Goal: Task Accomplishment & Management: Manage account settings

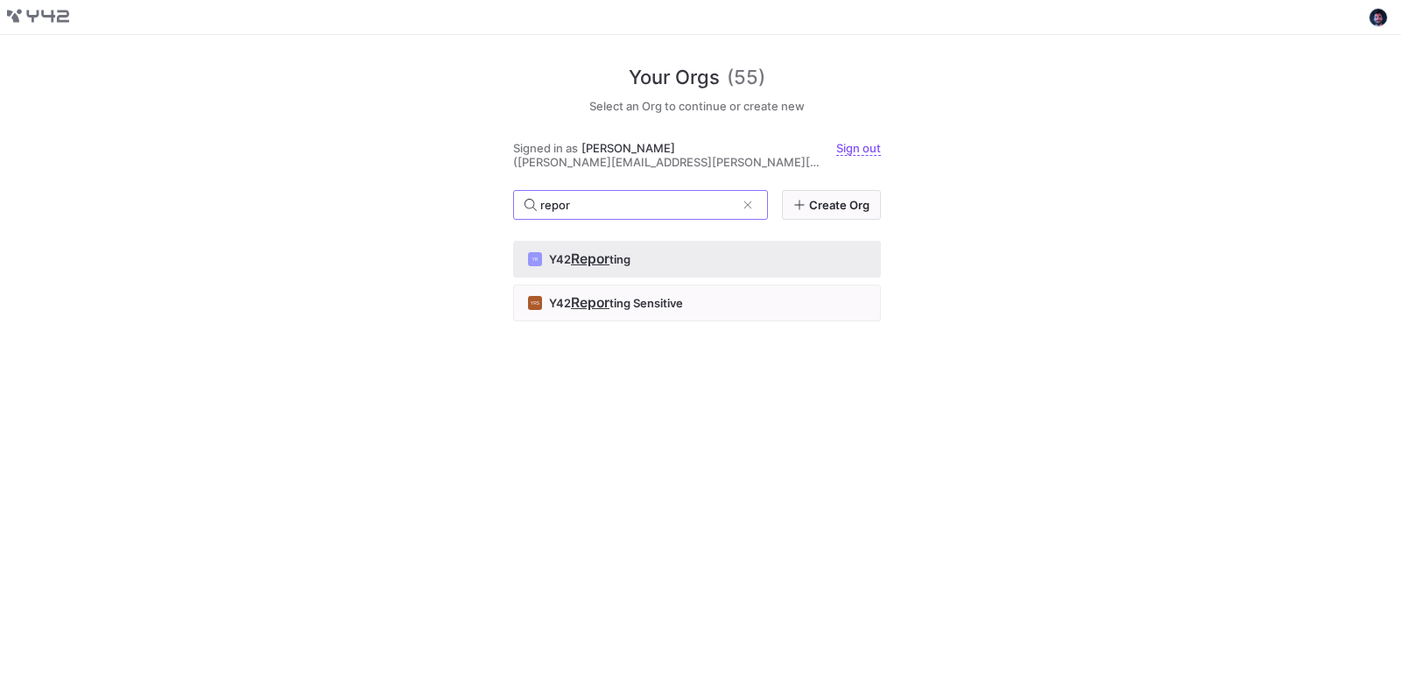
type input "repor"
click at [699, 252] on div "YR Y42 Repor [PERSON_NAME]" at bounding box center [697, 259] width 338 height 14
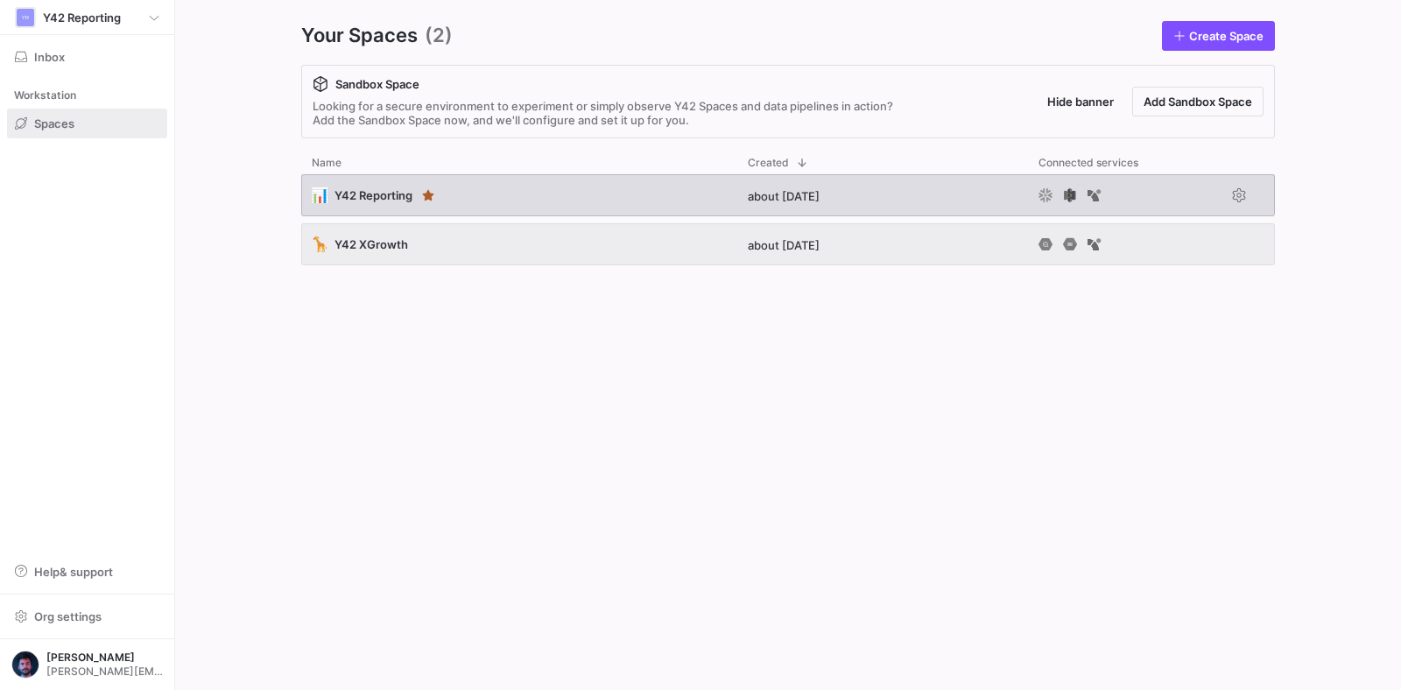
click at [657, 207] on div "📊 Y42 Reporting" at bounding box center [519, 195] width 436 height 42
click at [640, 207] on div "📊 Y42 Reporting" at bounding box center [519, 195] width 436 height 42
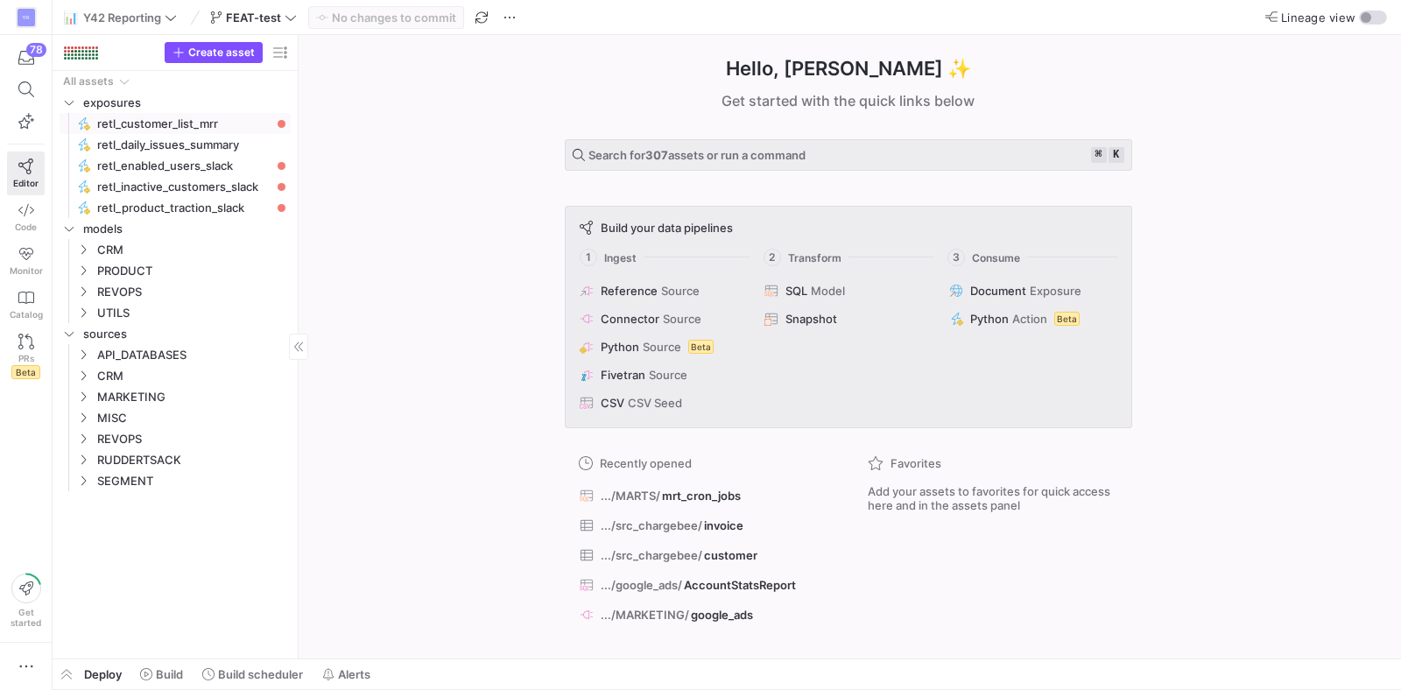
click at [203, 125] on span "retl_customer_list_mrr​​​​​" at bounding box center [183, 124] width 173 height 20
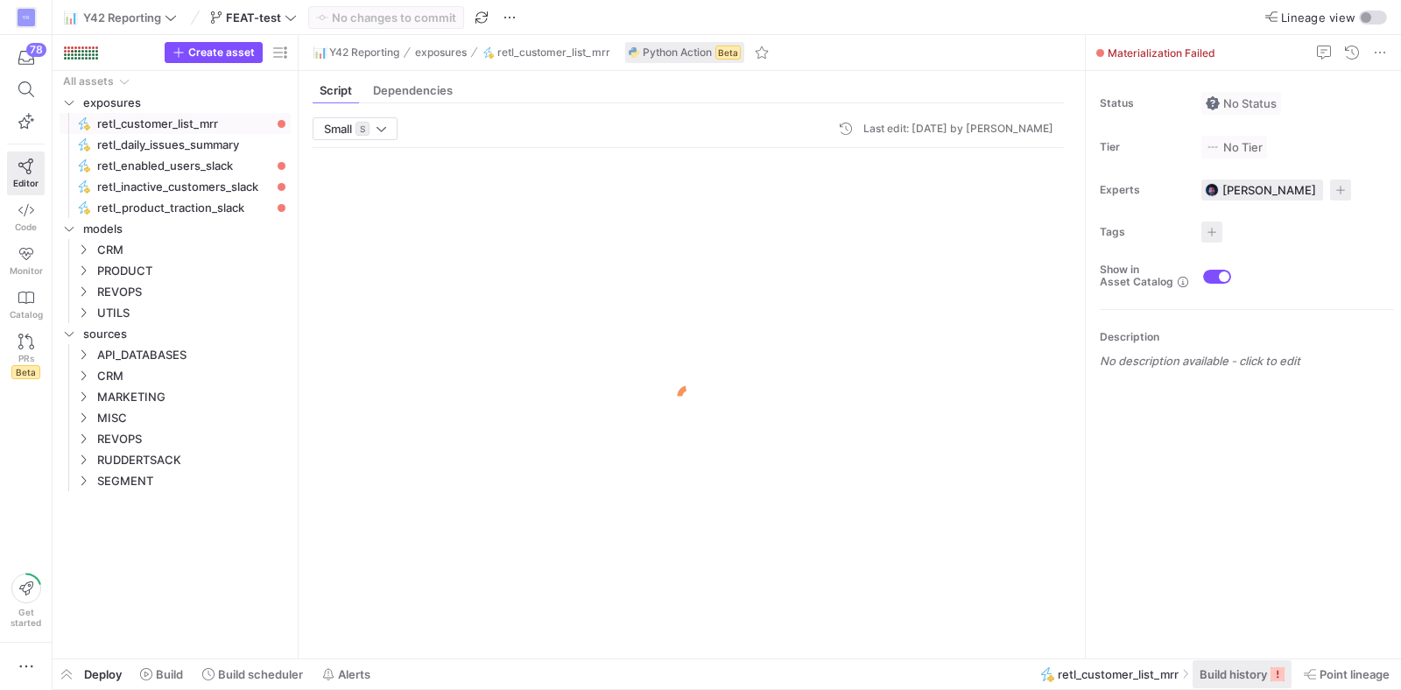
click at [1233, 678] on span "Build history" at bounding box center [1233, 674] width 67 height 14
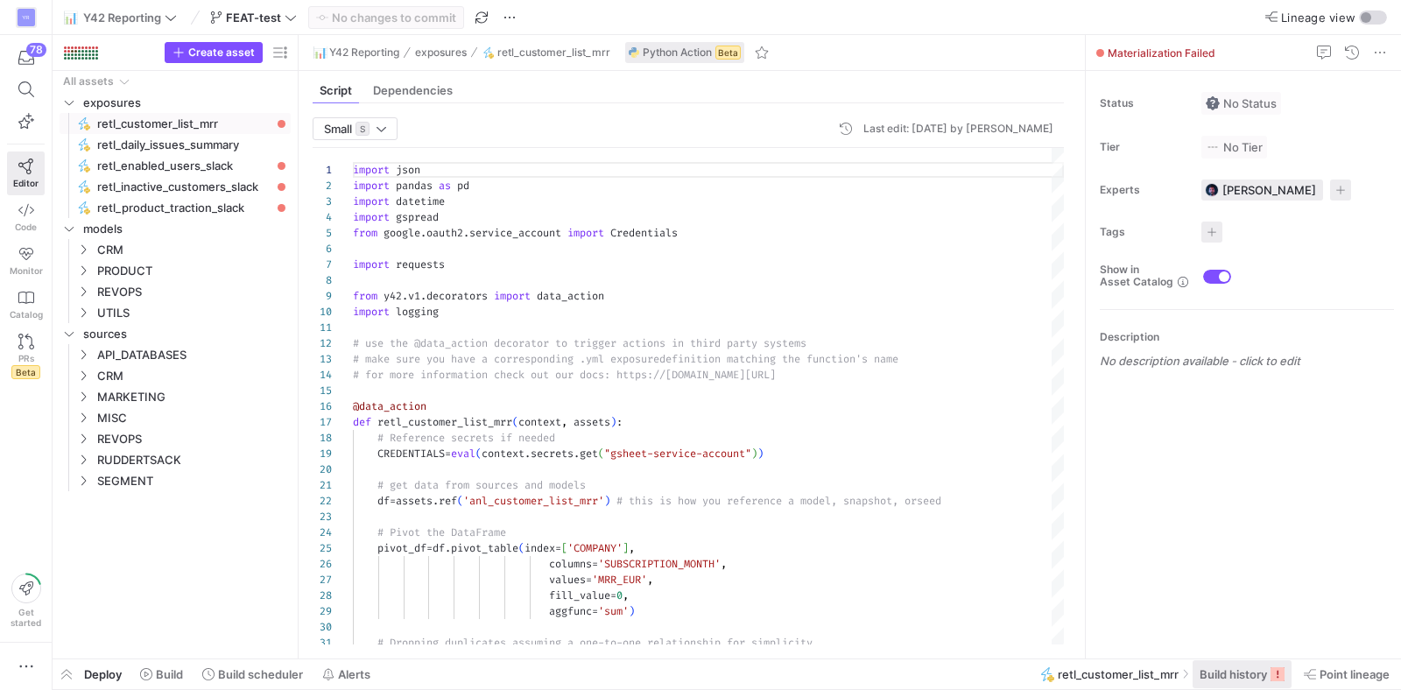
scroll to position [158, 0]
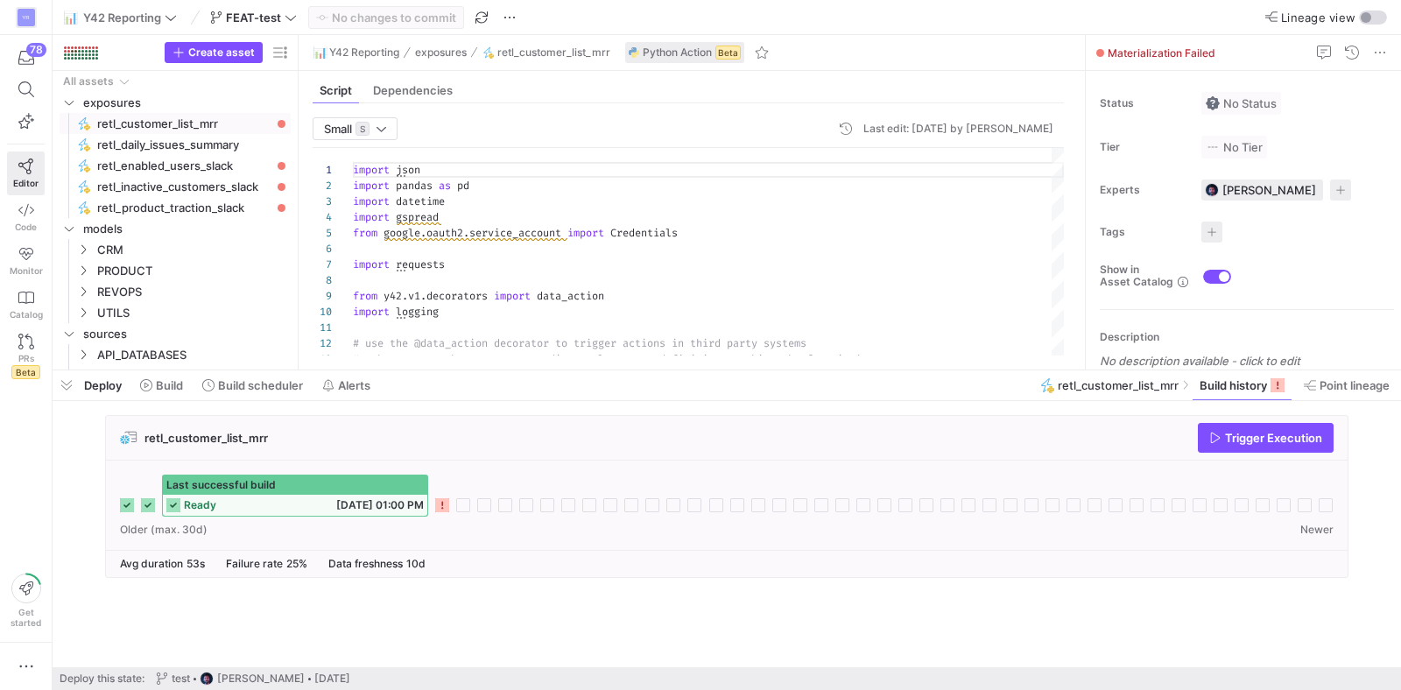
click at [636, 431] on div "retl_customer_list_mrr Trigger Execution" at bounding box center [727, 438] width 1242 height 45
click at [65, 382] on span "button" at bounding box center [67, 385] width 28 height 30
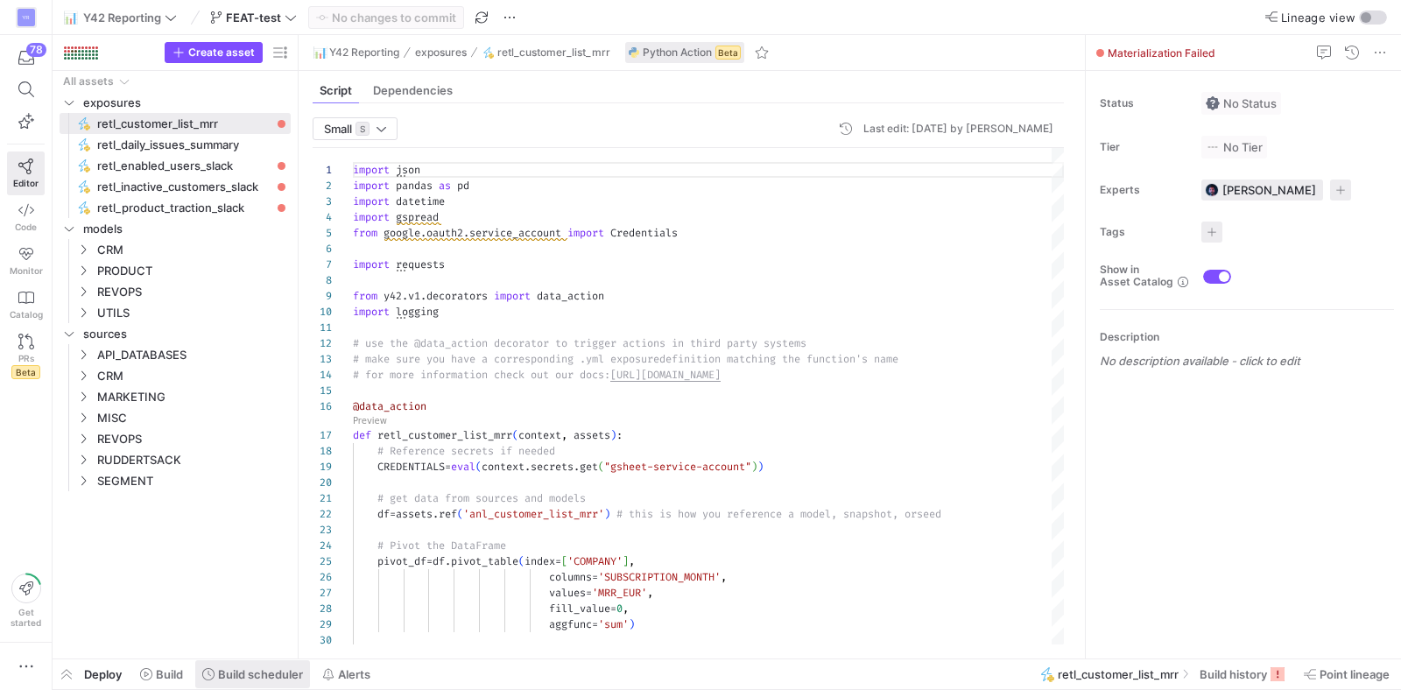
click at [249, 683] on span at bounding box center [252, 674] width 115 height 28
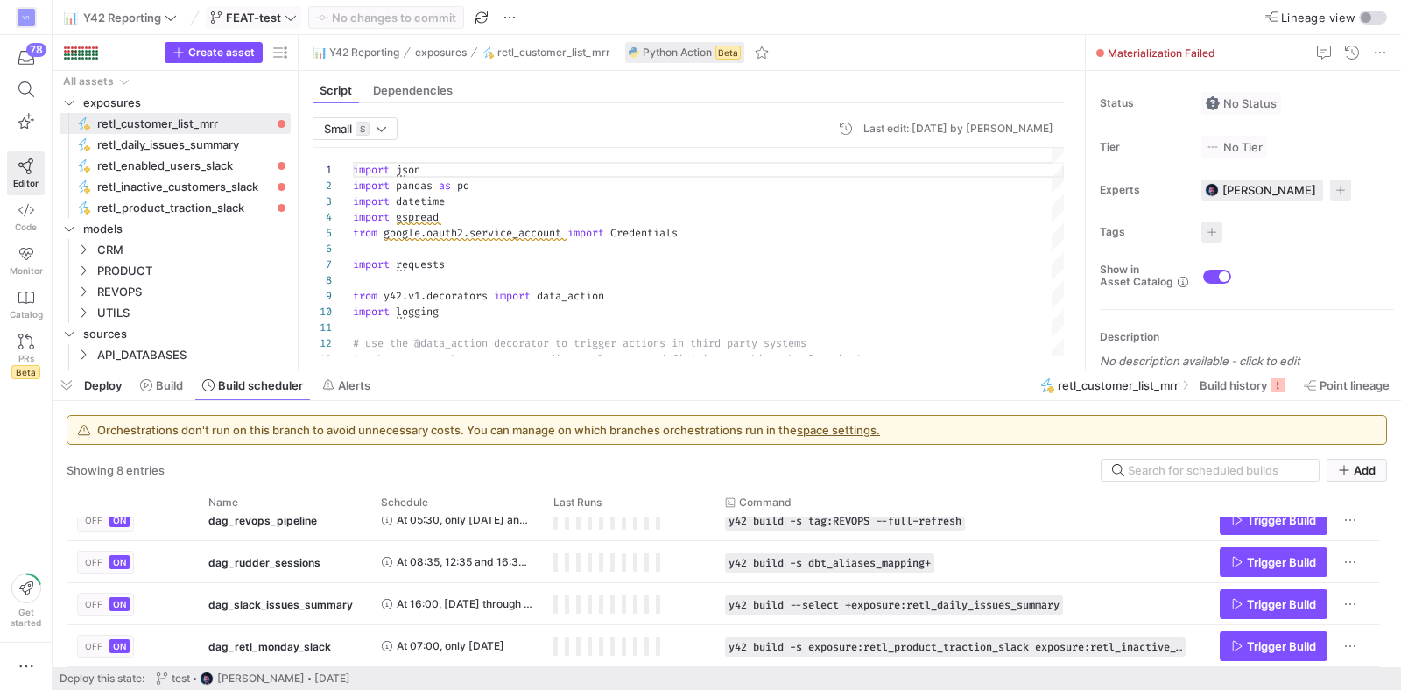
click at [255, 23] on span "FEAT-test" at bounding box center [253, 18] width 55 height 14
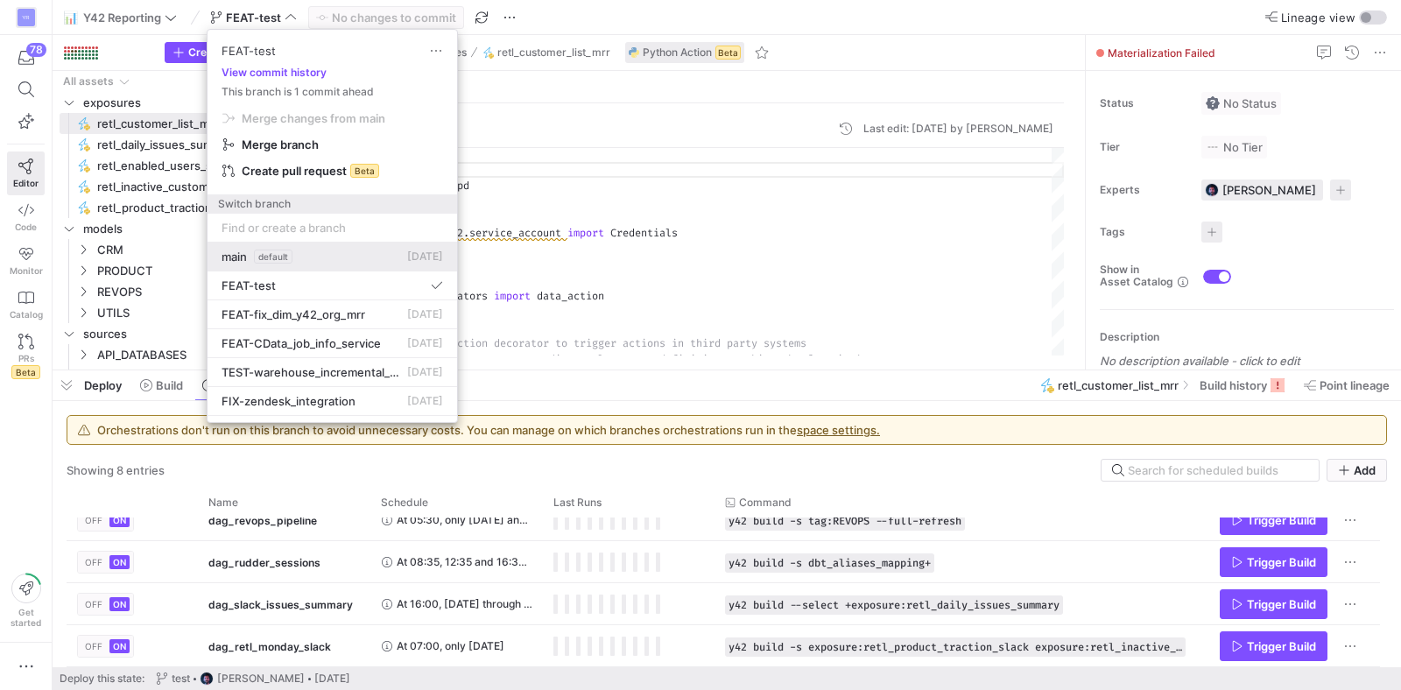
click at [304, 250] on div "main default [DATE]" at bounding box center [333, 257] width 222 height 14
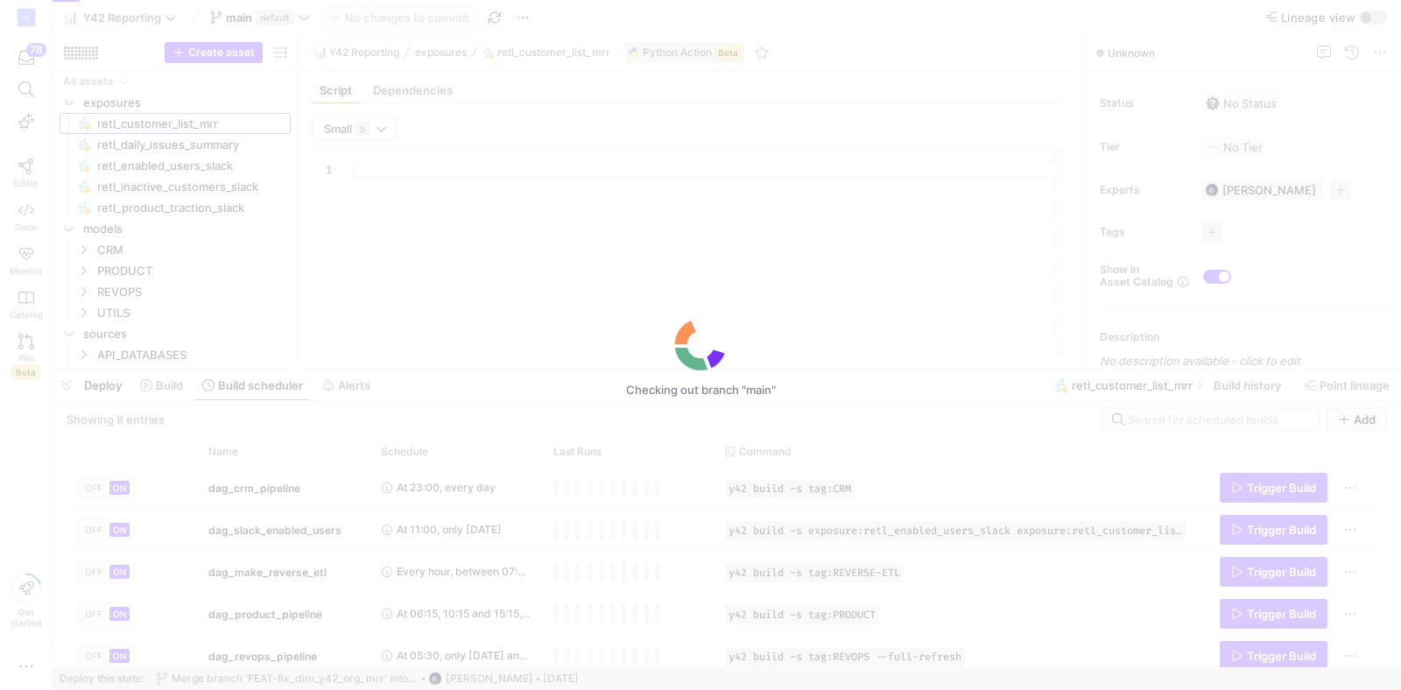
type textarea "import json import pandas as pd import datetime import gspread from google.oaut…"
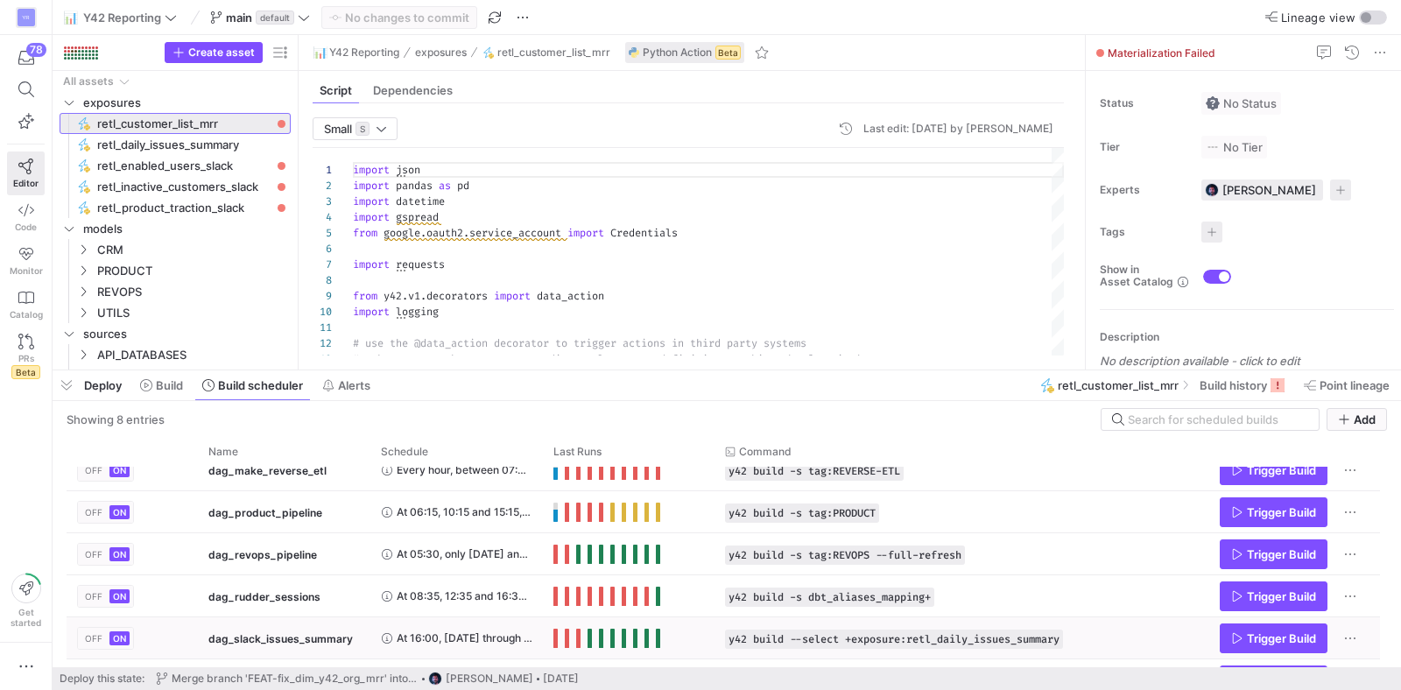
scroll to position [136, 0]
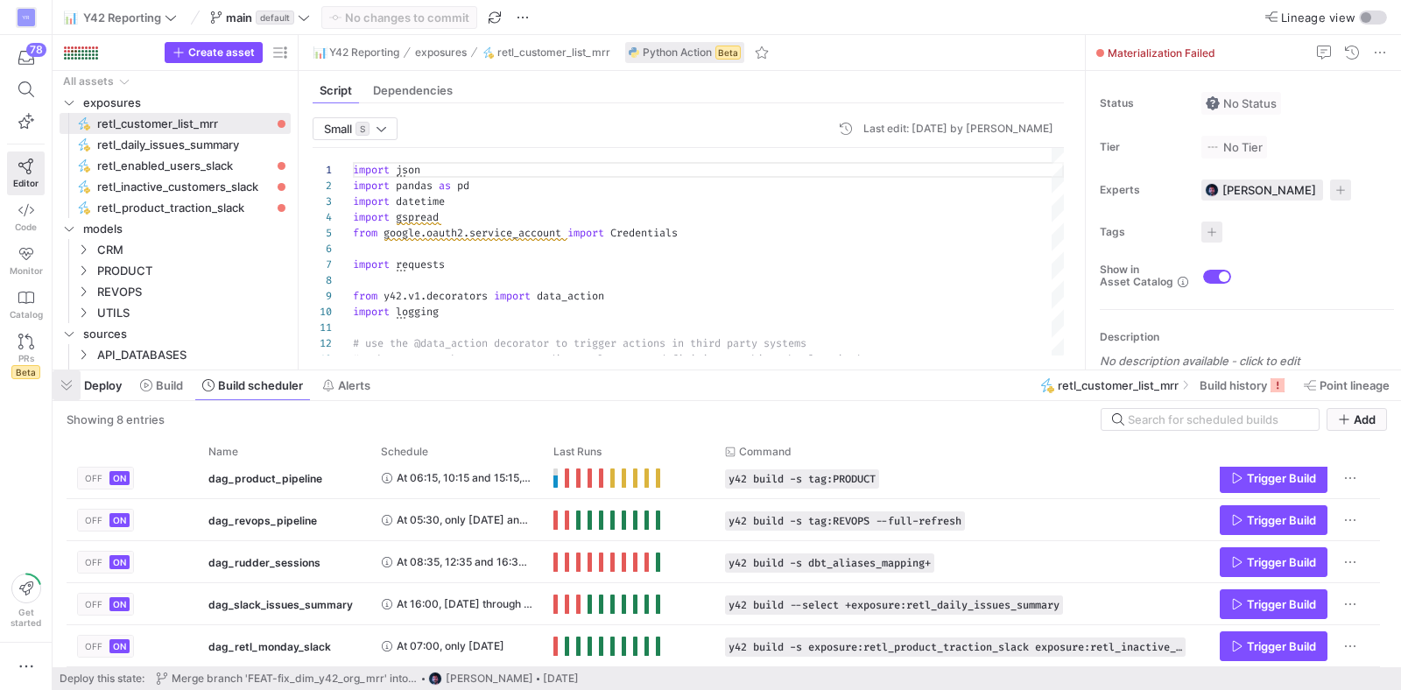
click at [69, 388] on span "button" at bounding box center [67, 385] width 28 height 30
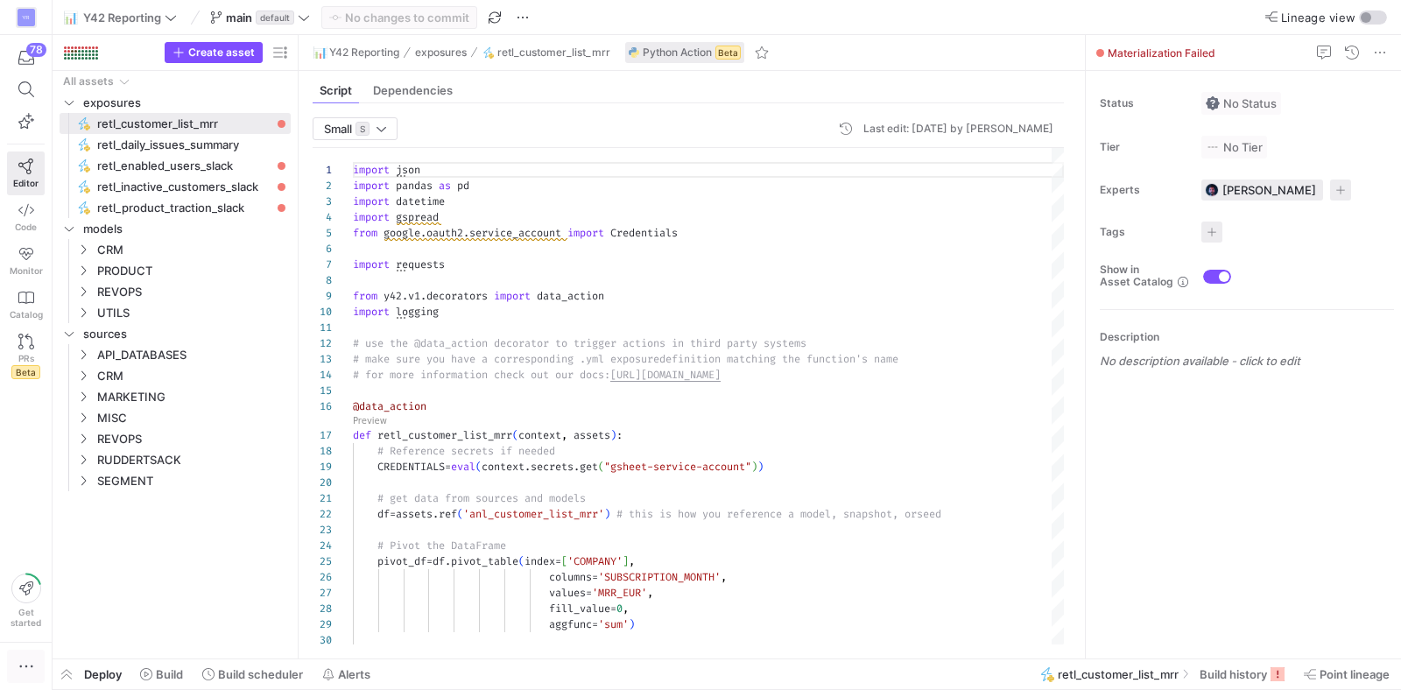
click at [22, 669] on icon "button" at bounding box center [27, 667] width 18 height 18
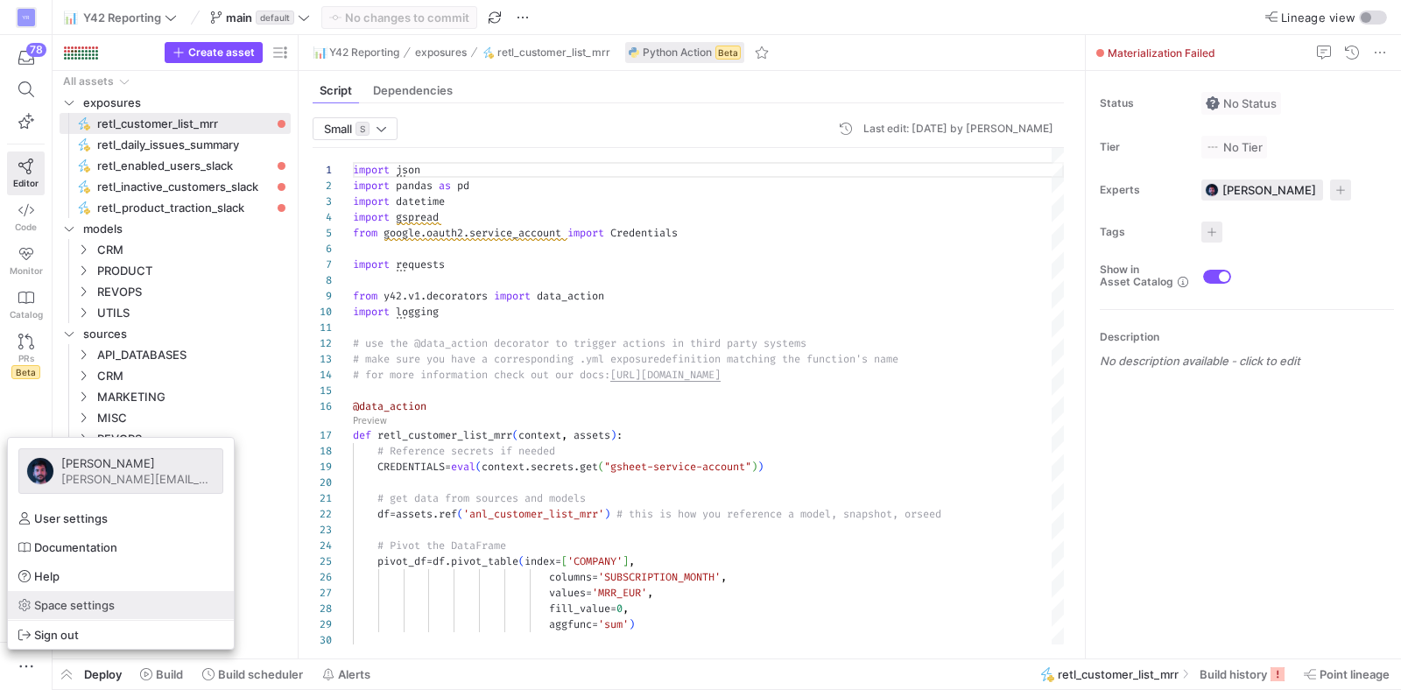
click at [74, 607] on span "Space settings" at bounding box center [74, 605] width 81 height 14
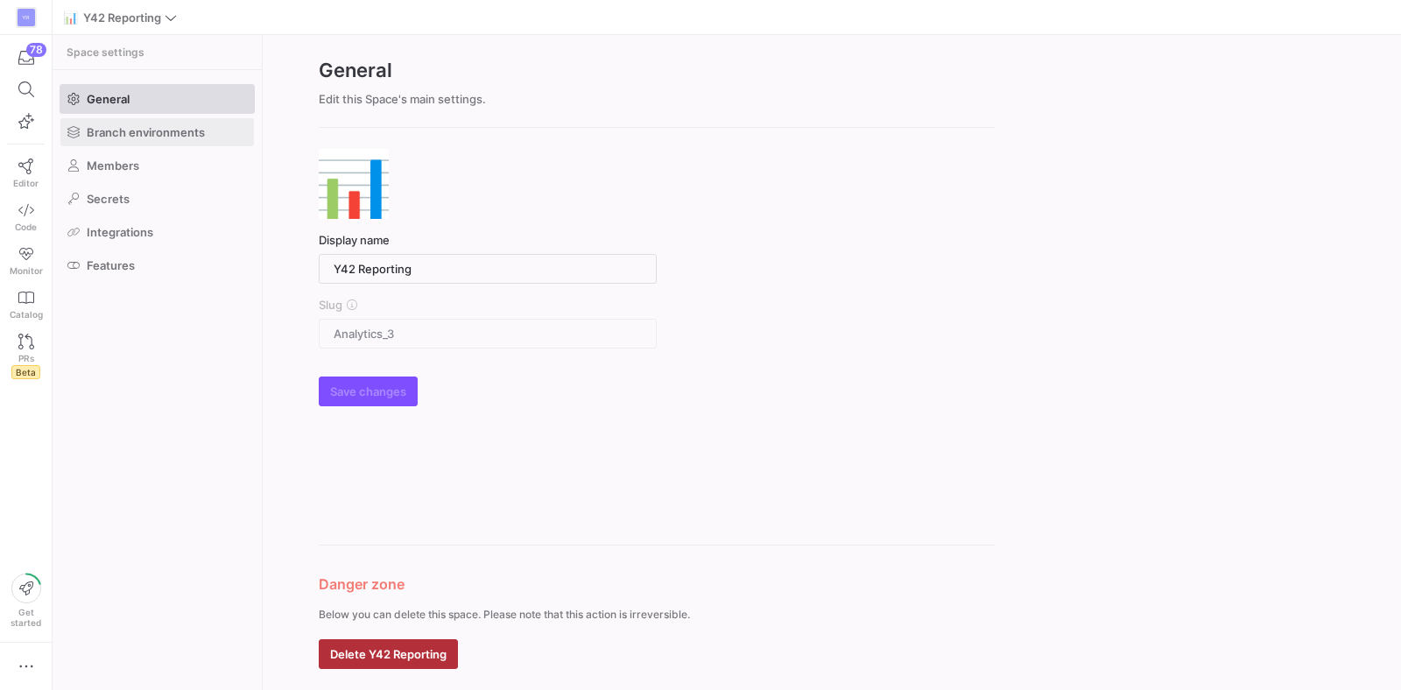
click at [173, 130] on span "Branch environments" at bounding box center [146, 132] width 118 height 14
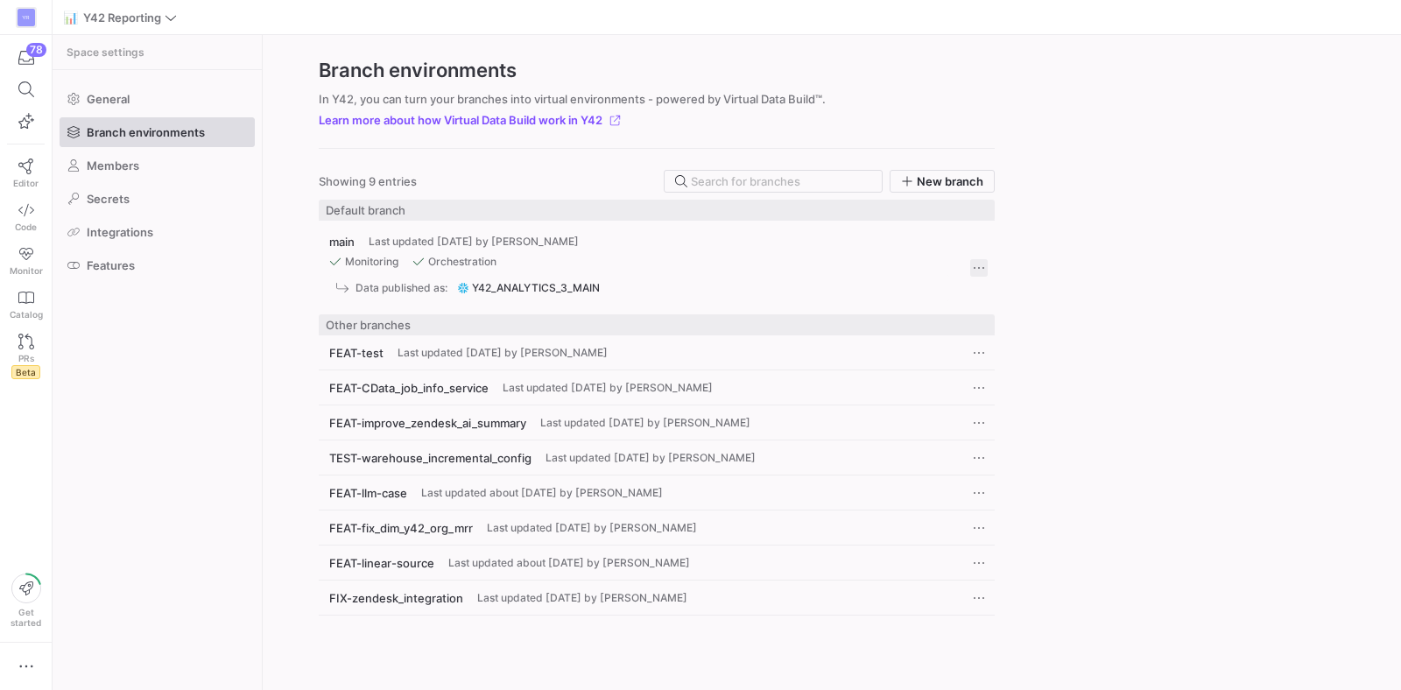
click at [975, 270] on span "Press SPACE to select this row." at bounding box center [979, 268] width 18 height 18
click at [1001, 292] on span "Edit" at bounding box center [992, 292] width 21 height 14
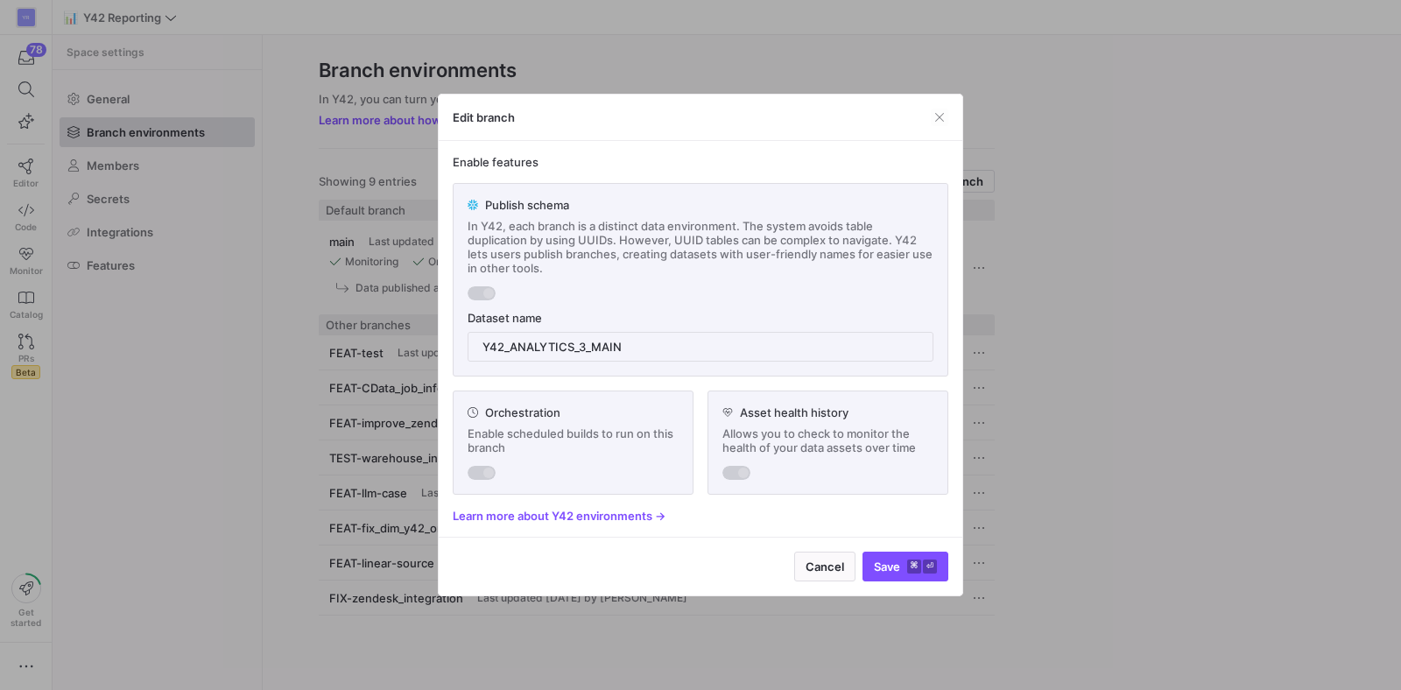
click at [482, 476] on div at bounding box center [482, 473] width 28 height 14
click at [950, 129] on div "Edit branch" at bounding box center [701, 118] width 524 height 46
click at [949, 123] on div "Edit branch" at bounding box center [701, 118] width 524 height 46
click at [944, 121] on span "button" at bounding box center [940, 118] width 18 height 18
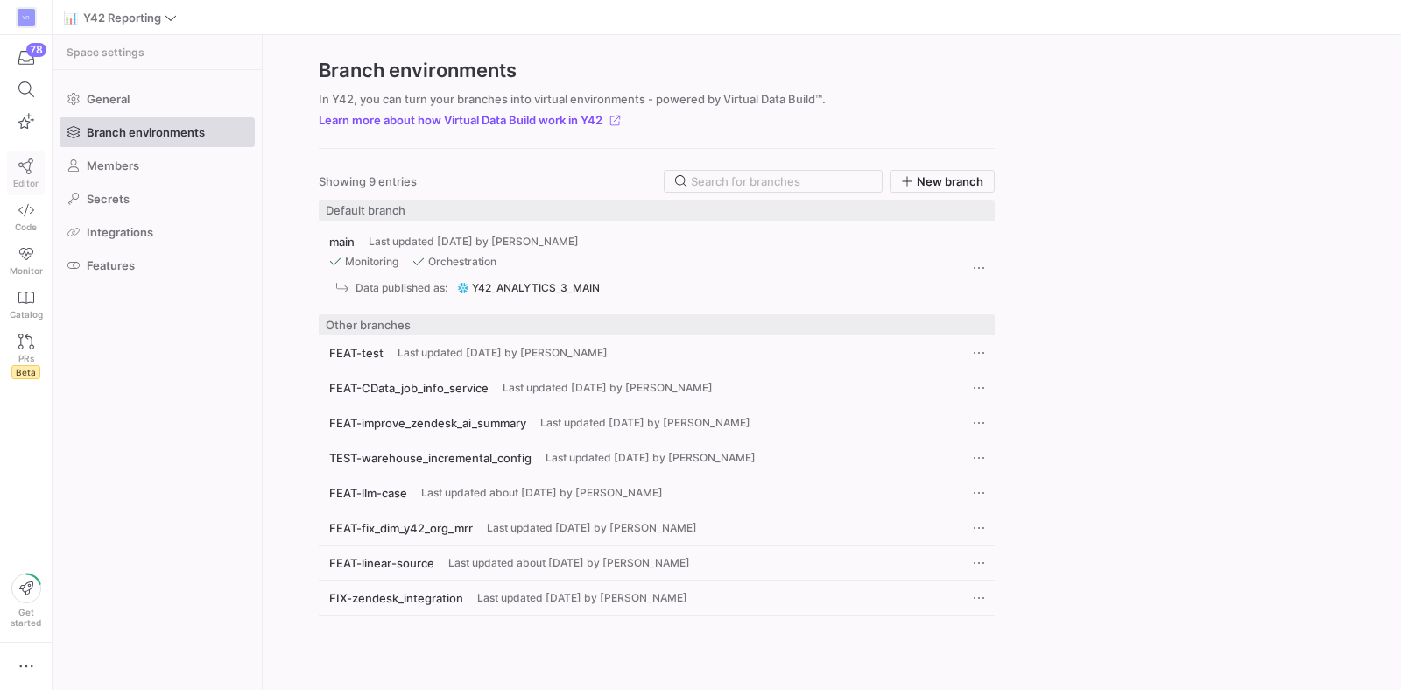
click at [14, 187] on span "Editor" at bounding box center [25, 183] width 25 height 11
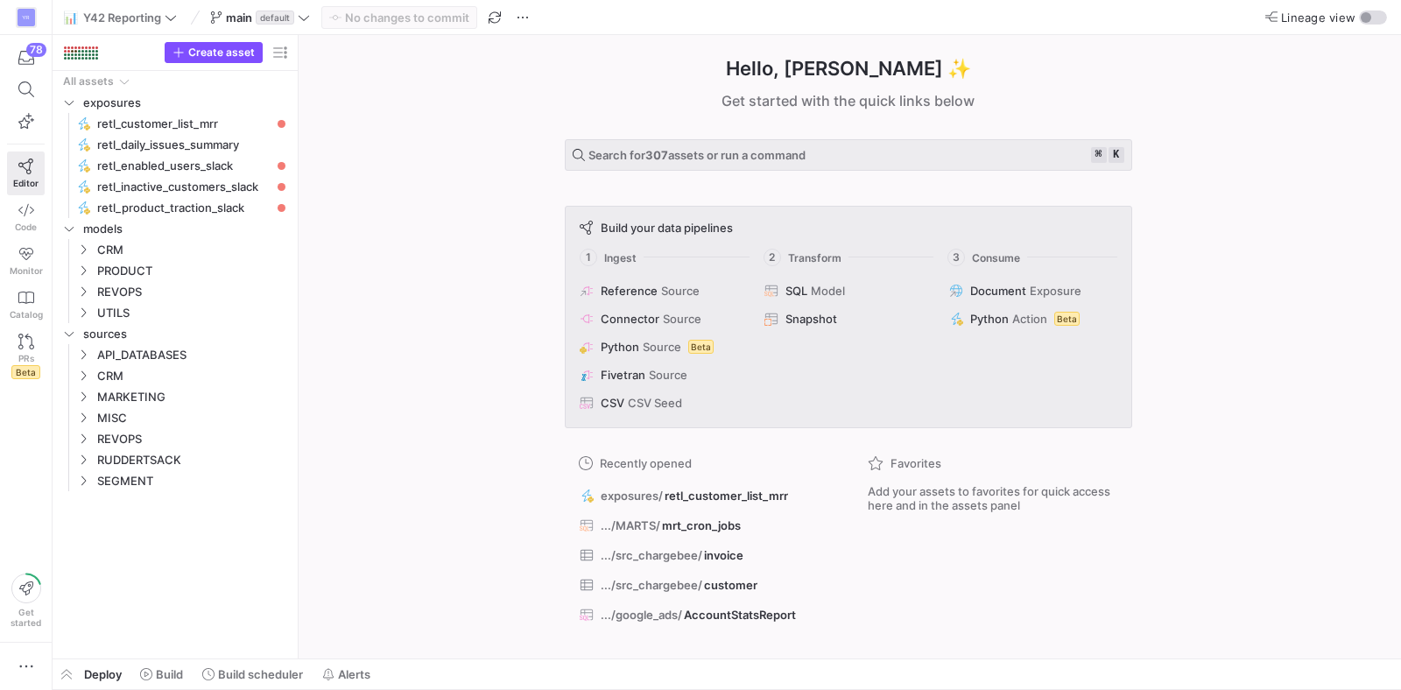
click at [494, 243] on div "Hello, [PERSON_NAME] ✨ Get started with the quick links below Search for 307 as…" at bounding box center [848, 347] width 1085 height 624
click at [284, 24] on span "default" at bounding box center [275, 18] width 39 height 14
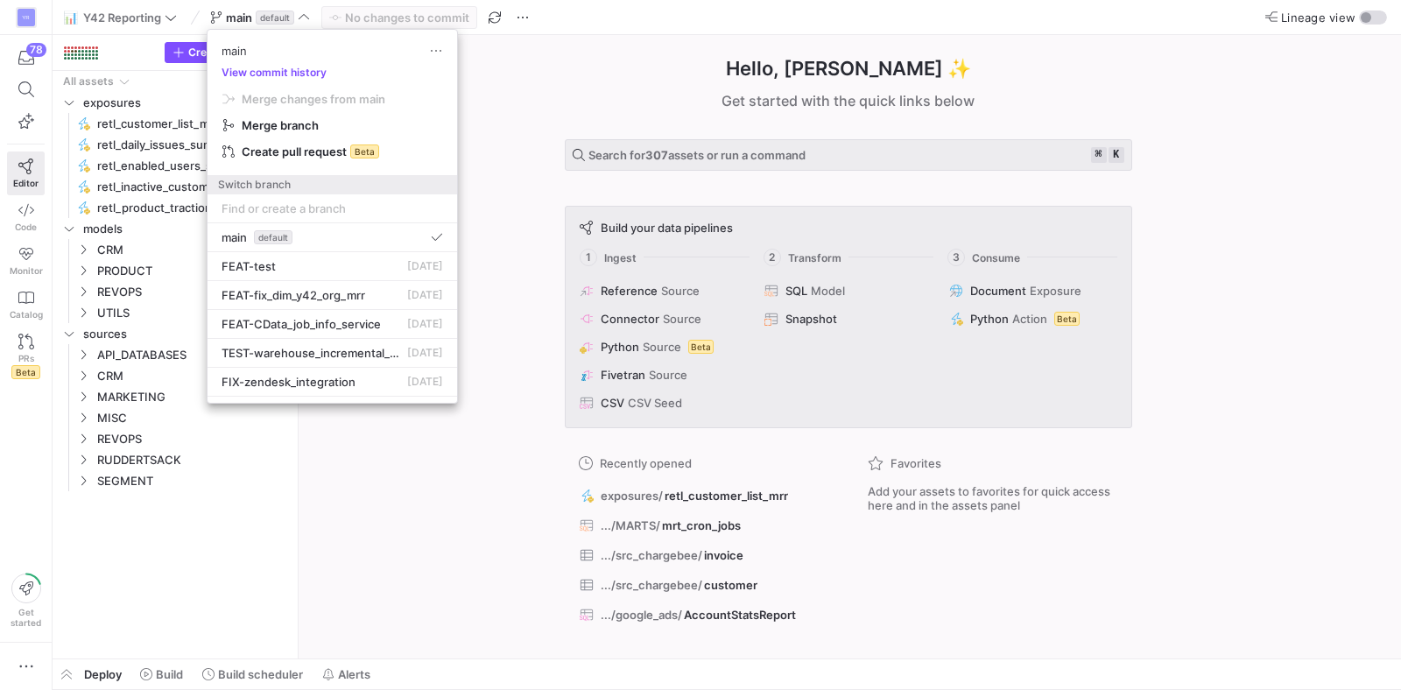
click at [578, 113] on div at bounding box center [700, 345] width 1401 height 690
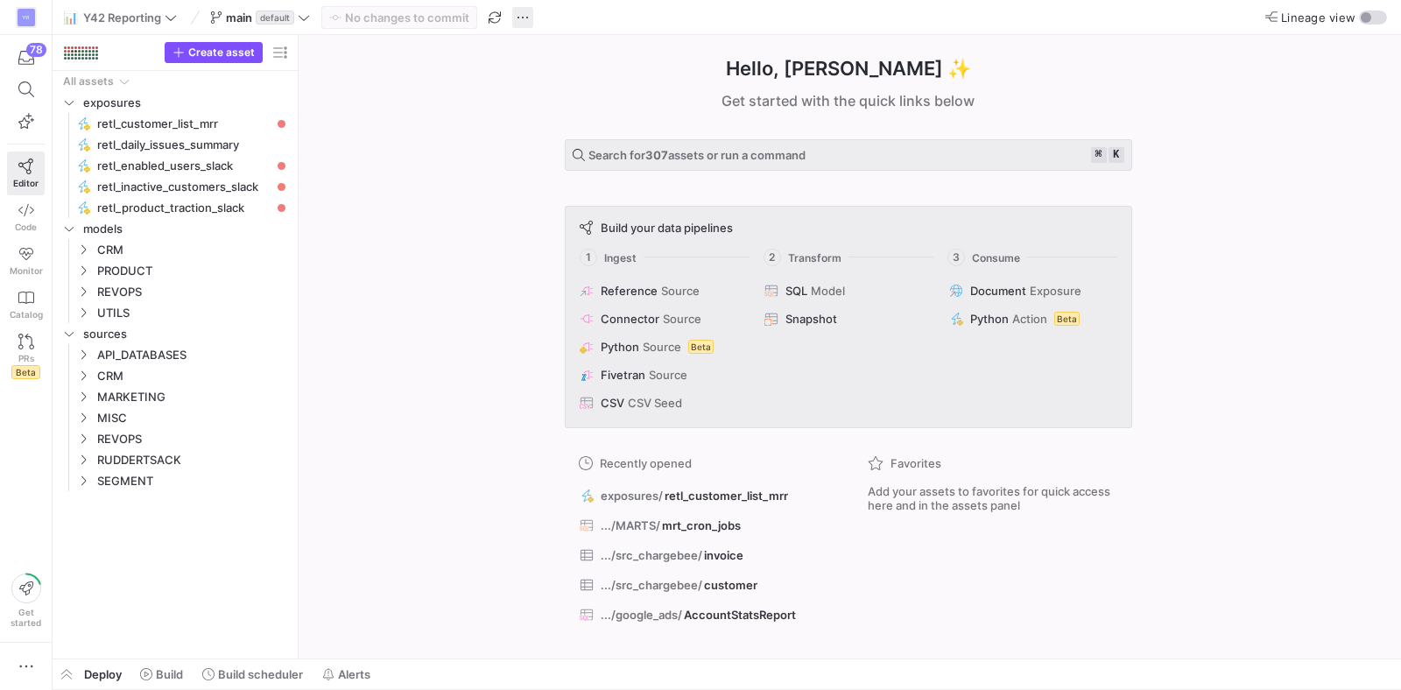
click at [528, 26] on span "button" at bounding box center [522, 17] width 21 height 21
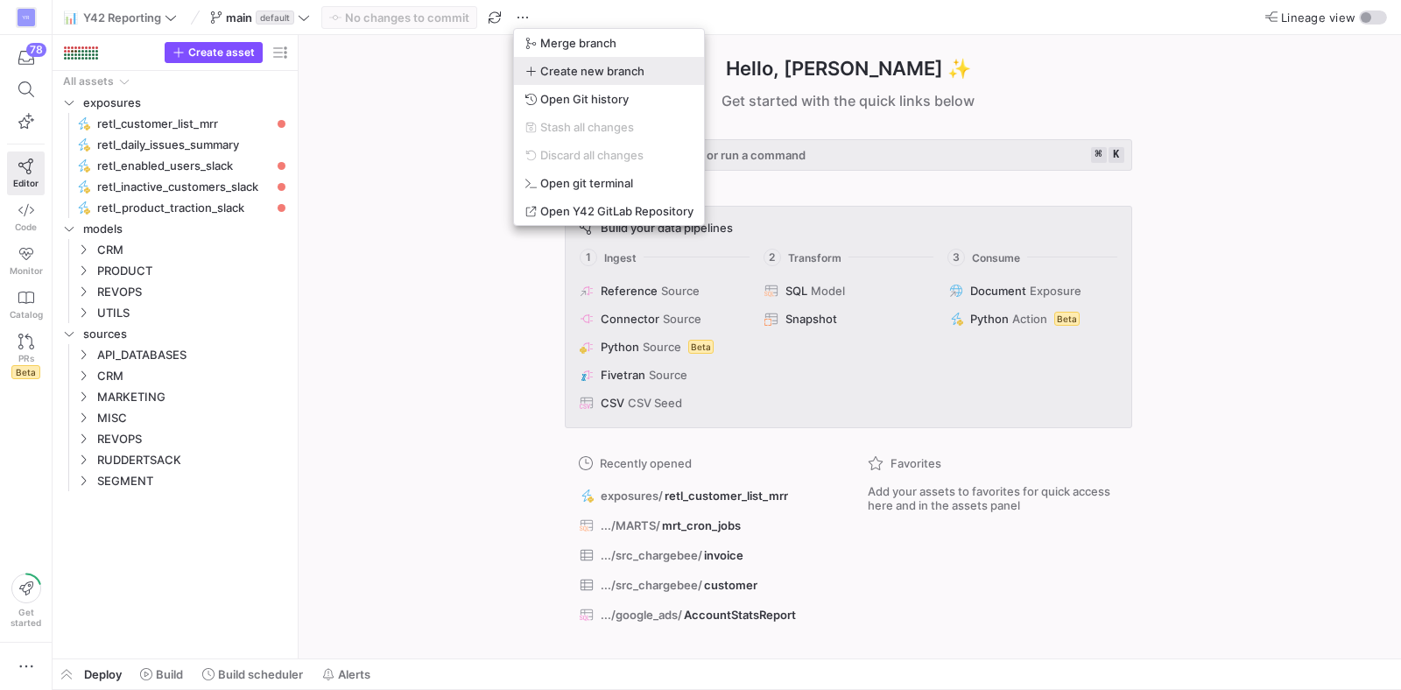
click at [571, 69] on span "Create new branch" at bounding box center [592, 71] width 104 height 14
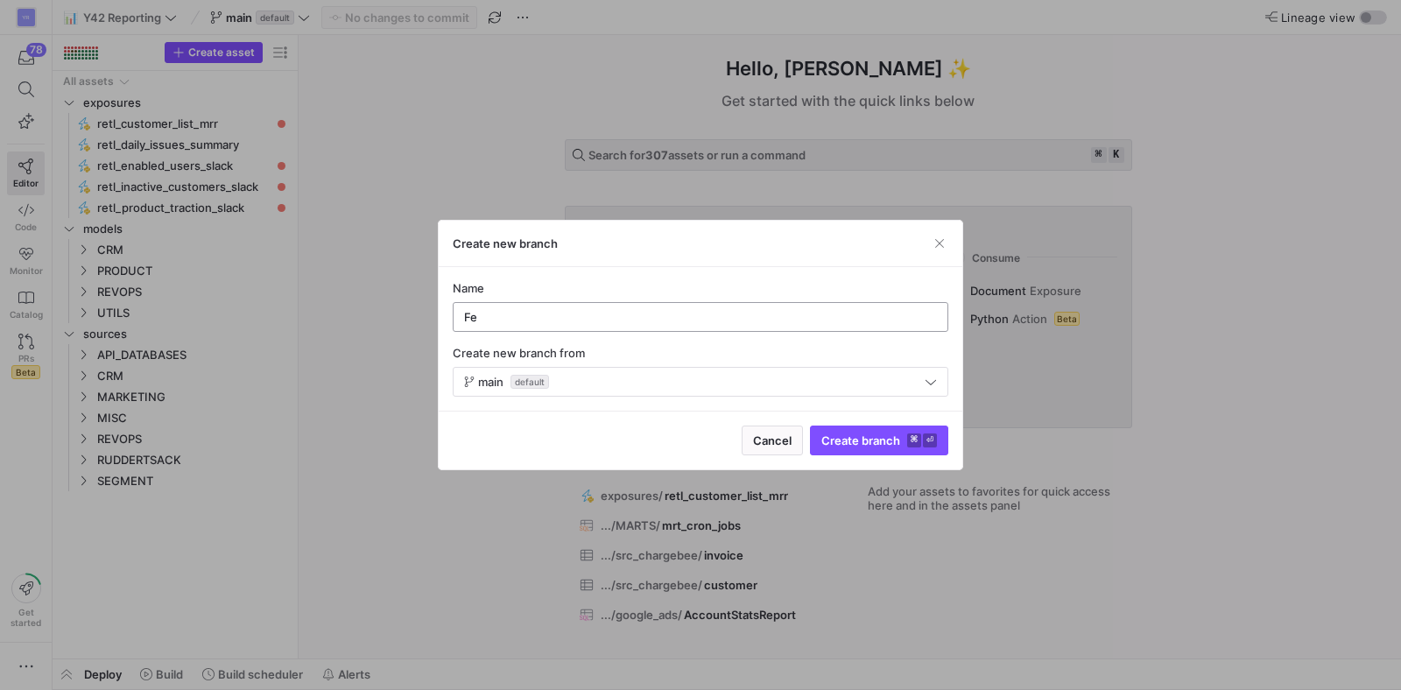
type input "F"
click at [939, 238] on span "button" at bounding box center [940, 244] width 18 height 18
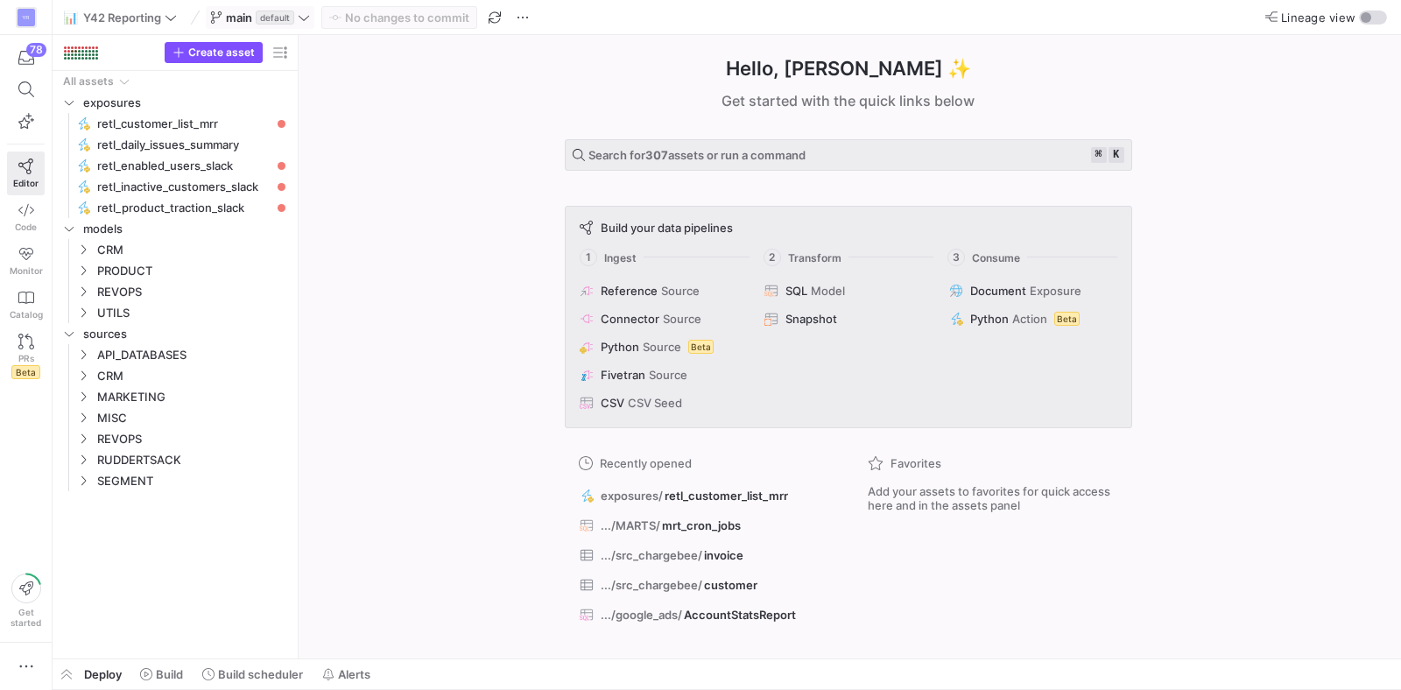
click at [305, 21] on icon at bounding box center [304, 17] width 12 height 12
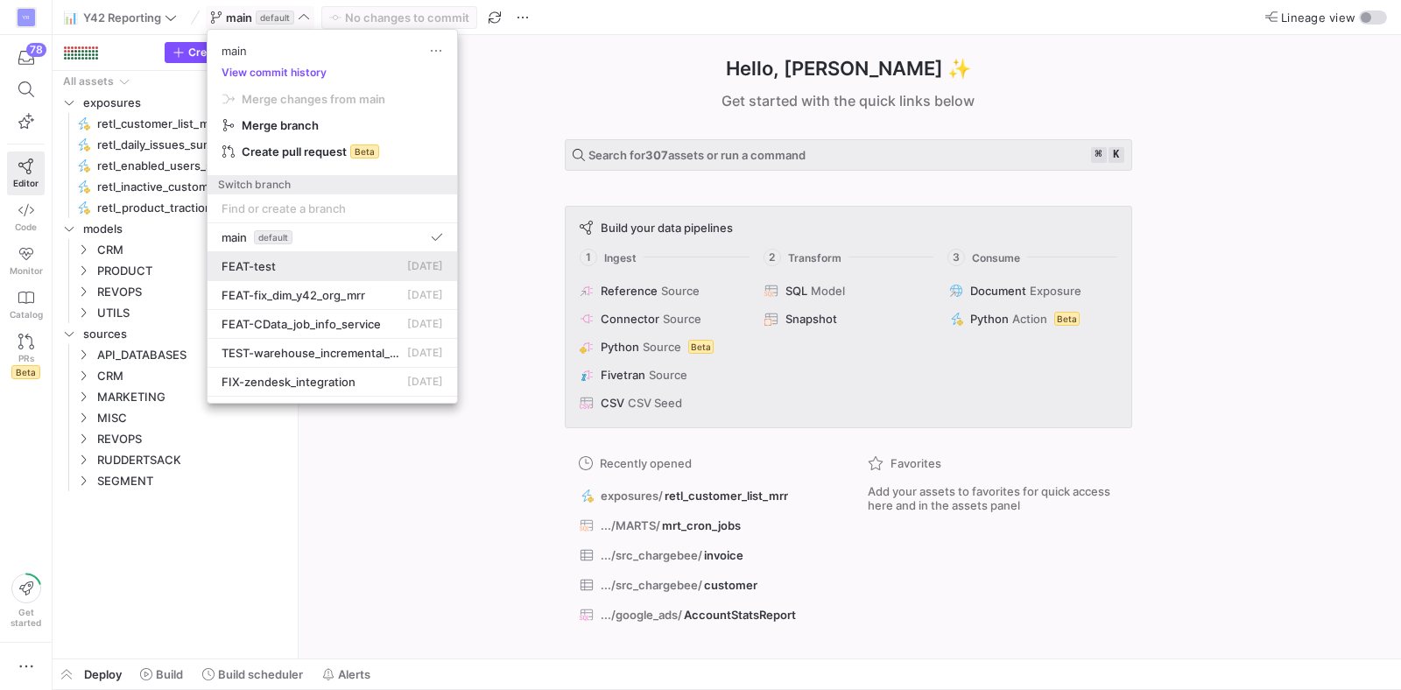
click at [350, 269] on div "FEAT-test [DATE]" at bounding box center [333, 266] width 222 height 14
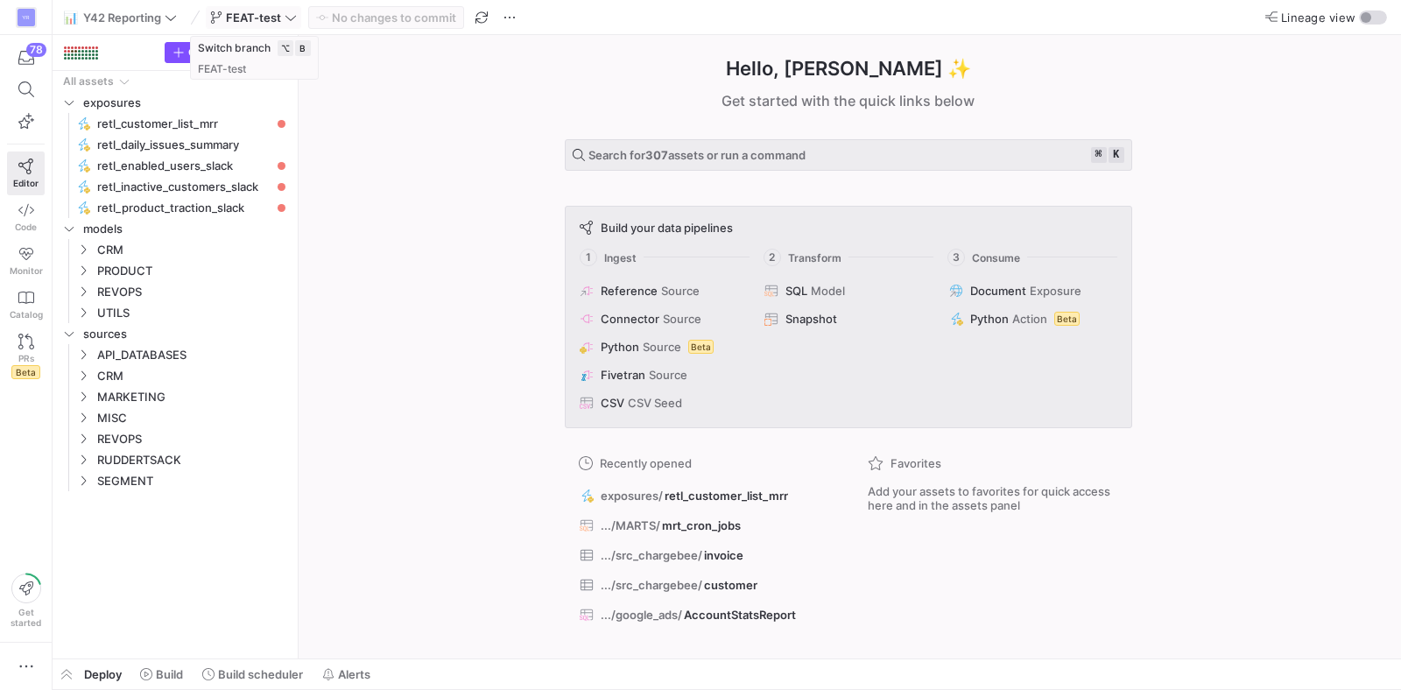
click at [284, 25] on span at bounding box center [254, 17] width 94 height 21
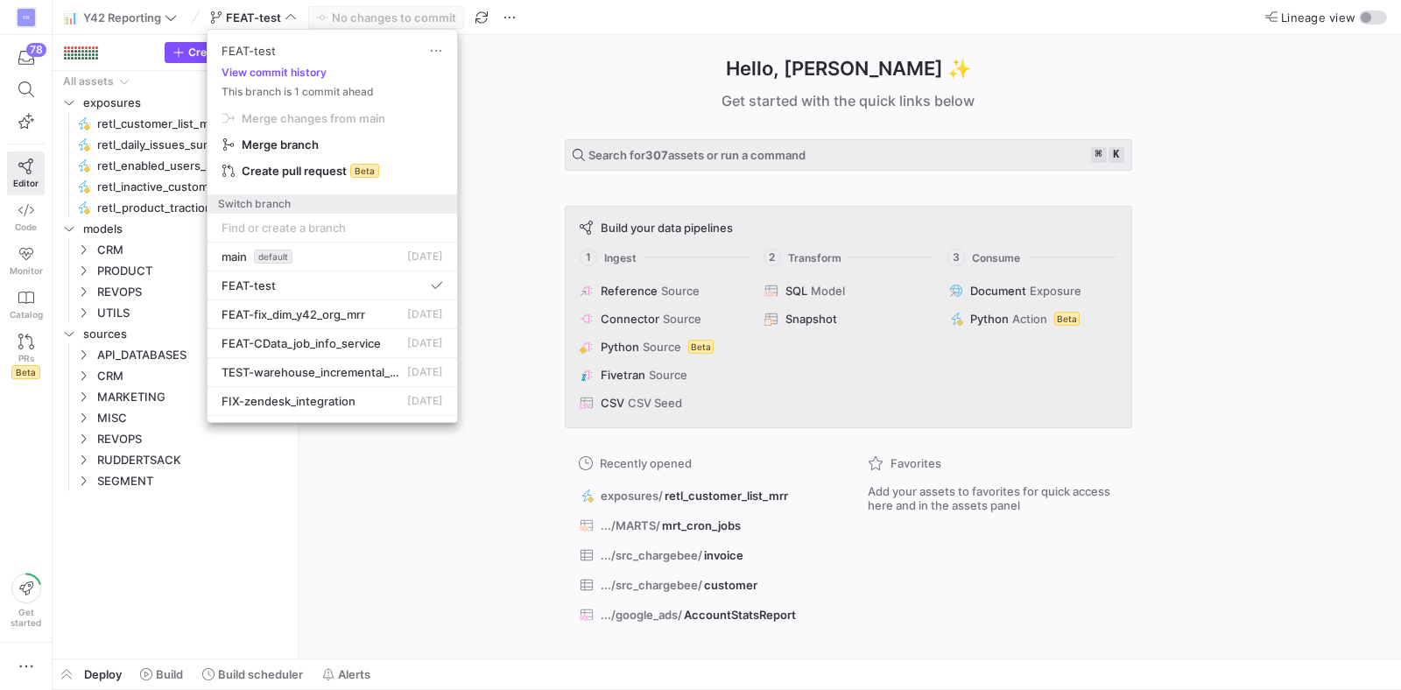
click at [504, 90] on div at bounding box center [700, 345] width 1401 height 690
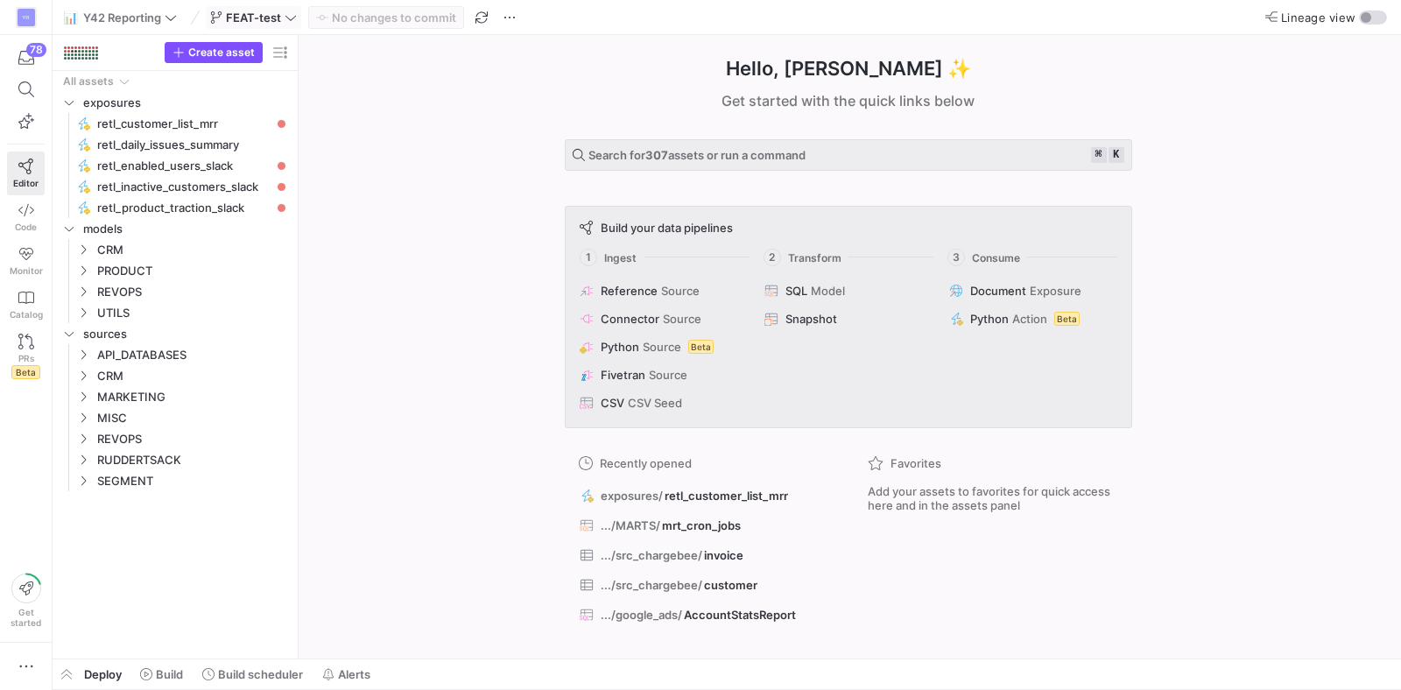
click at [266, 24] on span at bounding box center [254, 17] width 94 height 21
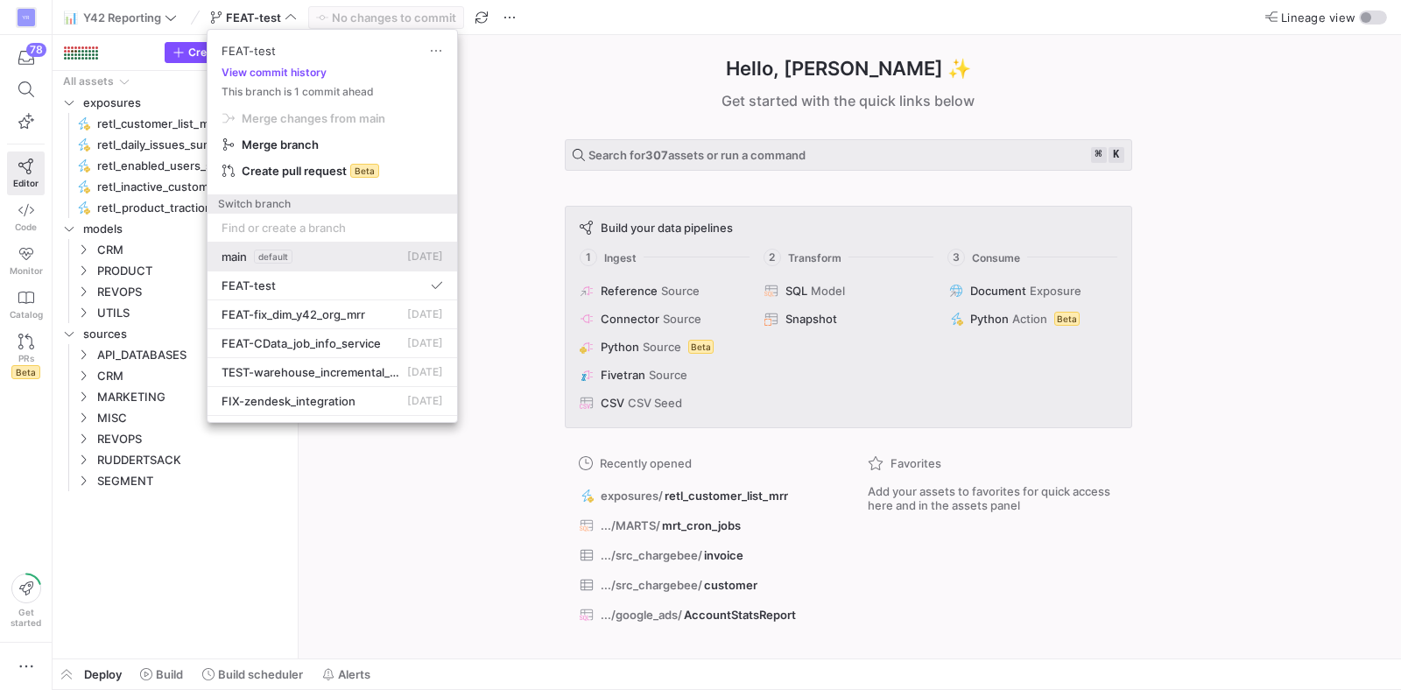
click at [316, 252] on div "main default [DATE]" at bounding box center [333, 257] width 222 height 14
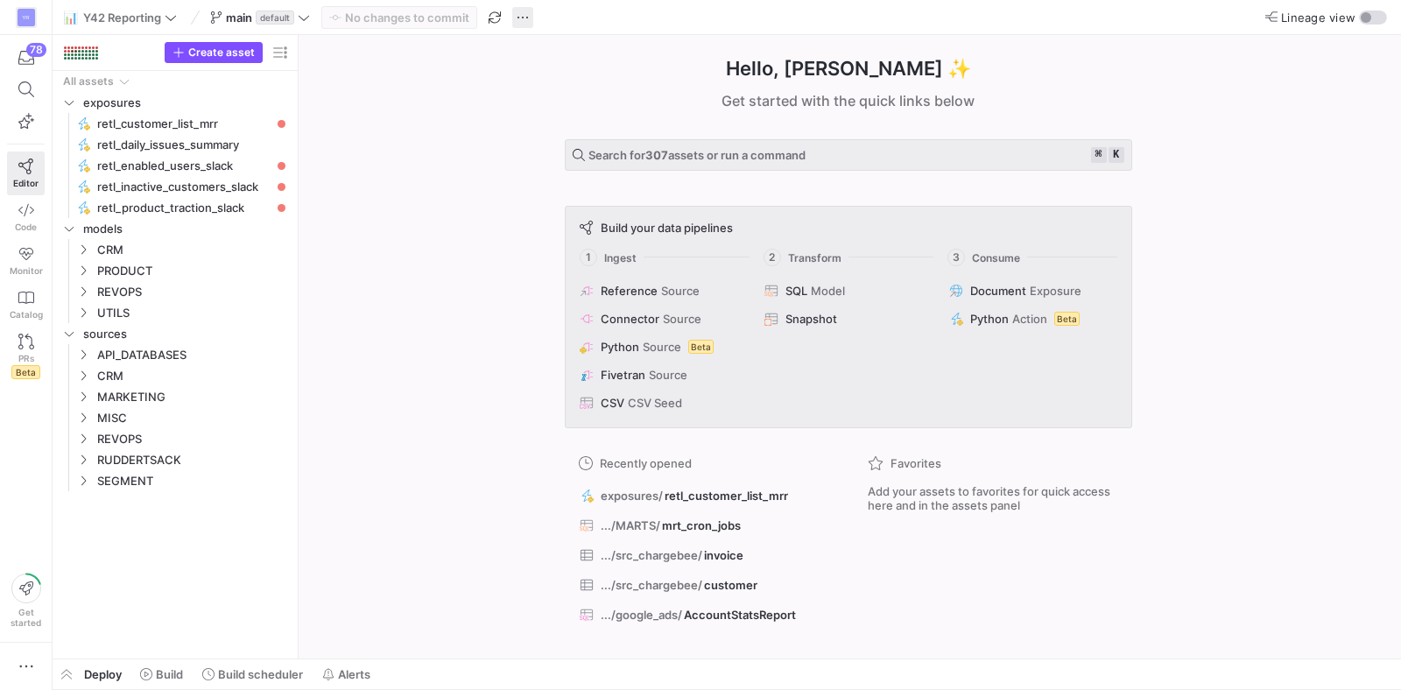
click at [519, 12] on span "button" at bounding box center [522, 17] width 21 height 21
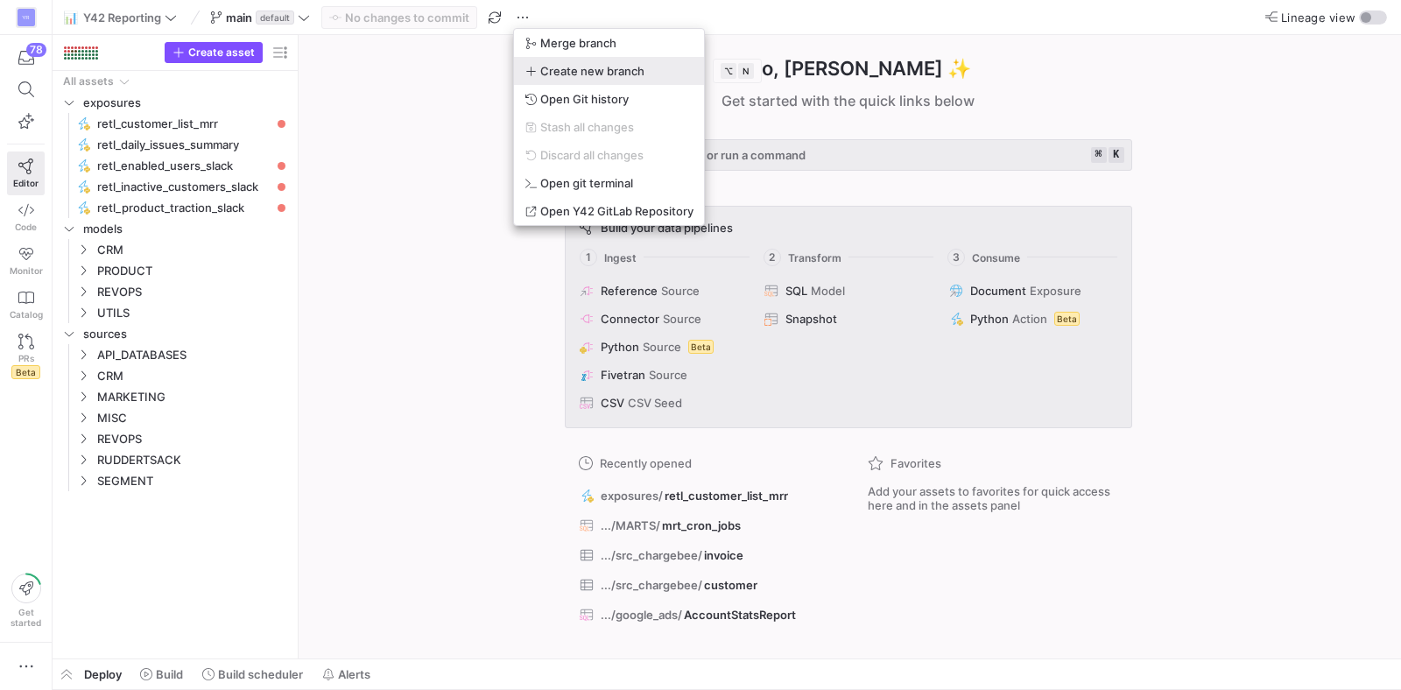
click at [561, 80] on button "Create new branch" at bounding box center [609, 71] width 190 height 28
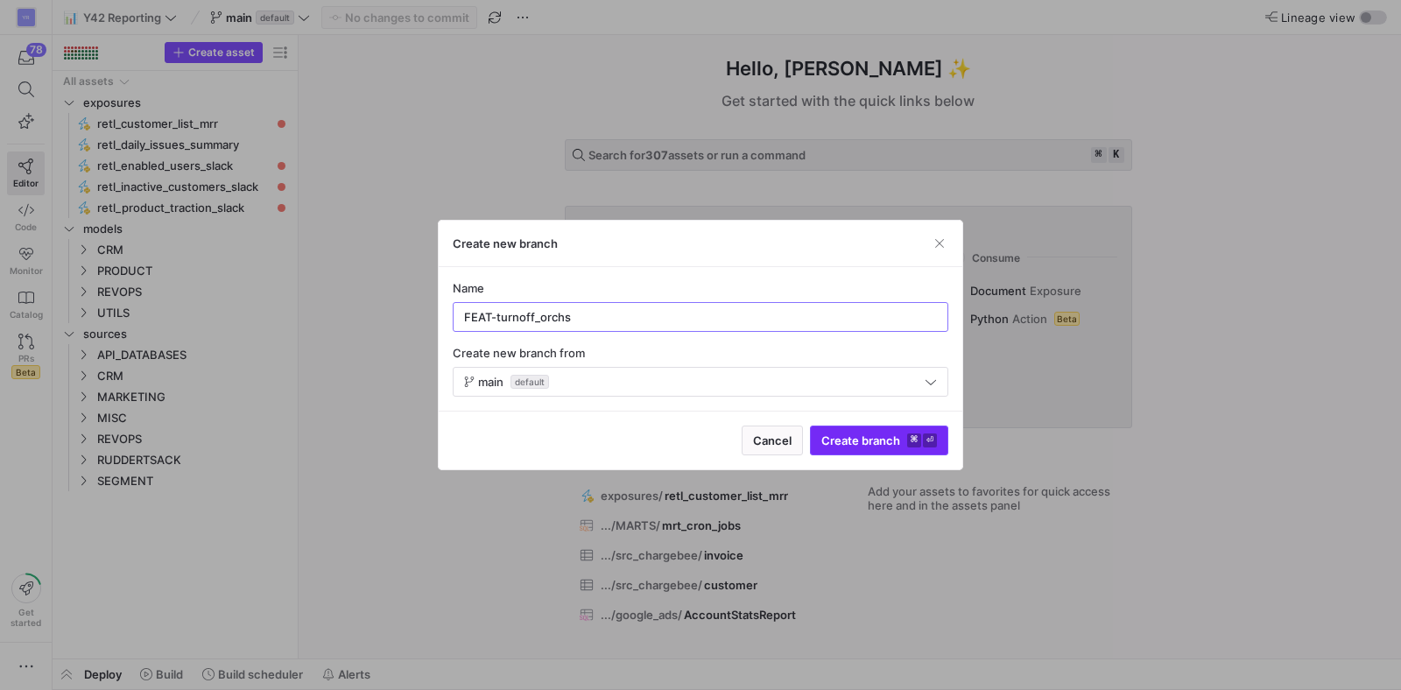
type input "FEAT-turnoff_orchs"
click at [849, 446] on span "Create branch ⌘ ⏎" at bounding box center [879, 441] width 116 height 14
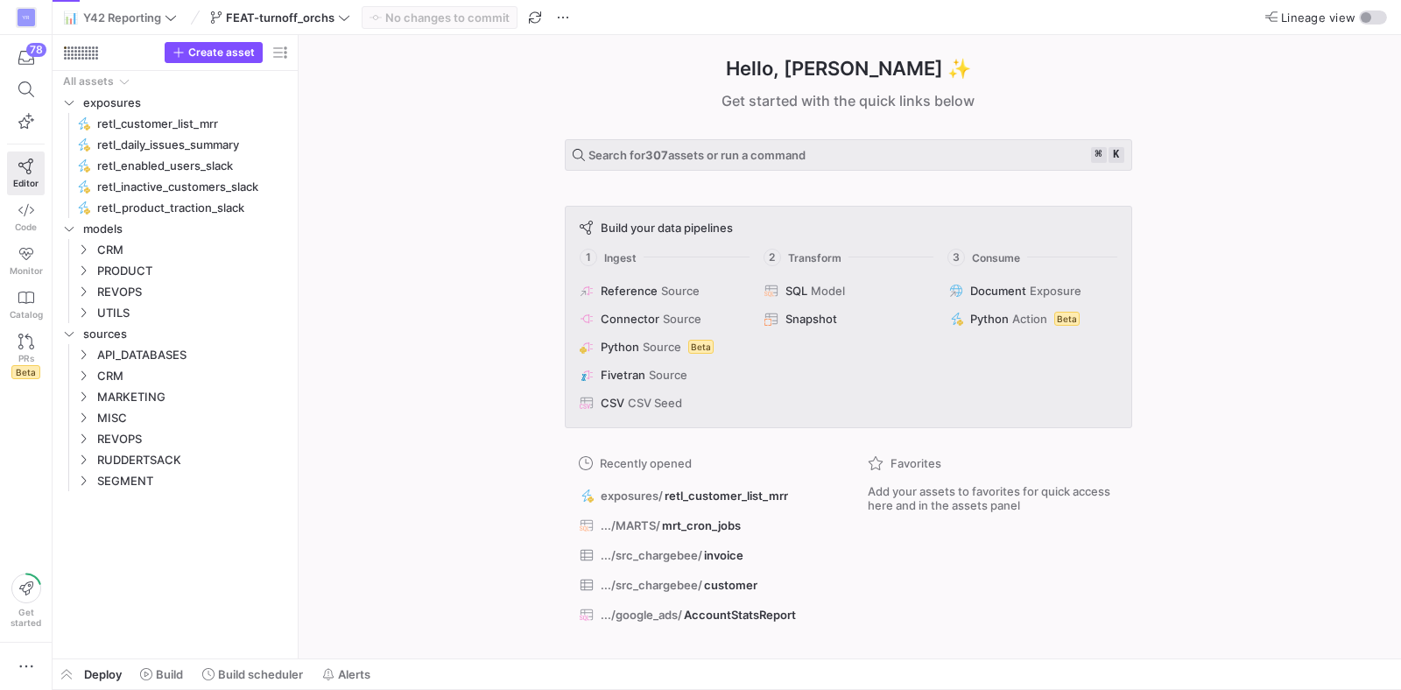
click at [404, 368] on div "Hello, [PERSON_NAME] ✨ Get started with the quick links below Search for 307 as…" at bounding box center [848, 347] width 1085 height 624
click at [276, 680] on span "Build scheduler" at bounding box center [260, 674] width 85 height 14
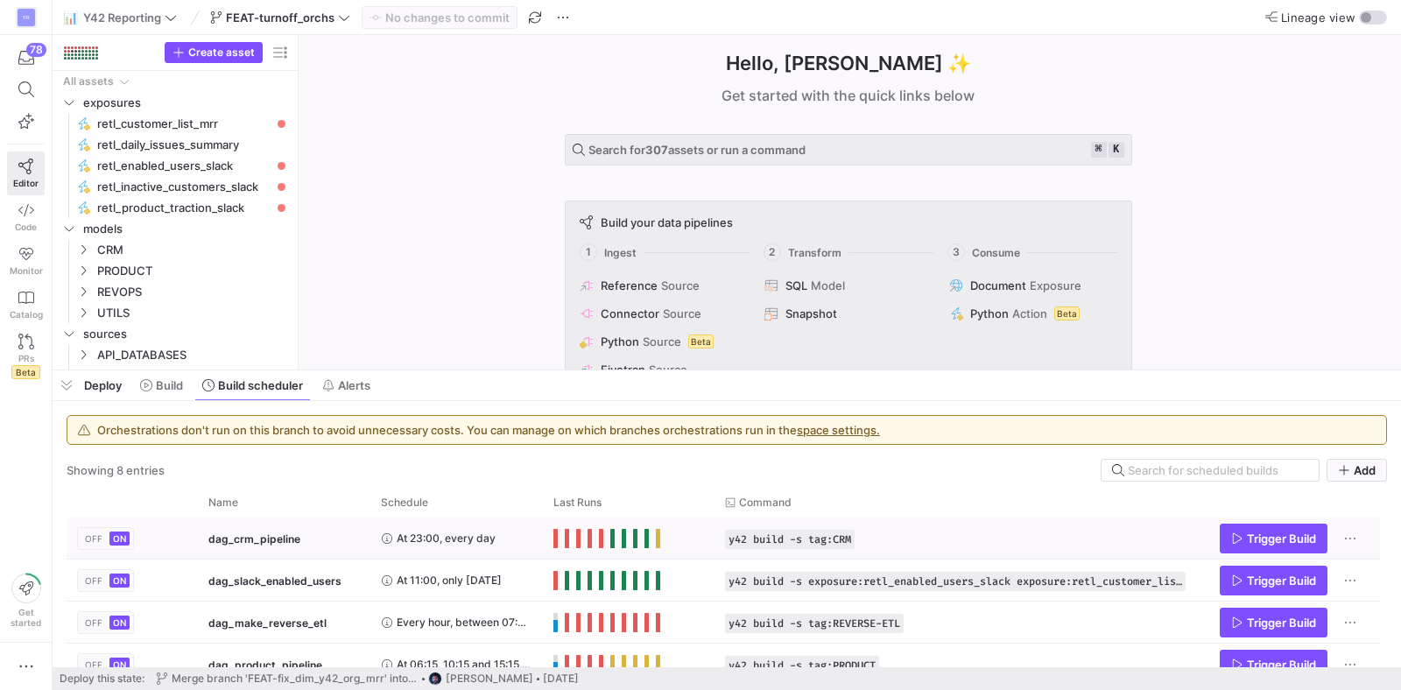
click at [102, 537] on button "OFF" at bounding box center [93, 539] width 25 height 14
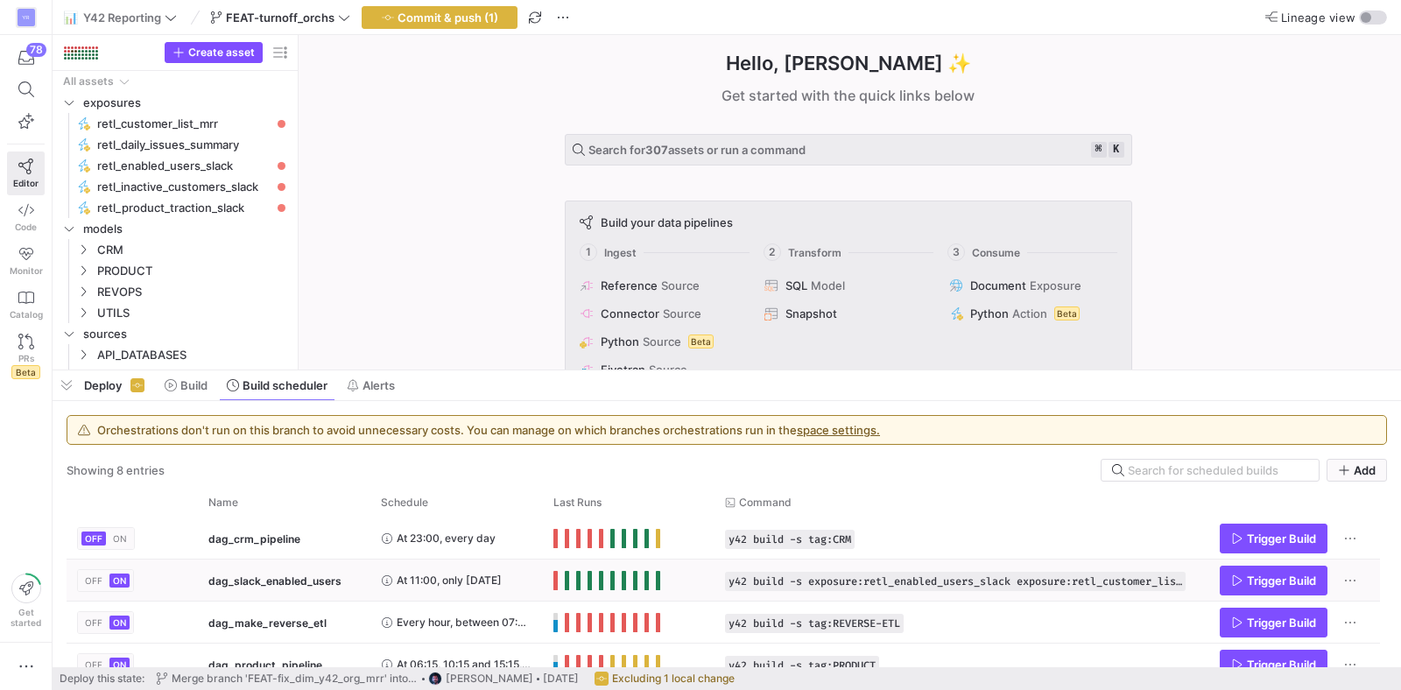
click at [96, 579] on span "OFF" at bounding box center [94, 580] width 18 height 11
click at [96, 635] on y42-orchestration-active-toggle-cell-renderer "OFF ON" at bounding box center [105, 622] width 57 height 41
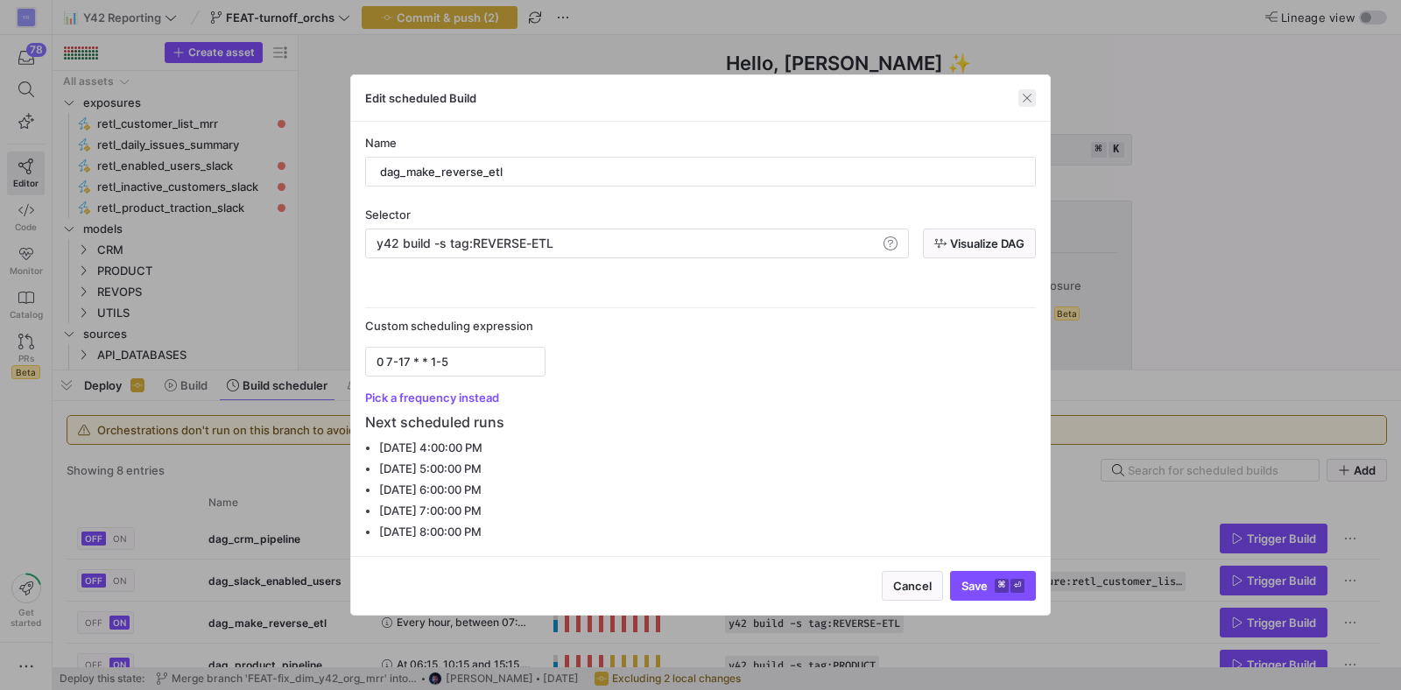
click at [1025, 99] on span "button" at bounding box center [1028, 98] width 18 height 18
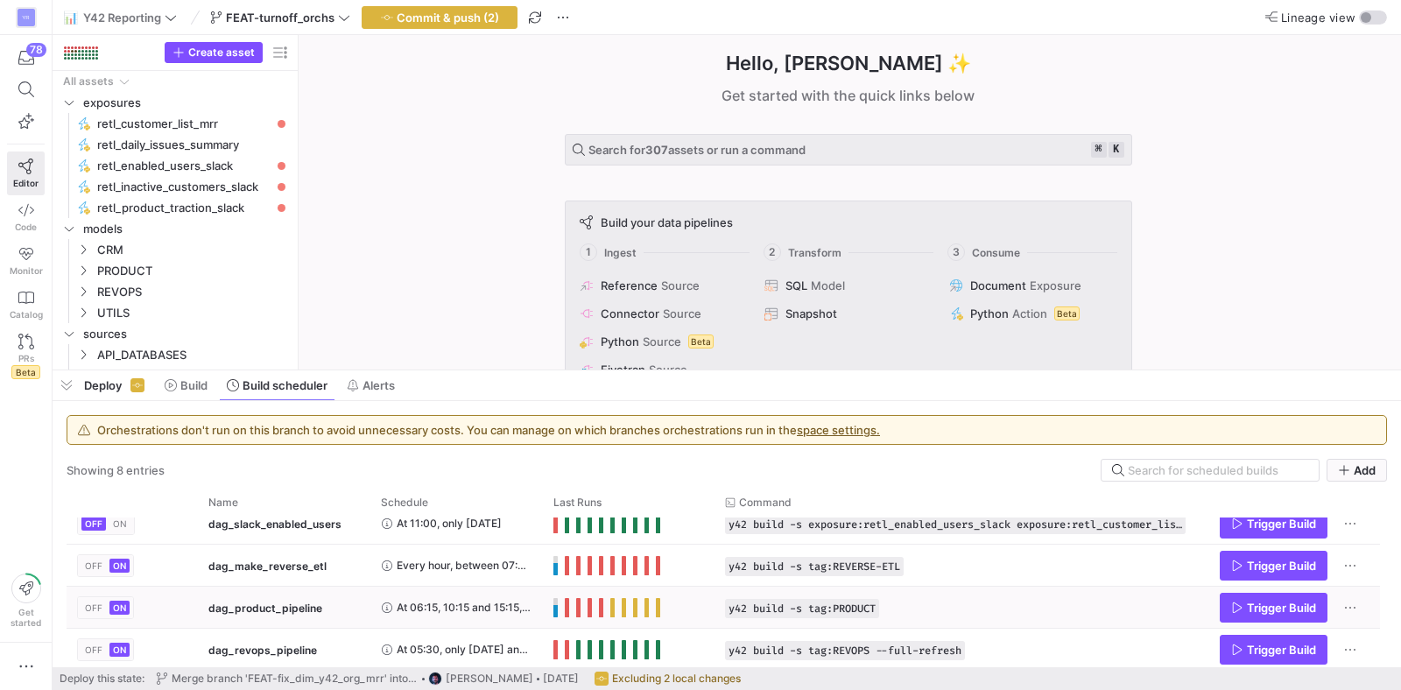
scroll to position [54, 0]
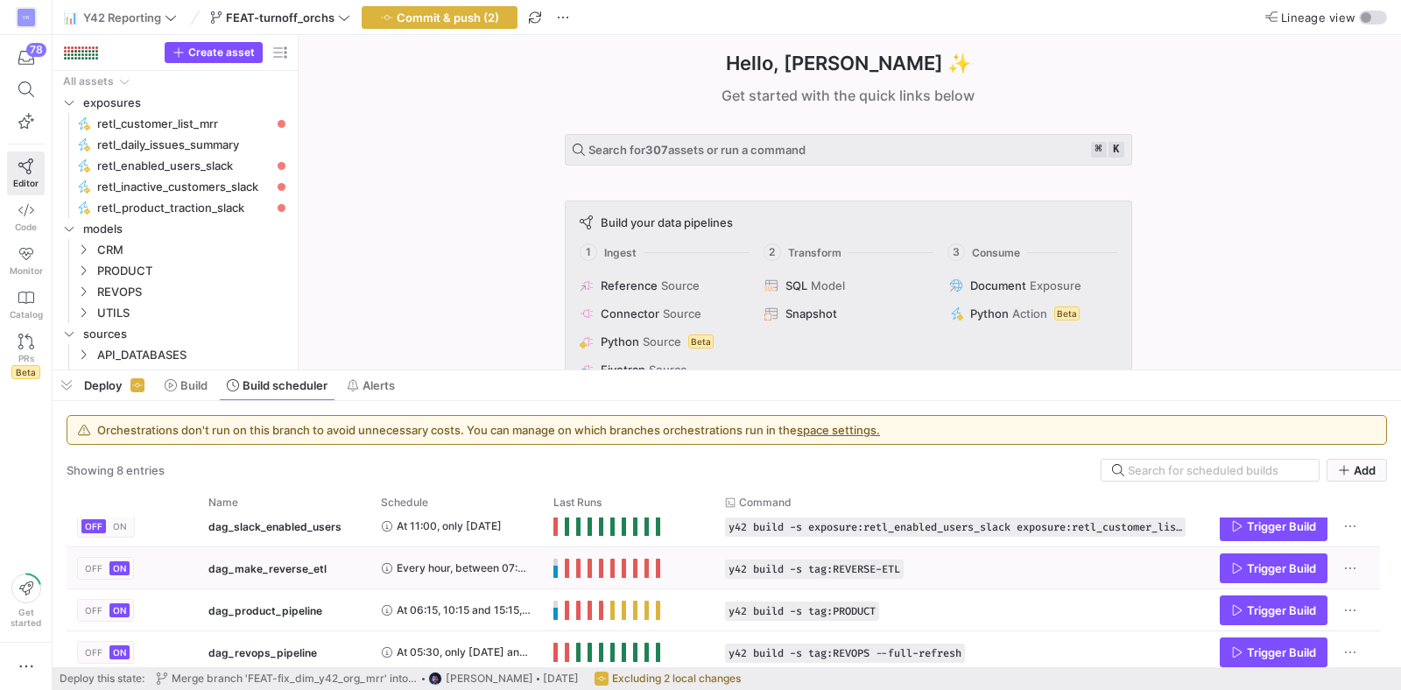
click at [92, 570] on span "OFF" at bounding box center [94, 568] width 18 height 11
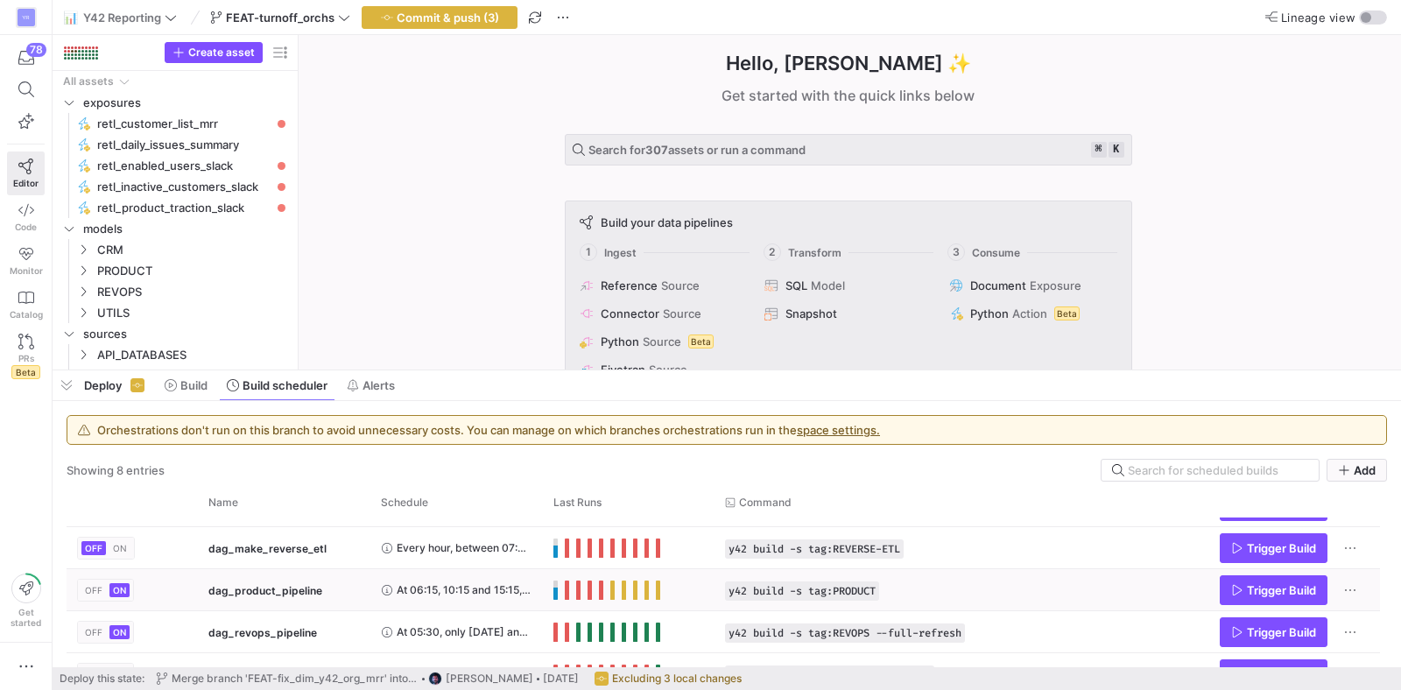
scroll to position [77, 0]
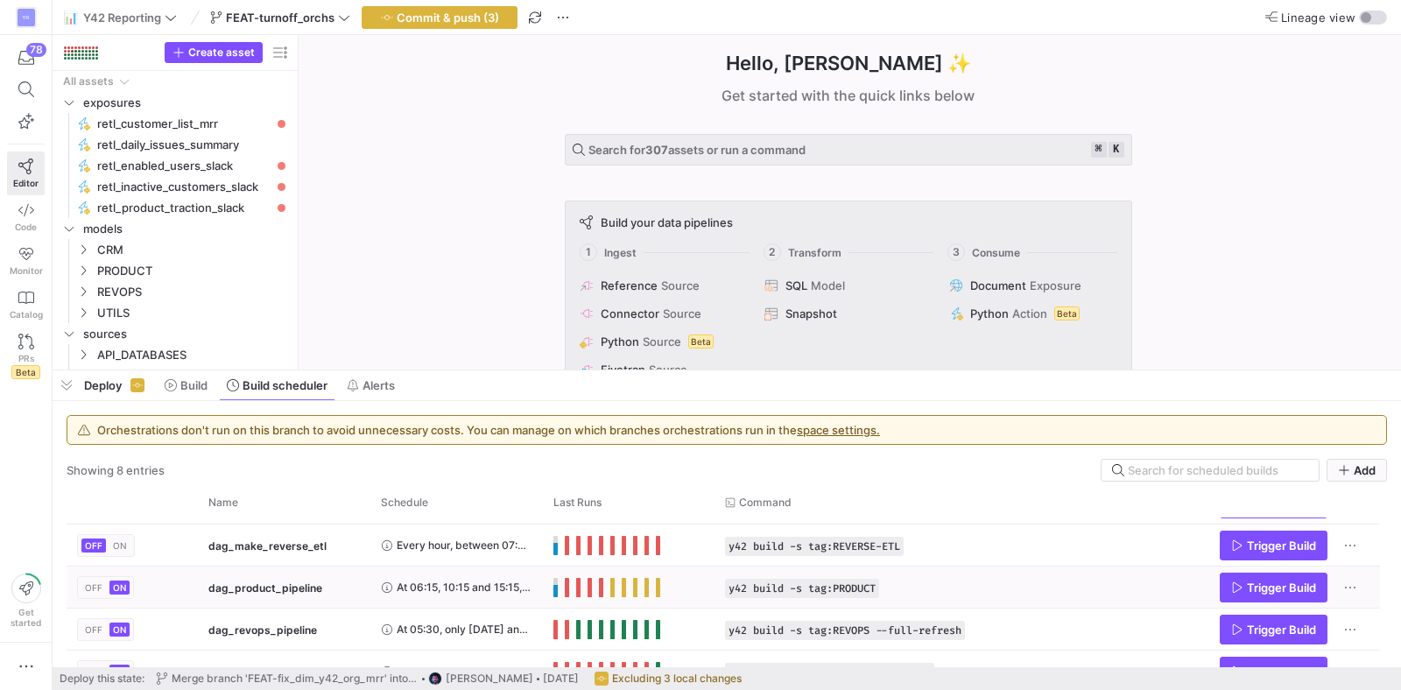
click at [94, 594] on button "OFF" at bounding box center [93, 588] width 25 height 14
click at [94, 632] on span "OFF" at bounding box center [94, 629] width 18 height 11
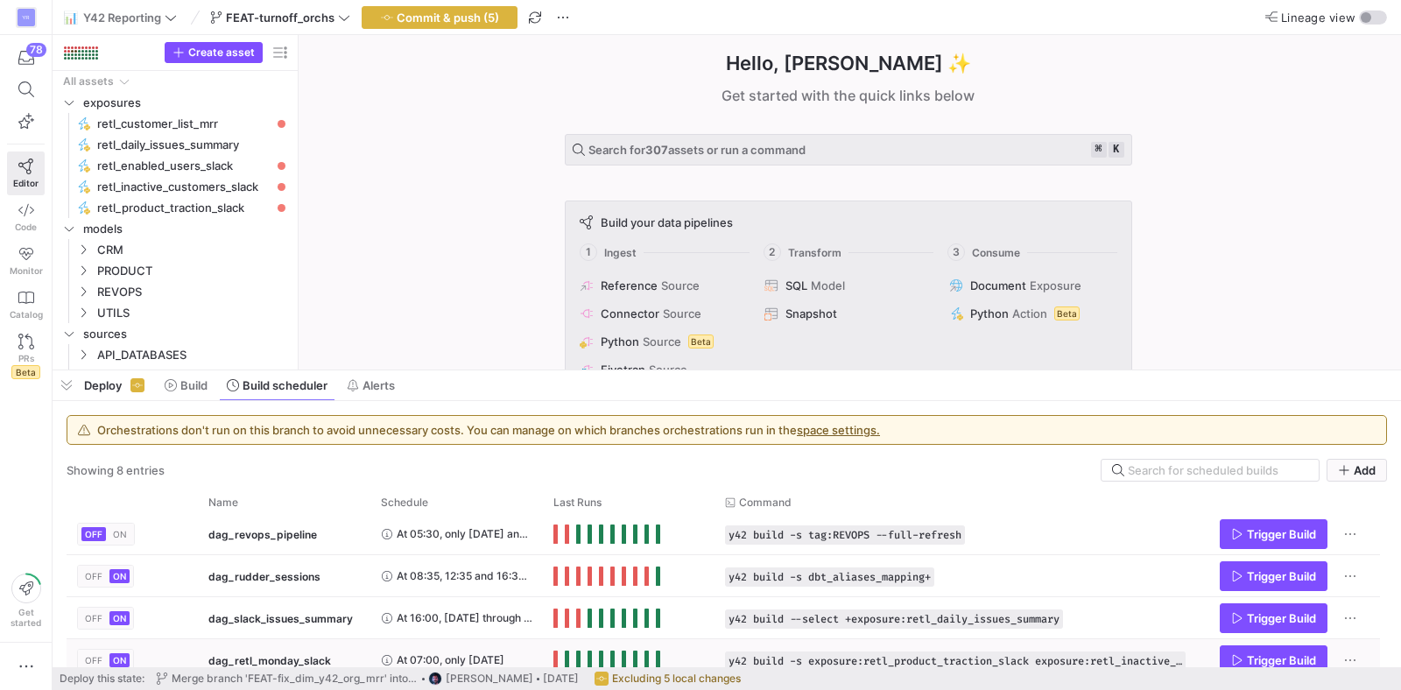
scroll to position [187, 0]
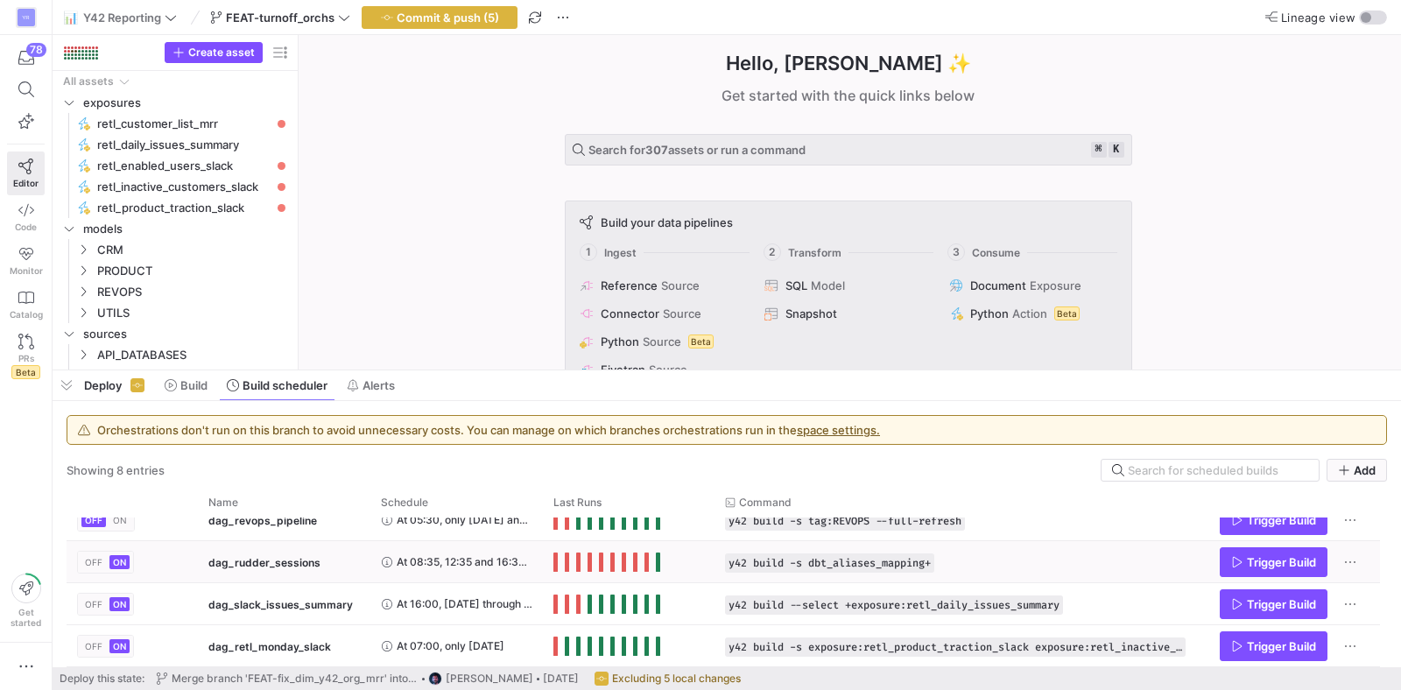
click at [95, 565] on span "OFF" at bounding box center [94, 562] width 18 height 11
click at [95, 614] on mat-button-toggle "OFF" at bounding box center [93, 604] width 30 height 21
click at [95, 602] on span "OFF" at bounding box center [94, 604] width 18 height 11
click at [98, 652] on button "OFF" at bounding box center [93, 646] width 25 height 14
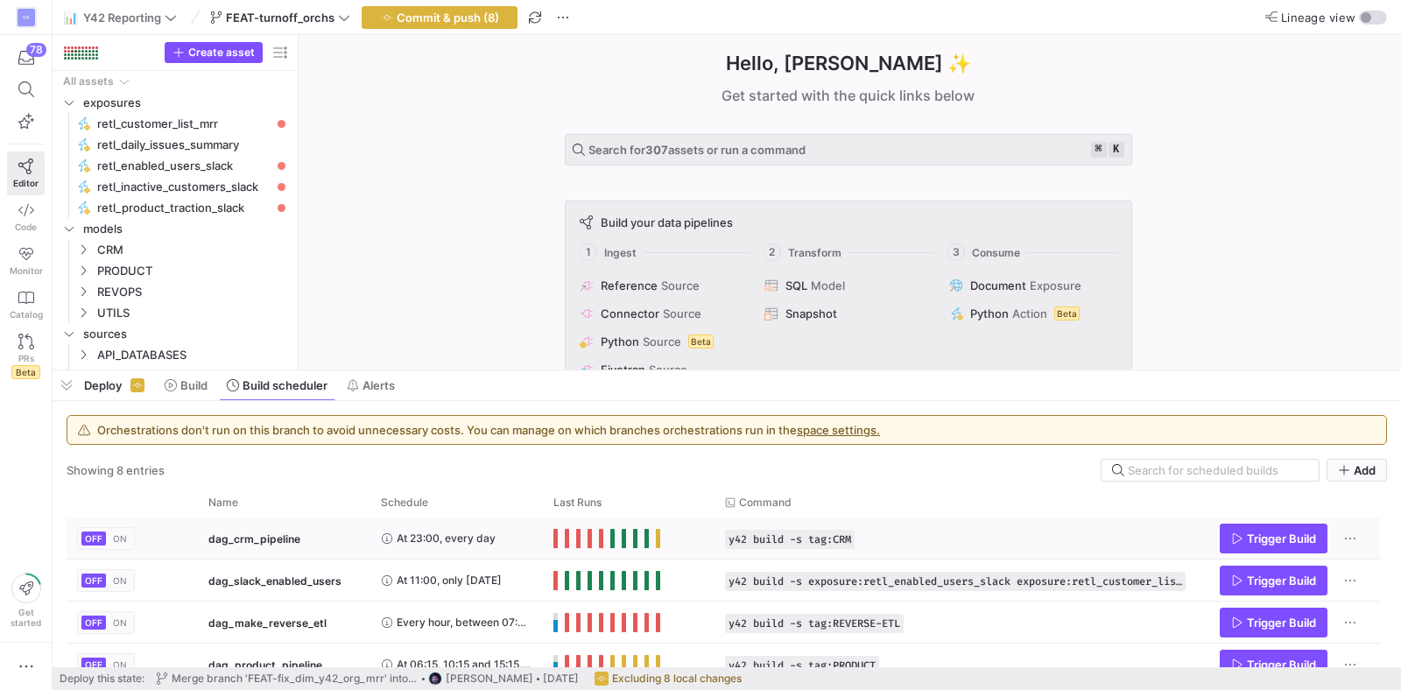
click at [119, 544] on button "ON" at bounding box center [119, 539] width 21 height 14
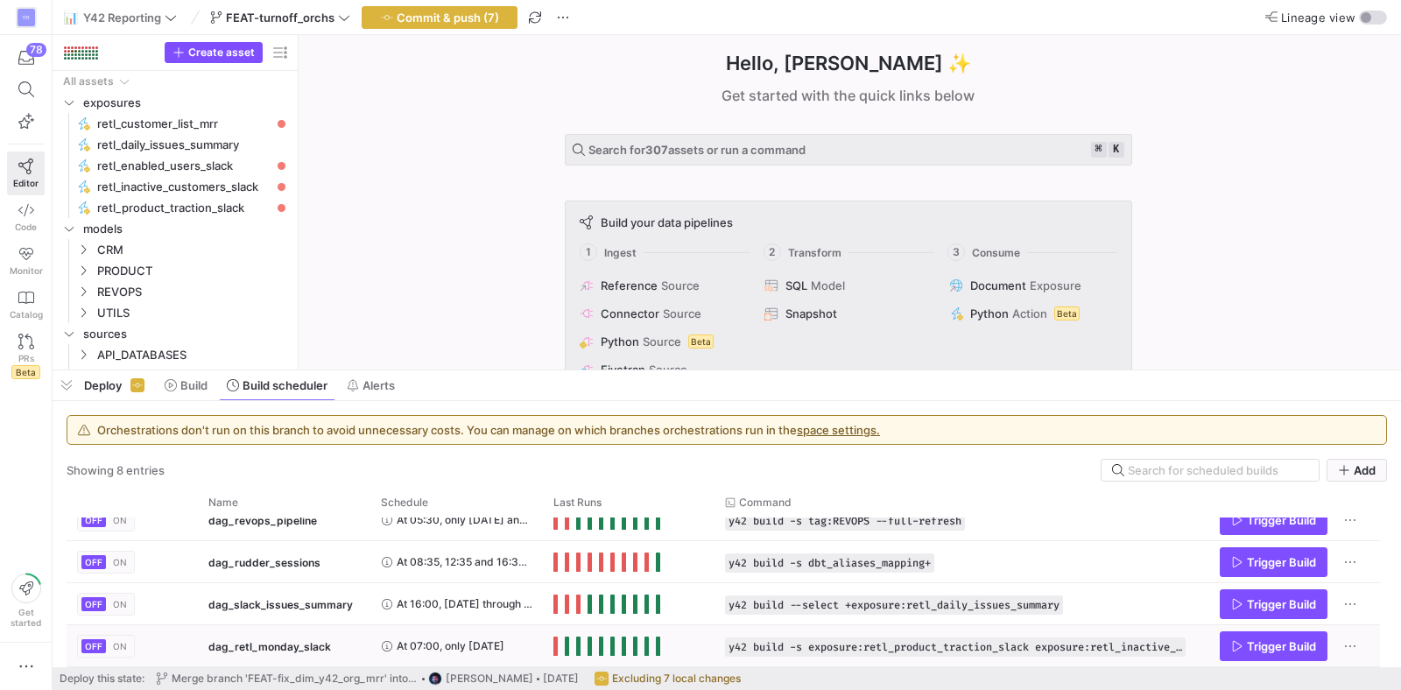
click at [116, 641] on span "ON" at bounding box center [120, 646] width 14 height 11
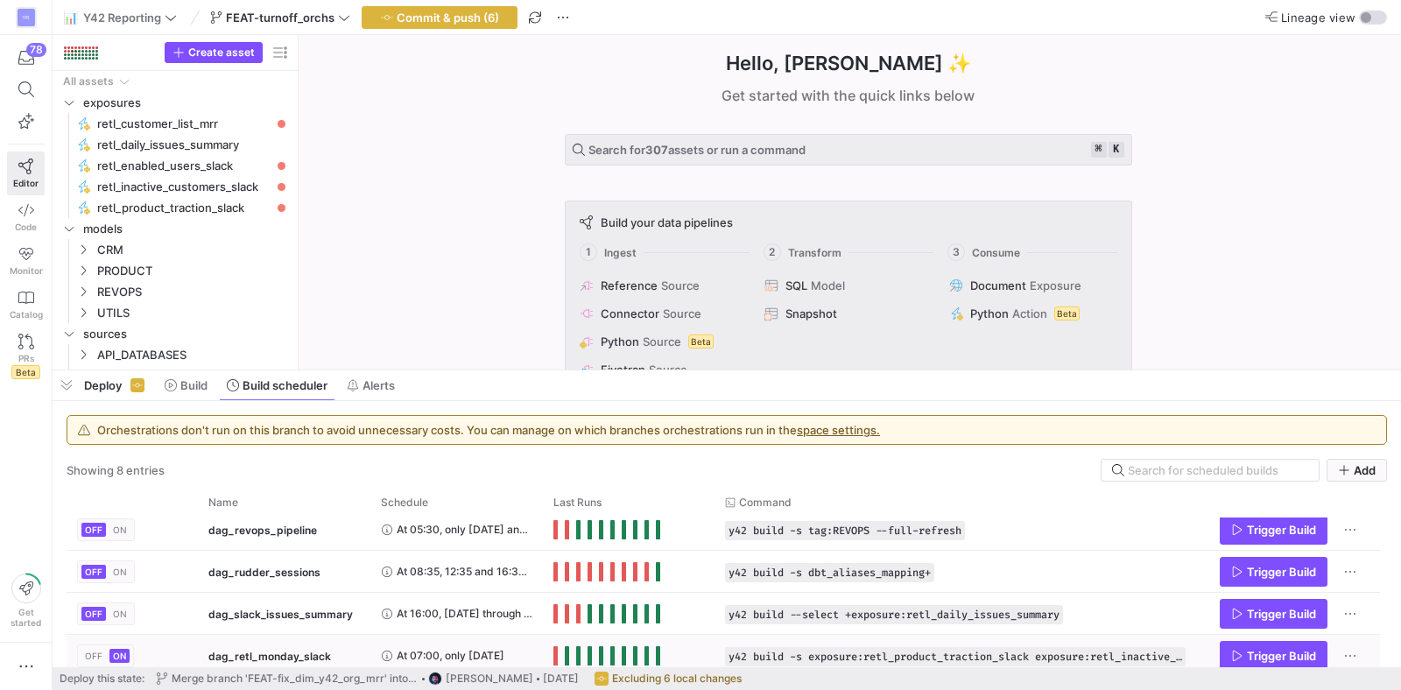
click at [93, 656] on span "OFF" at bounding box center [94, 656] width 18 height 11
click at [123, 617] on span "ON" at bounding box center [120, 614] width 14 height 11
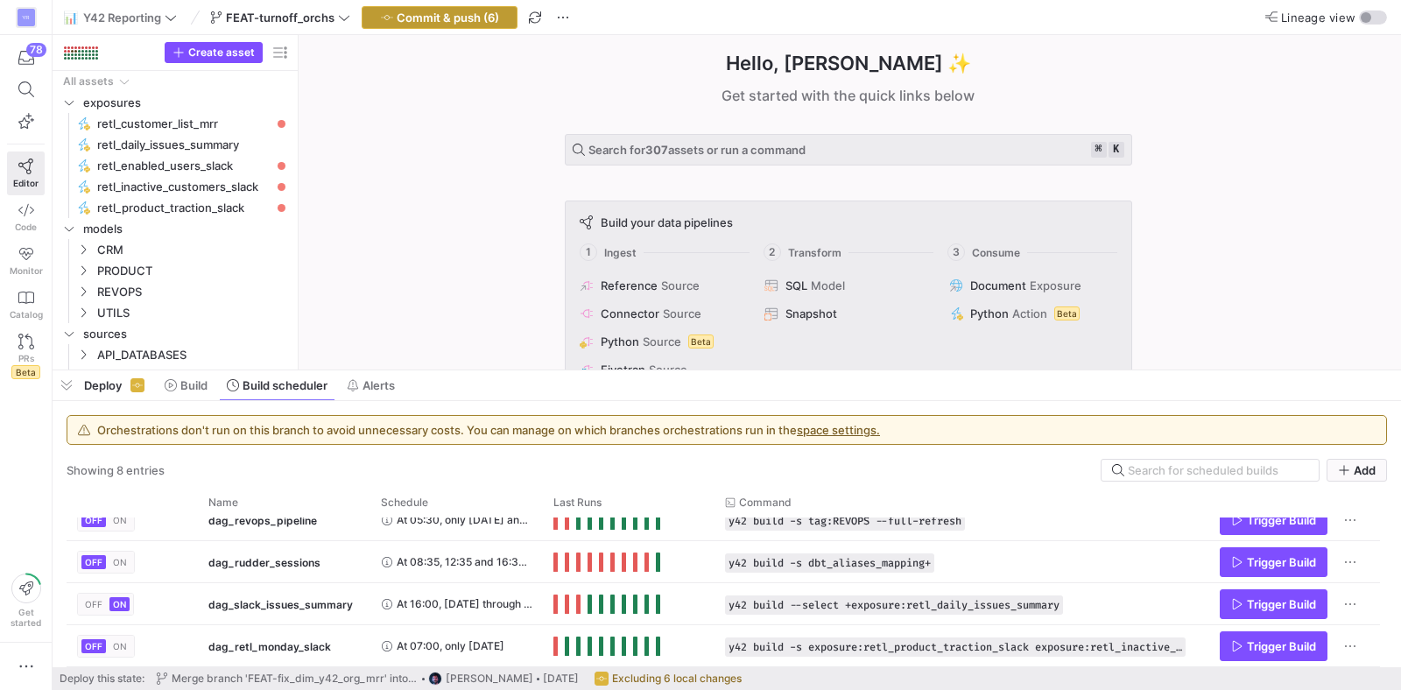
click at [462, 18] on span "Commit & push (6)" at bounding box center [448, 18] width 102 height 14
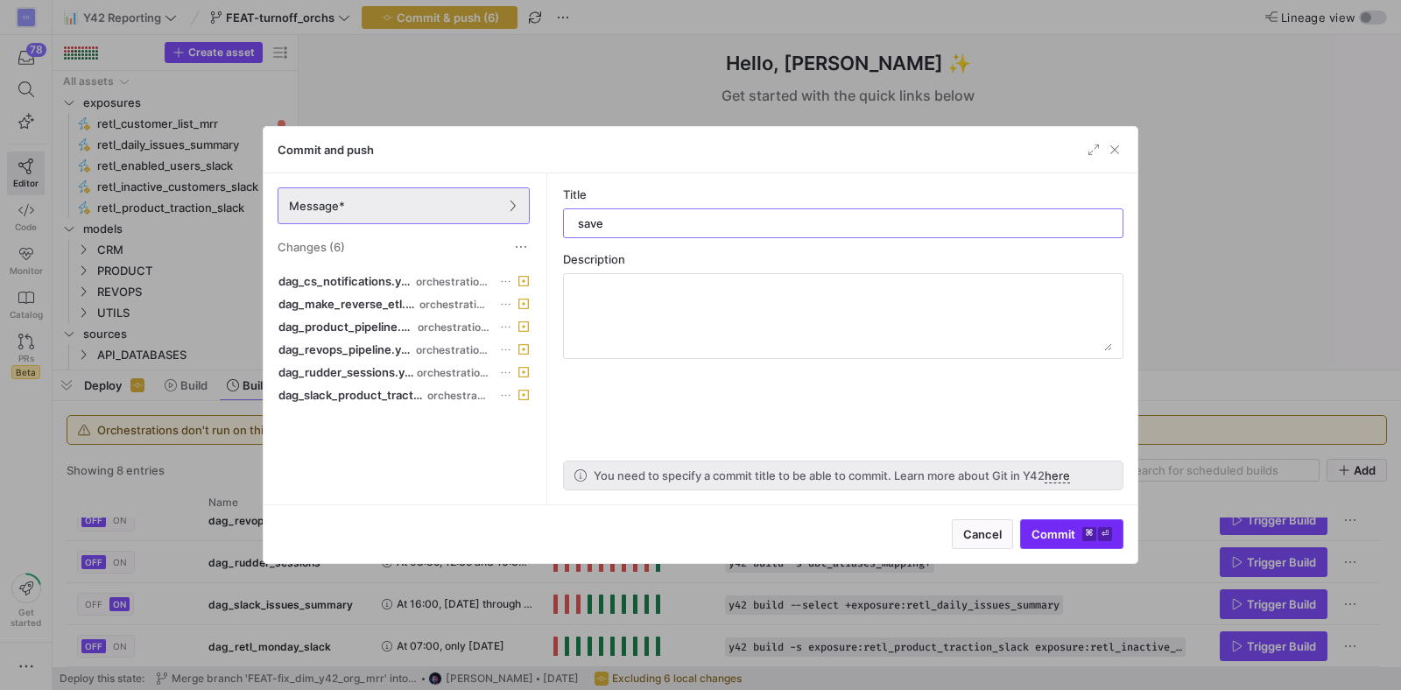
type input "save"
click at [1089, 525] on span "submit" at bounding box center [1072, 534] width 102 height 28
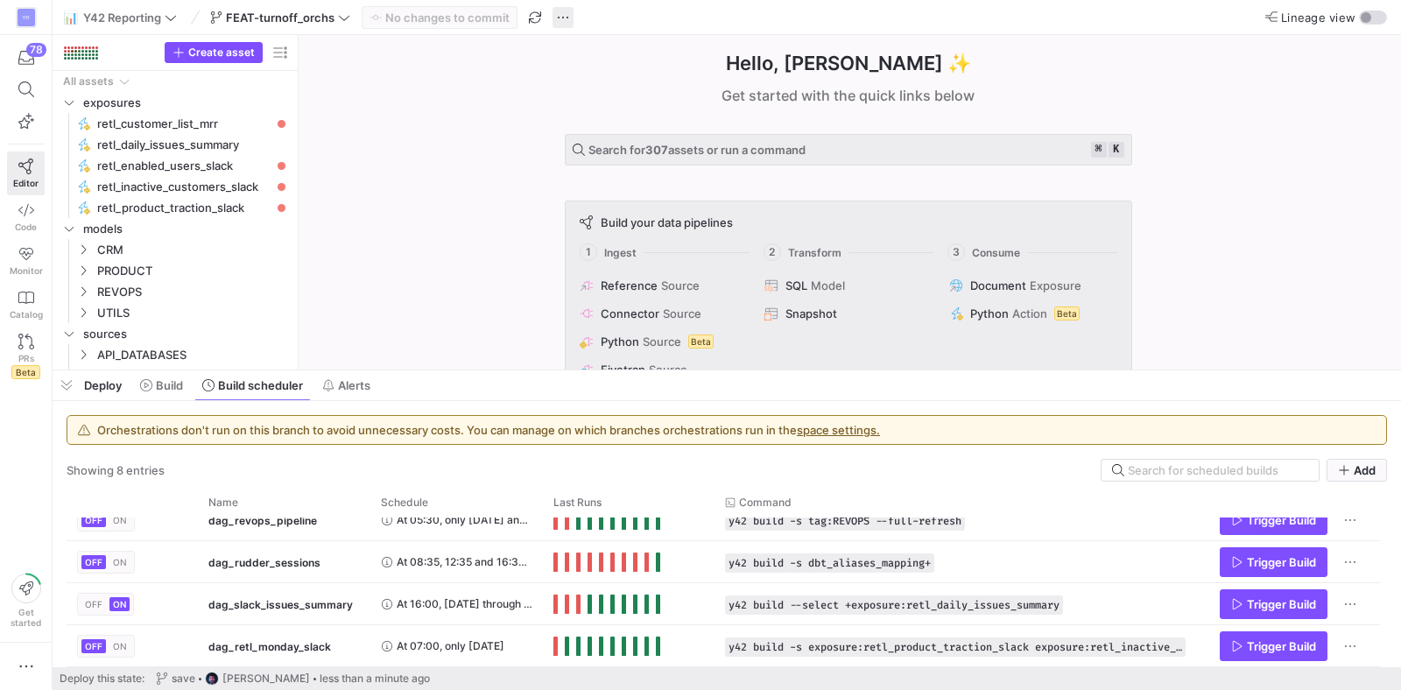
click at [557, 17] on span "button" at bounding box center [563, 17] width 21 height 21
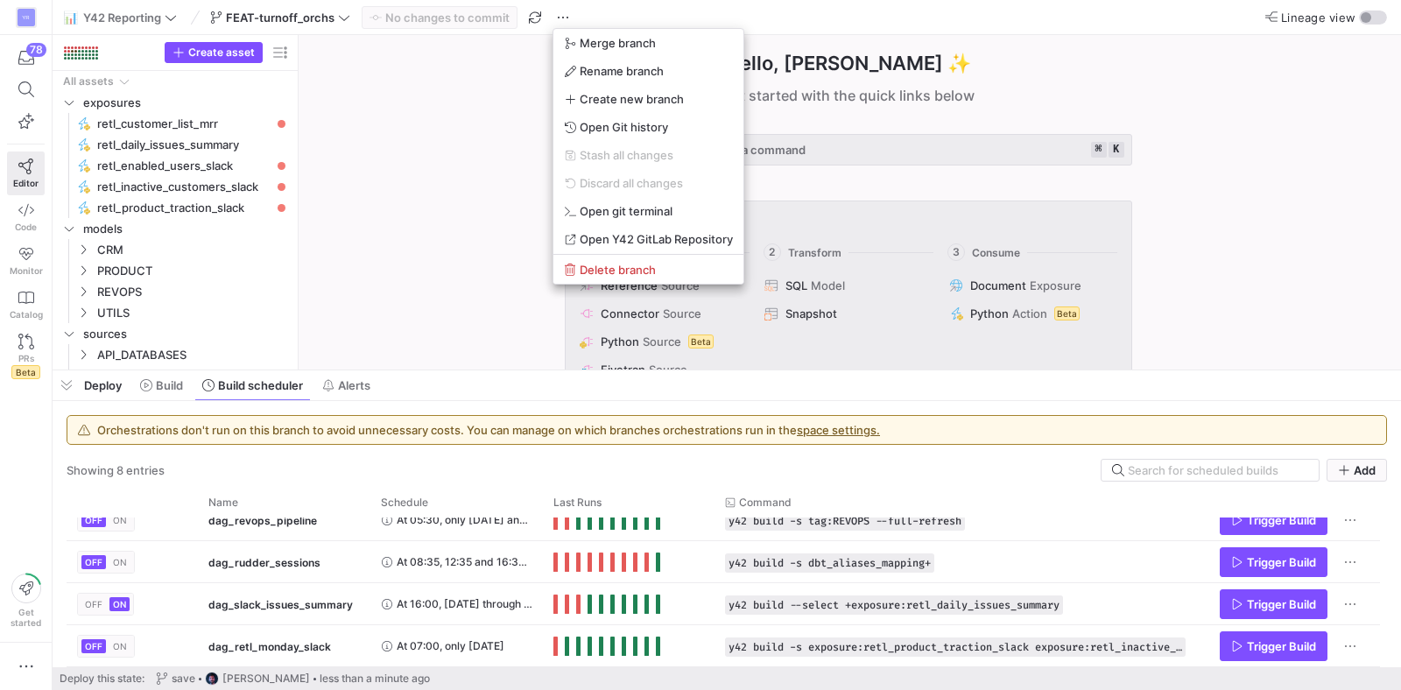
click at [511, 131] on div at bounding box center [700, 345] width 1401 height 690
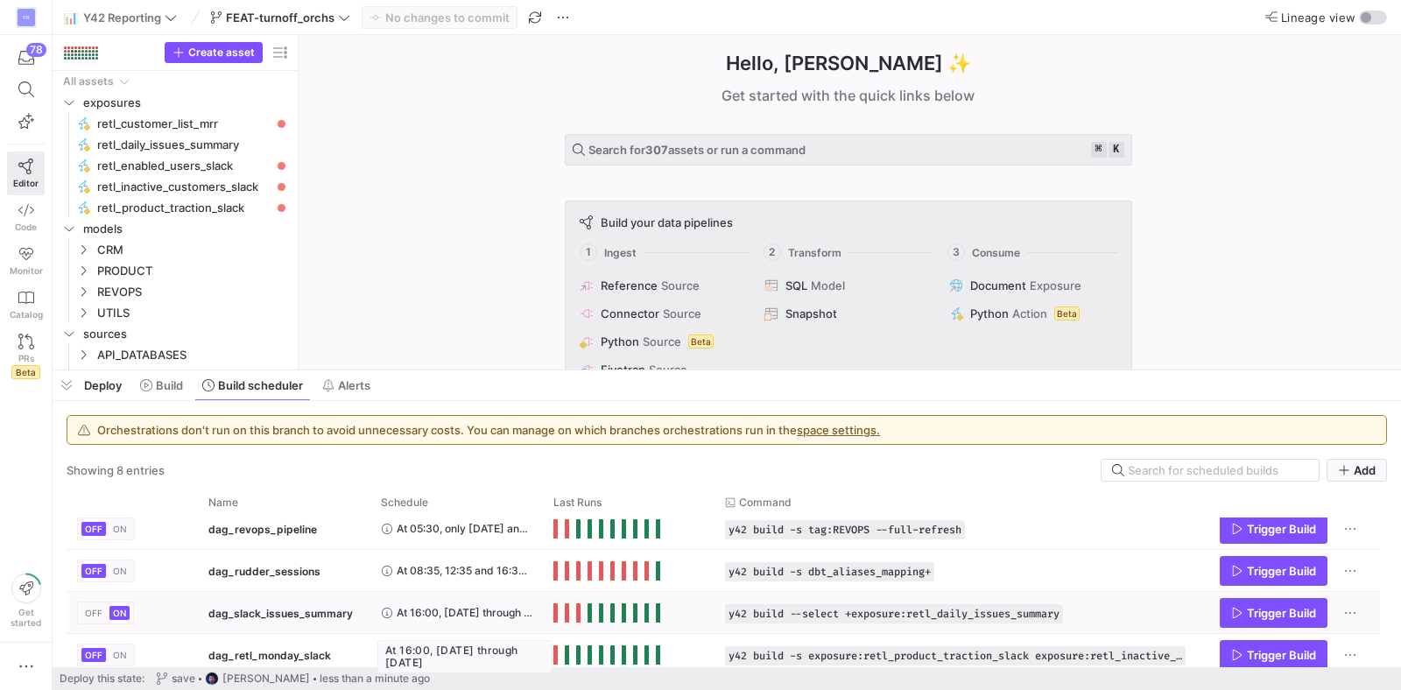
scroll to position [157, 0]
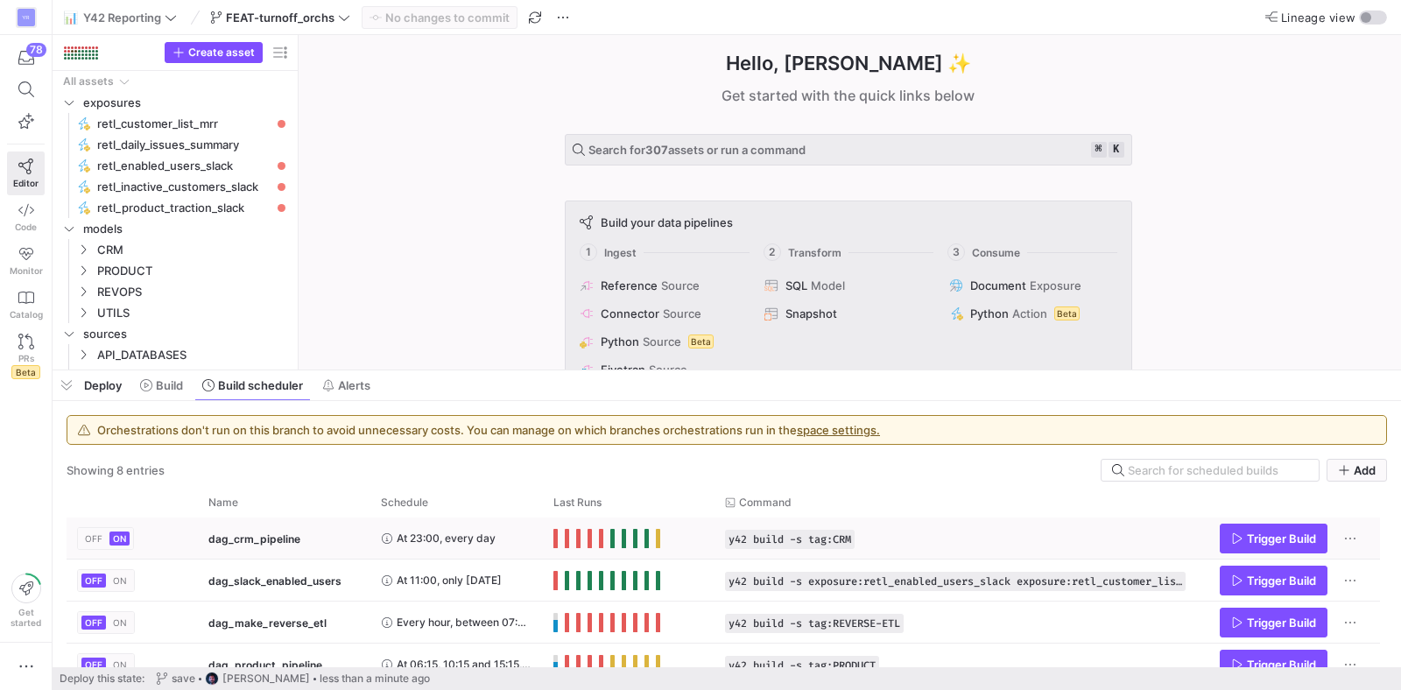
click at [1096, 527] on div "y42 build -s tag:CRM" at bounding box center [956, 538] width 482 height 41
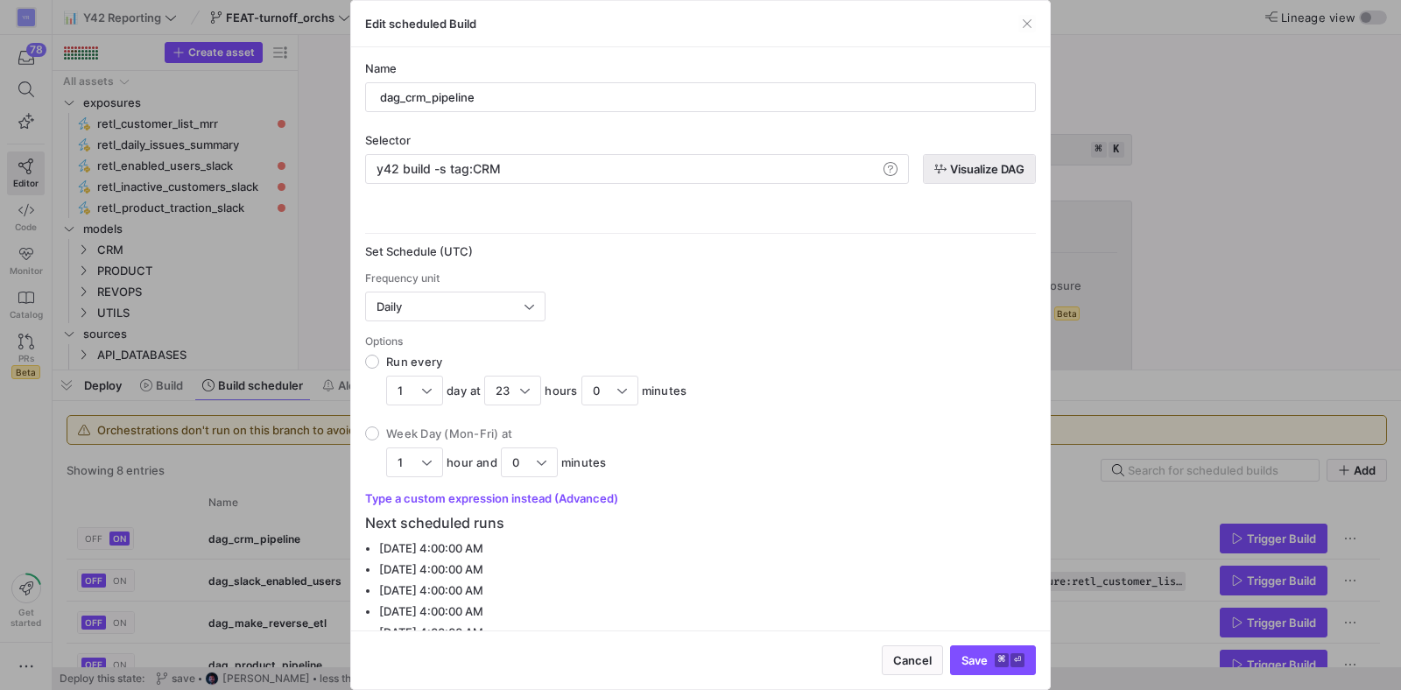
click at [969, 172] on span "Visualize DAG" at bounding box center [987, 169] width 74 height 14
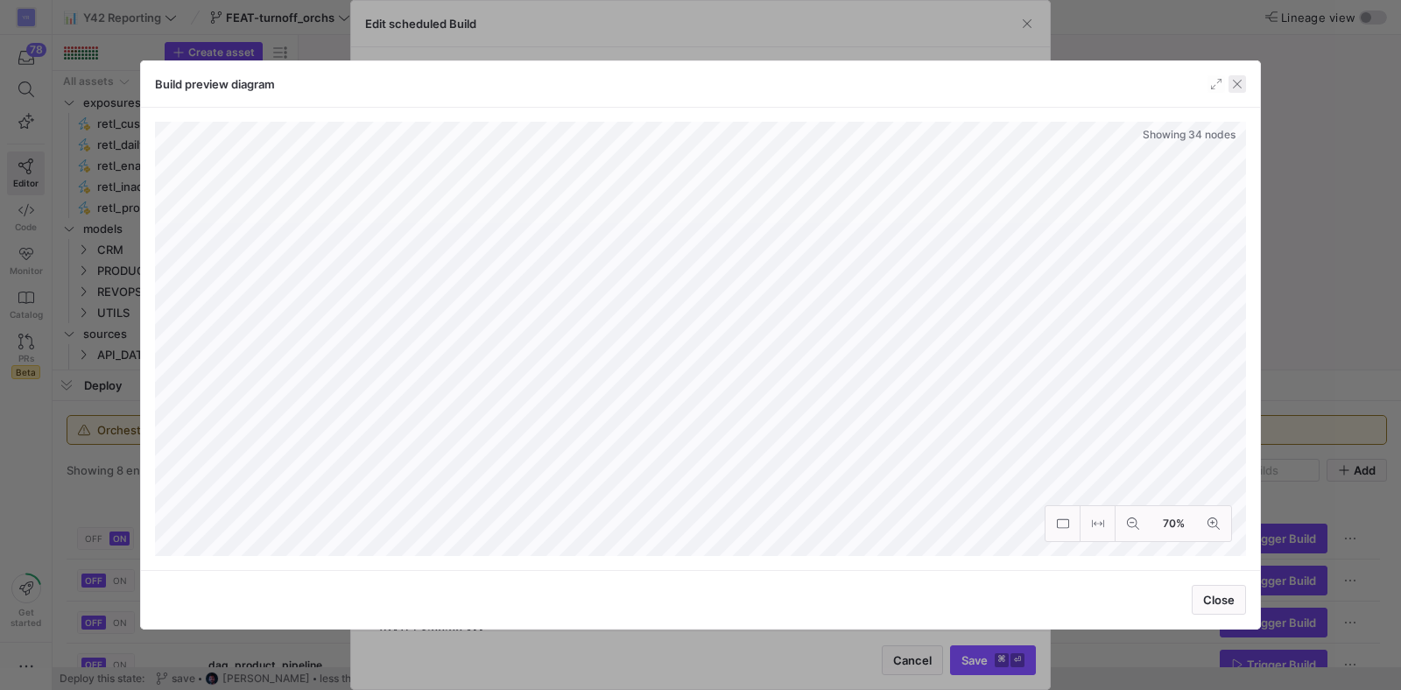
click at [1243, 86] on span "button" at bounding box center [1238, 84] width 18 height 18
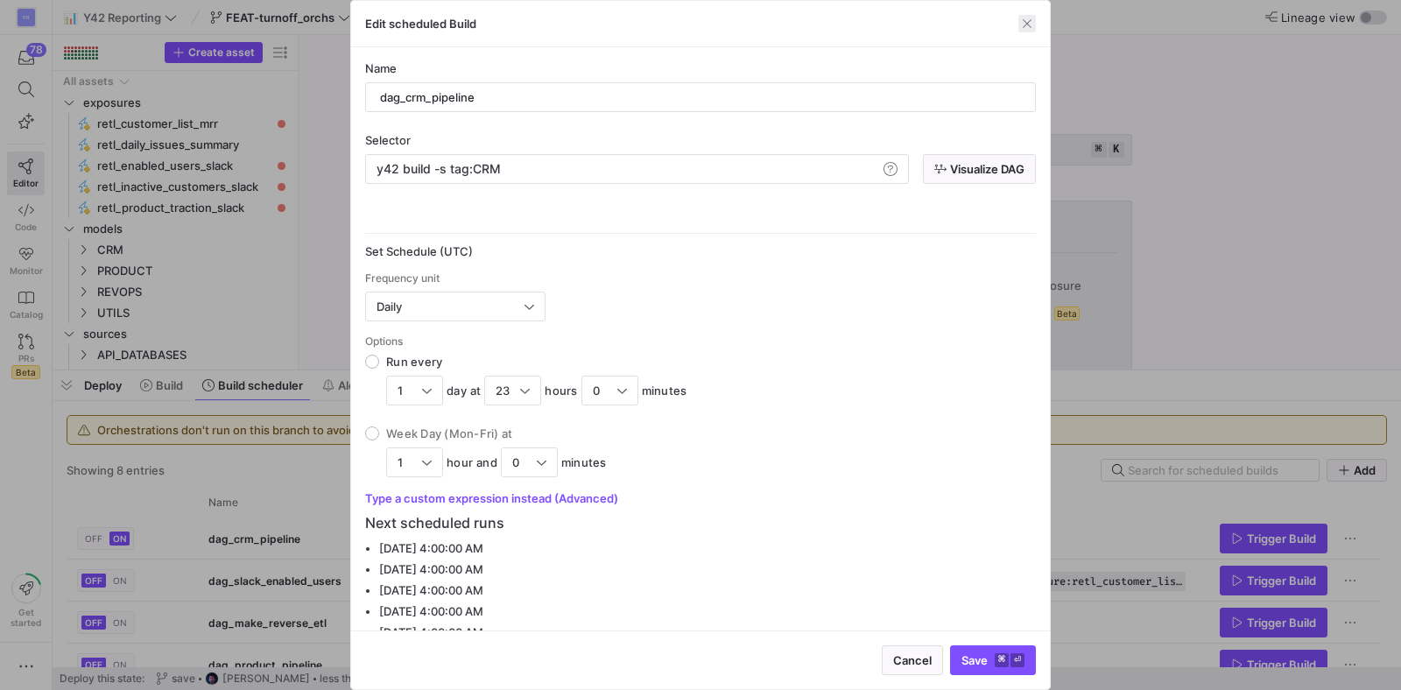
click at [1027, 28] on span "button" at bounding box center [1028, 24] width 18 height 18
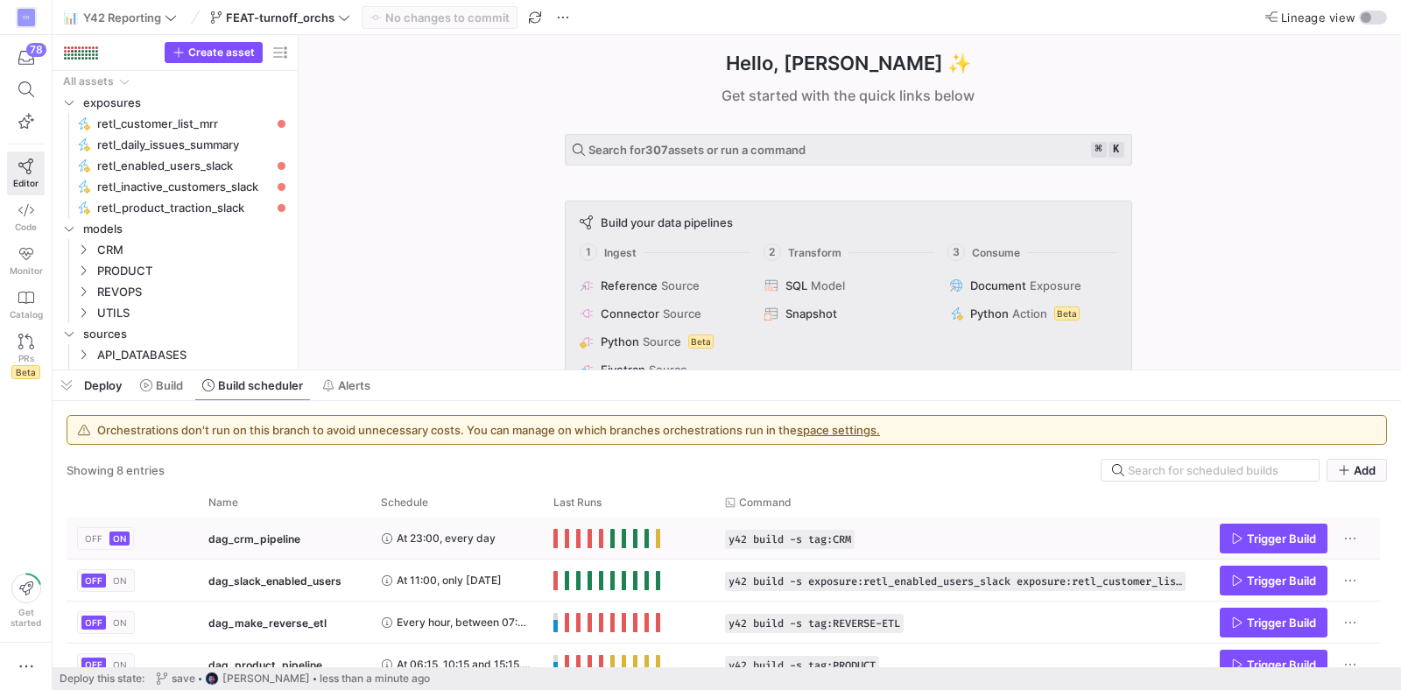
click at [90, 536] on span "OFF" at bounding box center [94, 538] width 18 height 11
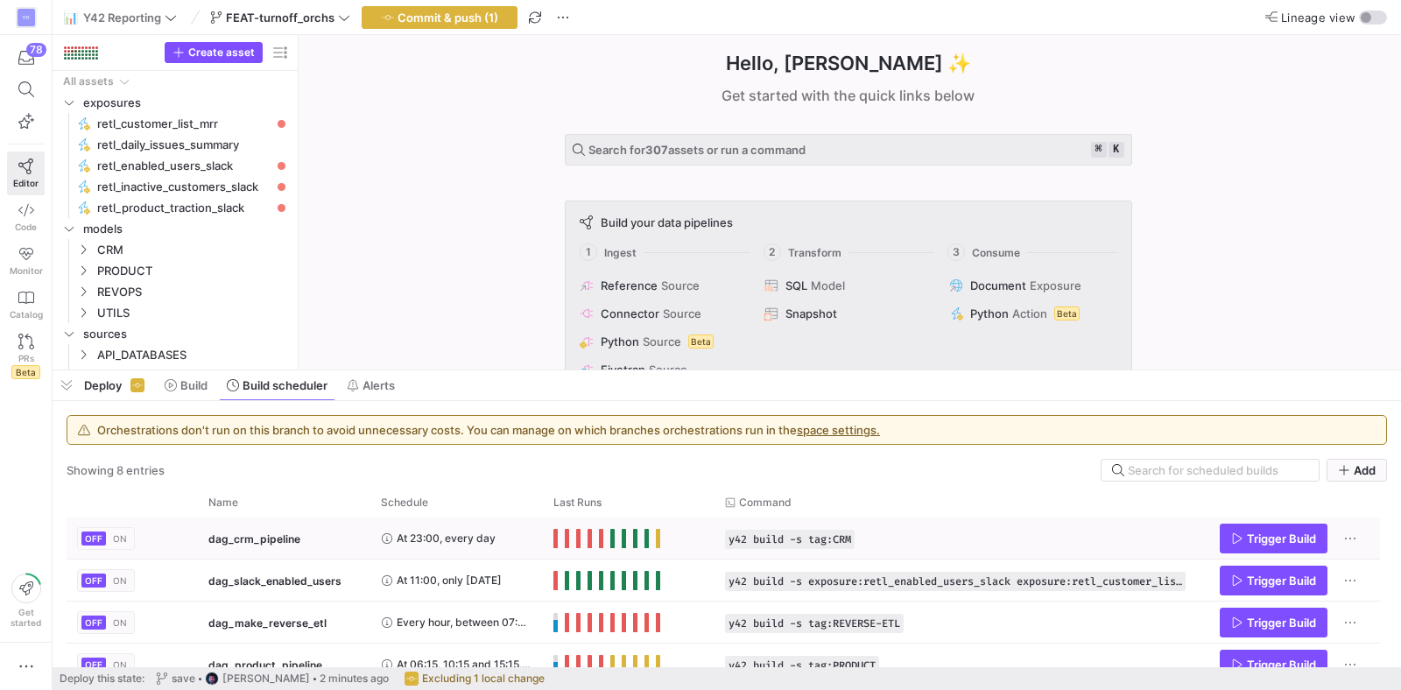
click at [331, 544] on div "dag_crm_pipeline" at bounding box center [284, 538] width 152 height 41
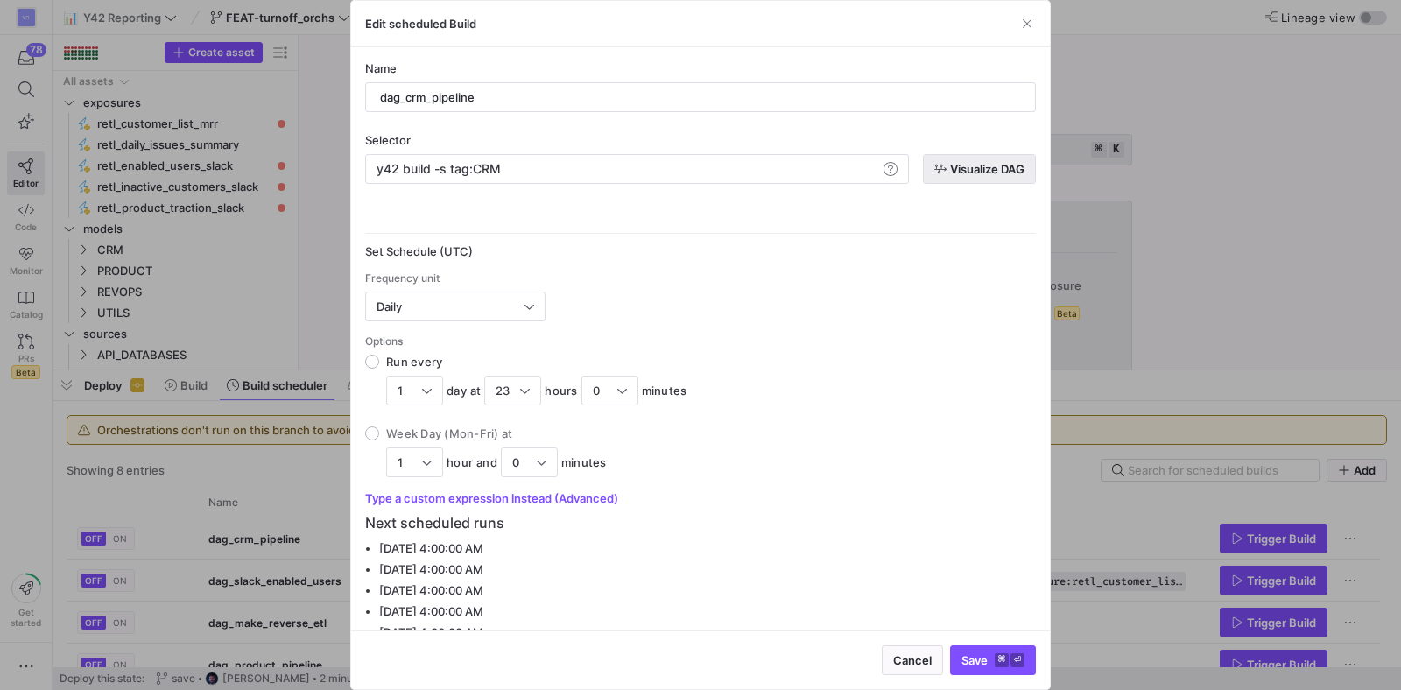
click at [940, 162] on span "Visualize DAG" at bounding box center [979, 169] width 90 height 14
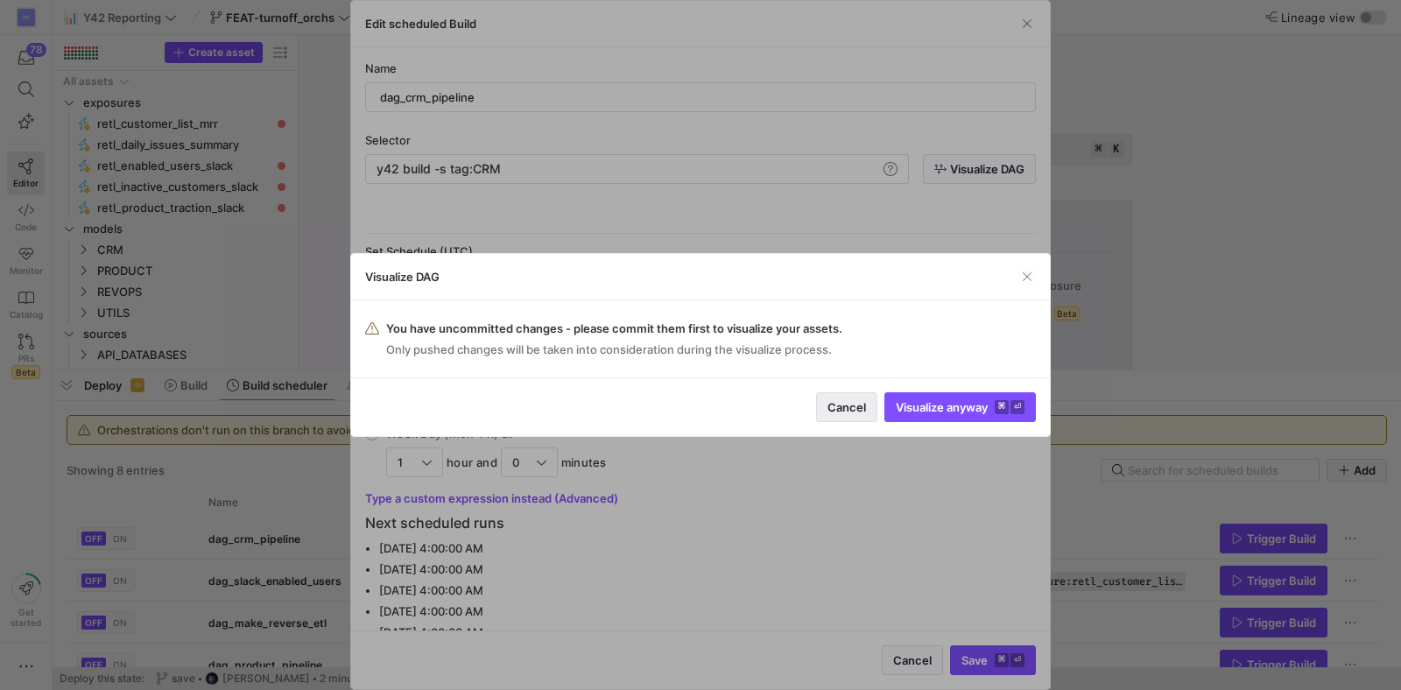
click at [842, 414] on span "button" at bounding box center [847, 407] width 60 height 28
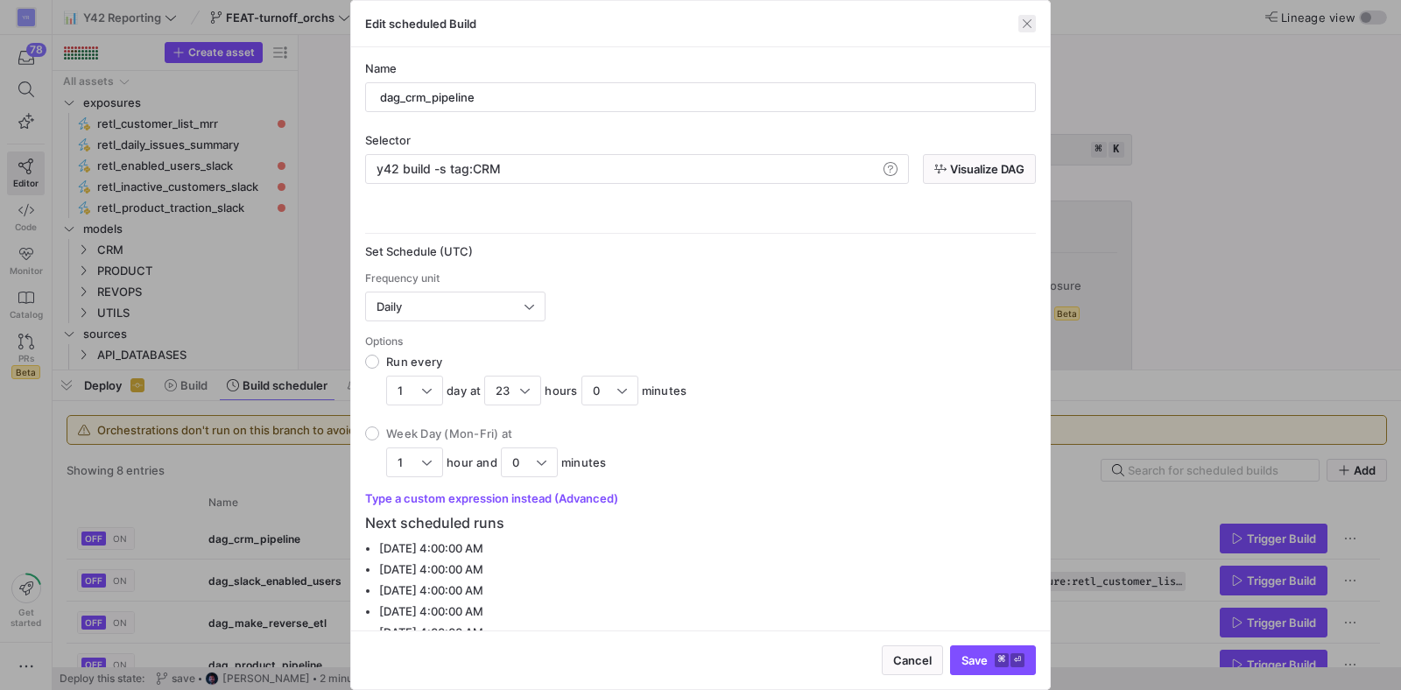
click at [1021, 19] on span "button" at bounding box center [1028, 24] width 18 height 18
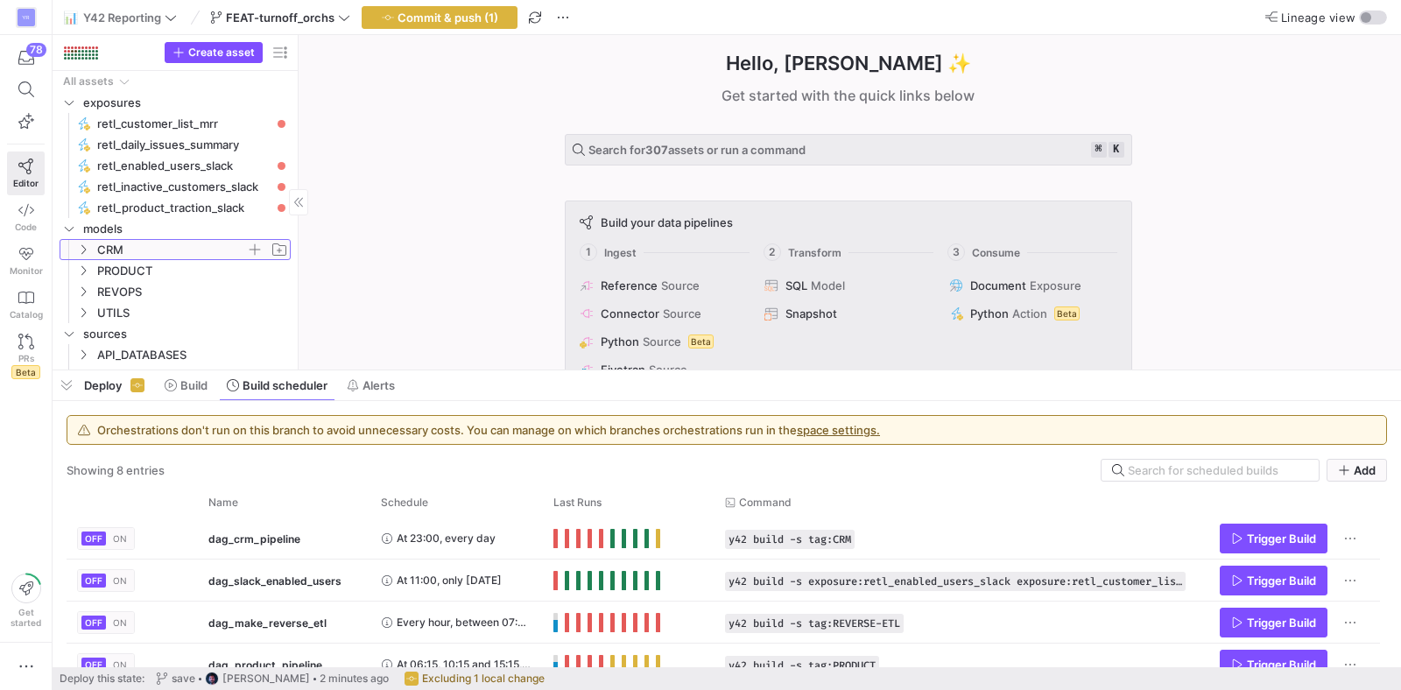
click at [82, 251] on icon "Press SPACE to select this row." at bounding box center [83, 249] width 12 height 11
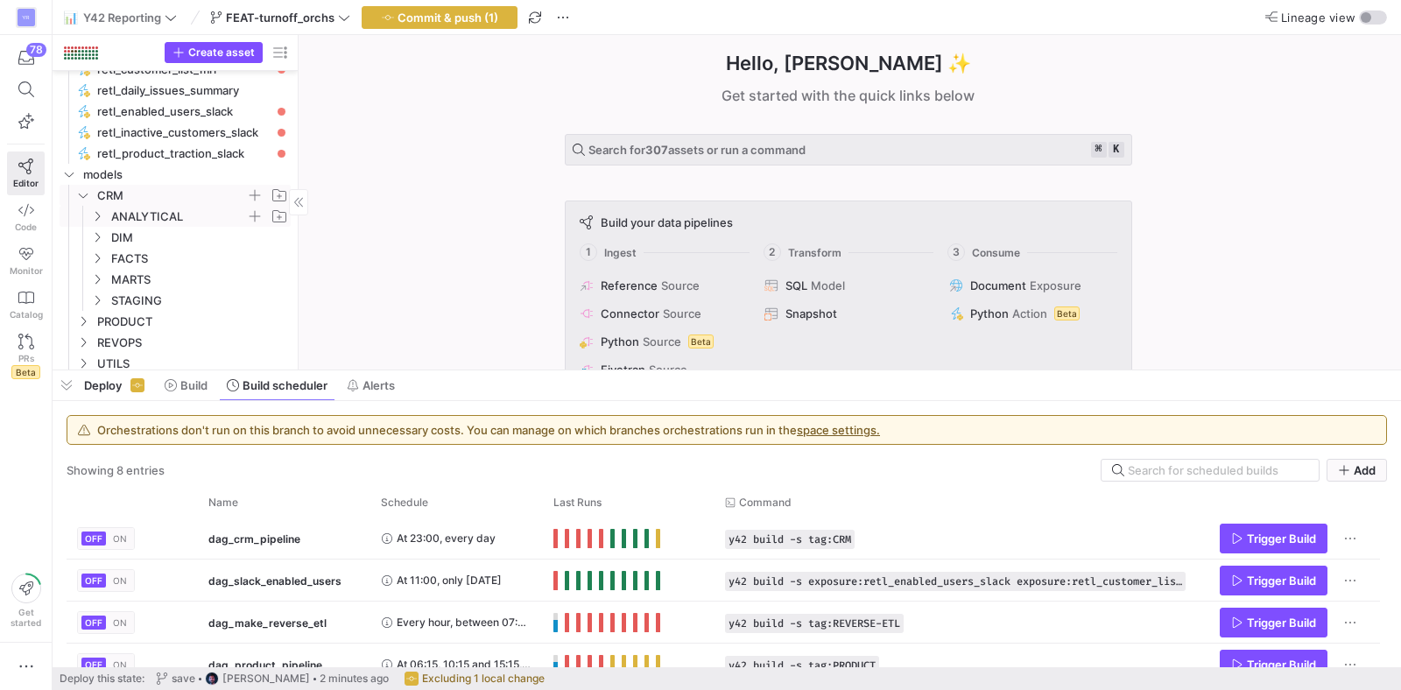
click at [146, 220] on span "ANALYTICAL" at bounding box center [178, 217] width 135 height 20
click at [553, 15] on span "button" at bounding box center [563, 17] width 21 height 21
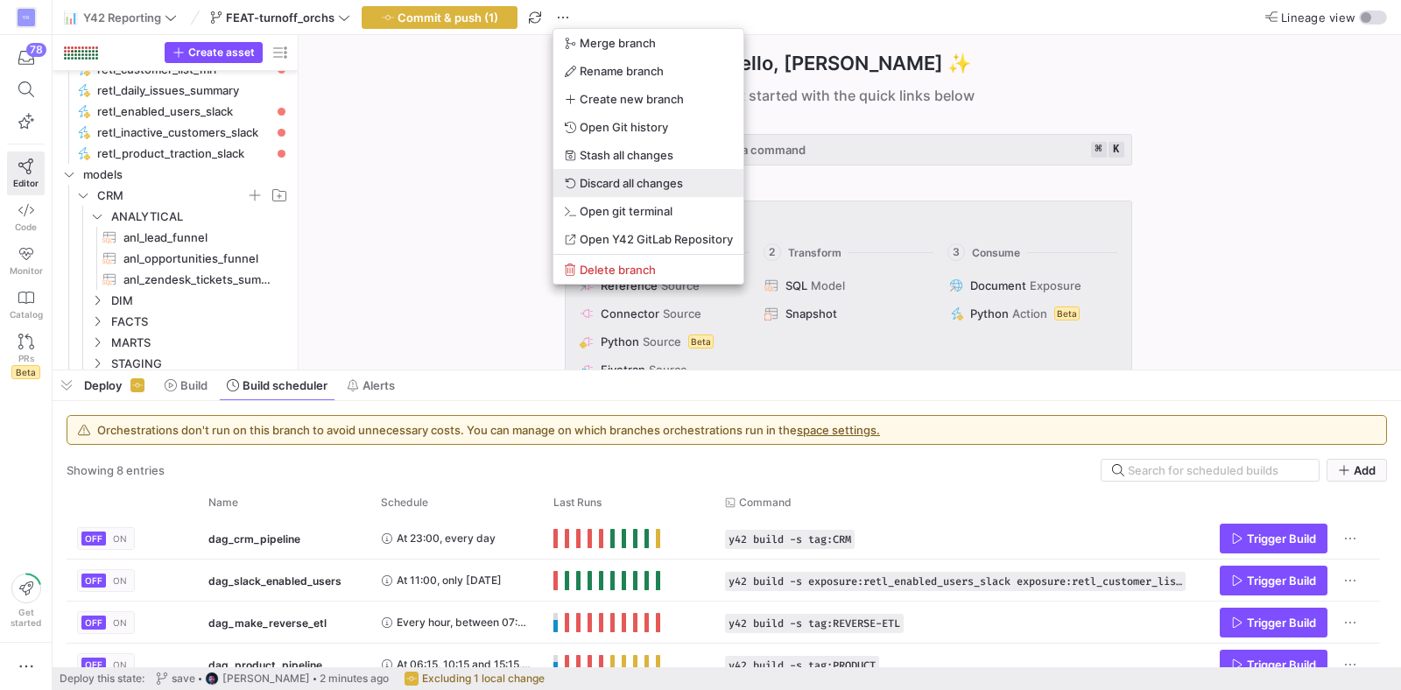
click at [637, 185] on span "Discard all changes" at bounding box center [631, 183] width 103 height 14
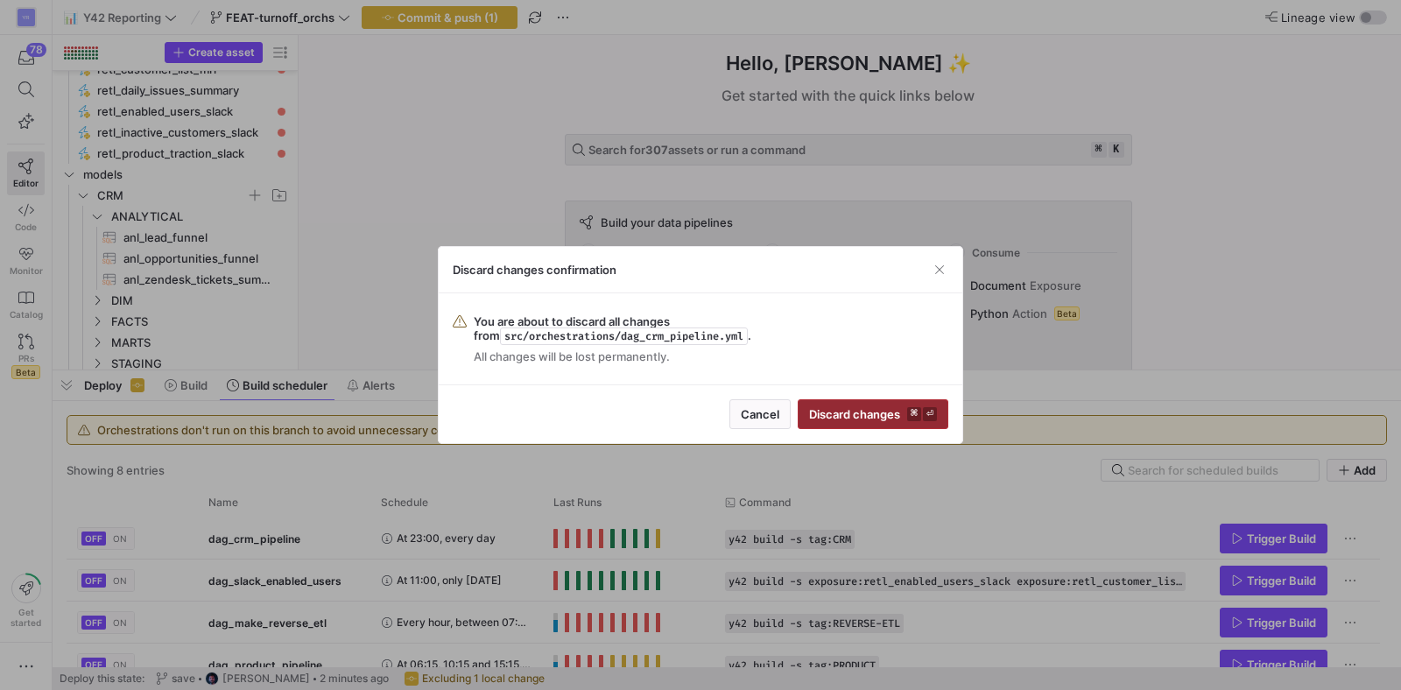
click at [890, 409] on span "Discard changes ⌘ ⏎" at bounding box center [873, 414] width 128 height 14
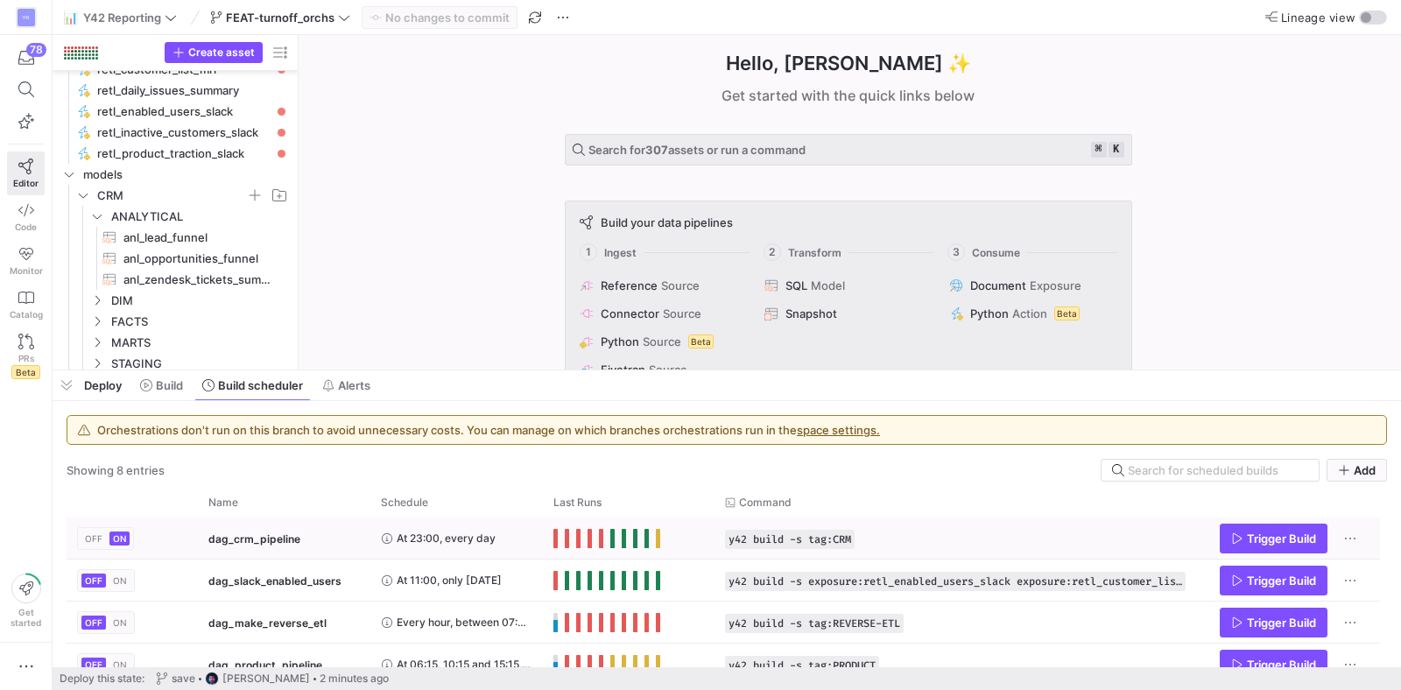
click at [288, 546] on span "dag_crm_pipeline" at bounding box center [254, 538] width 92 height 41
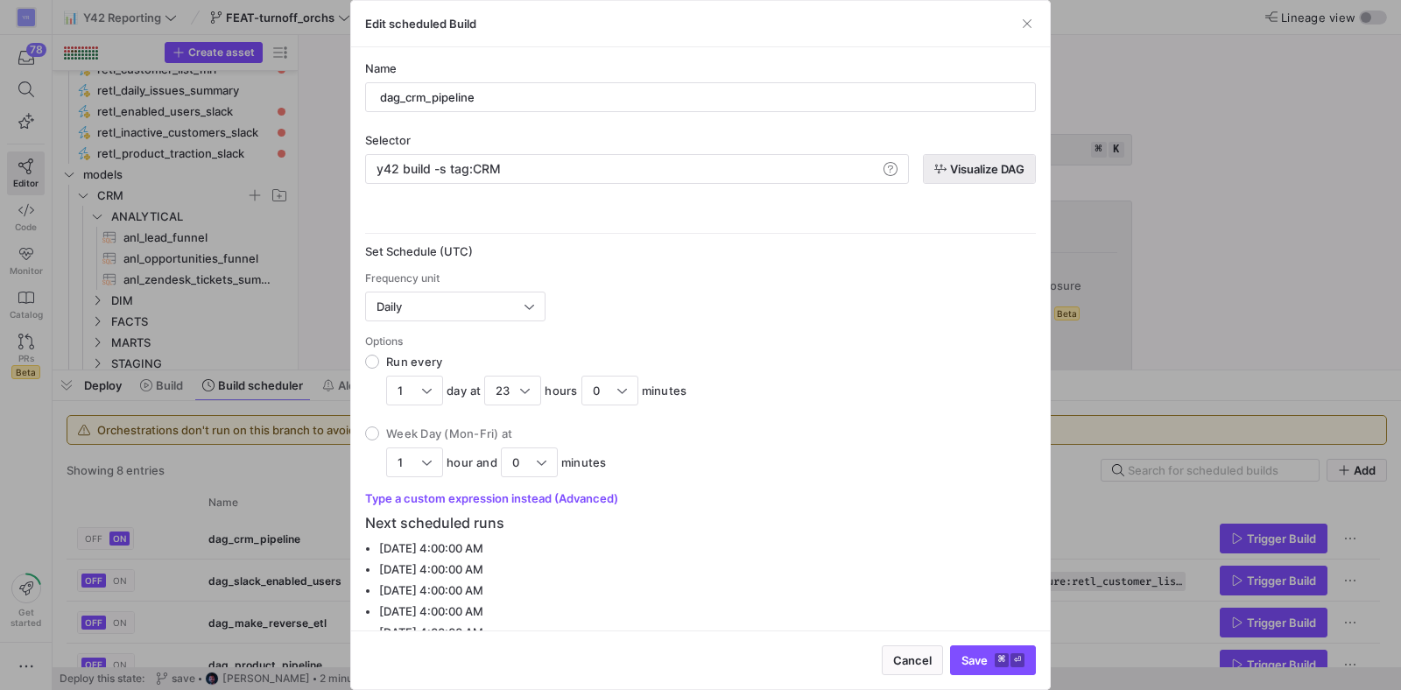
click at [973, 177] on span "button" at bounding box center [979, 169] width 111 height 28
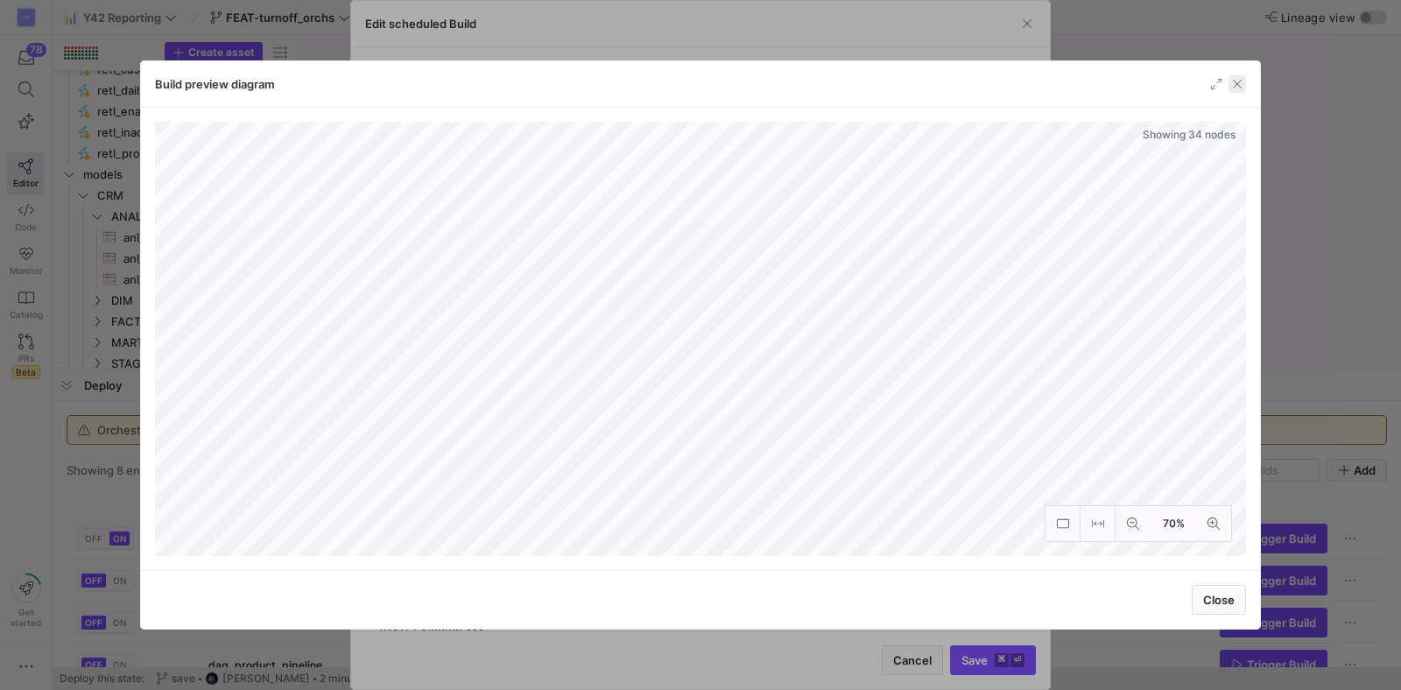
click at [1232, 92] on span "button" at bounding box center [1238, 84] width 18 height 18
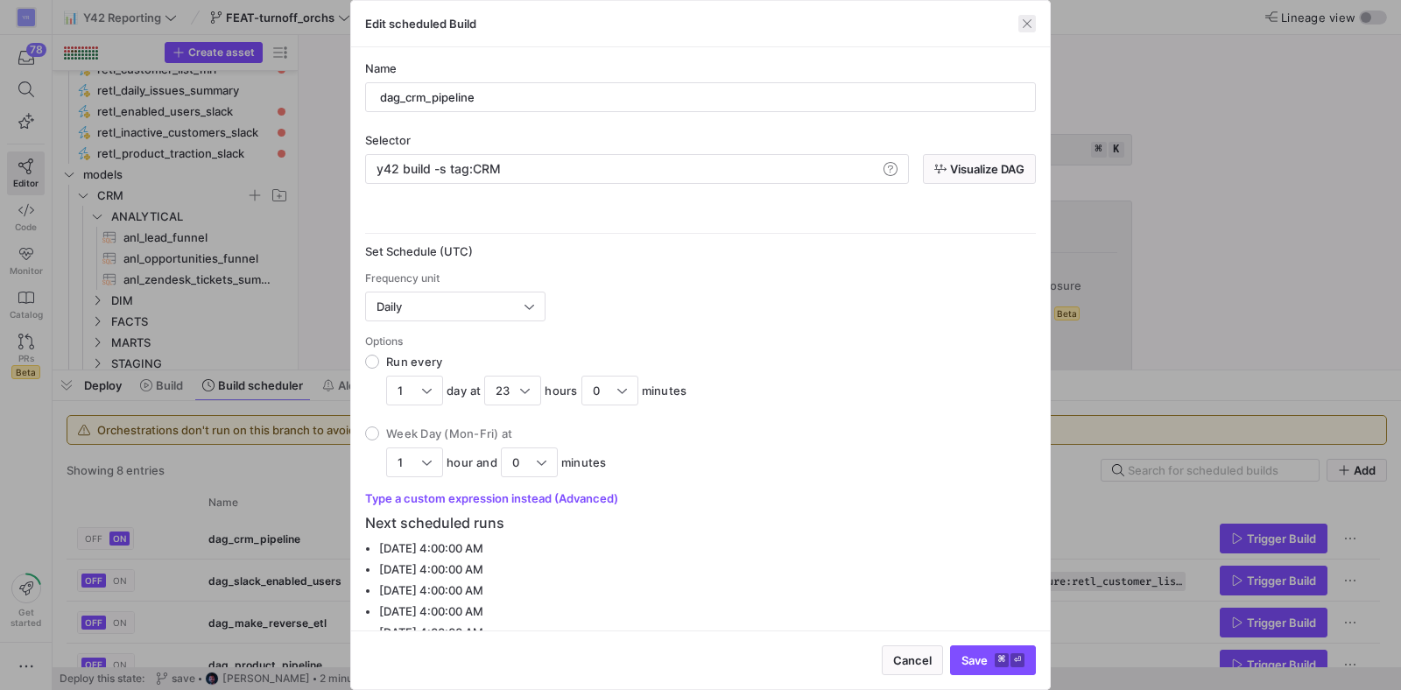
click at [1026, 27] on span "button" at bounding box center [1028, 24] width 18 height 18
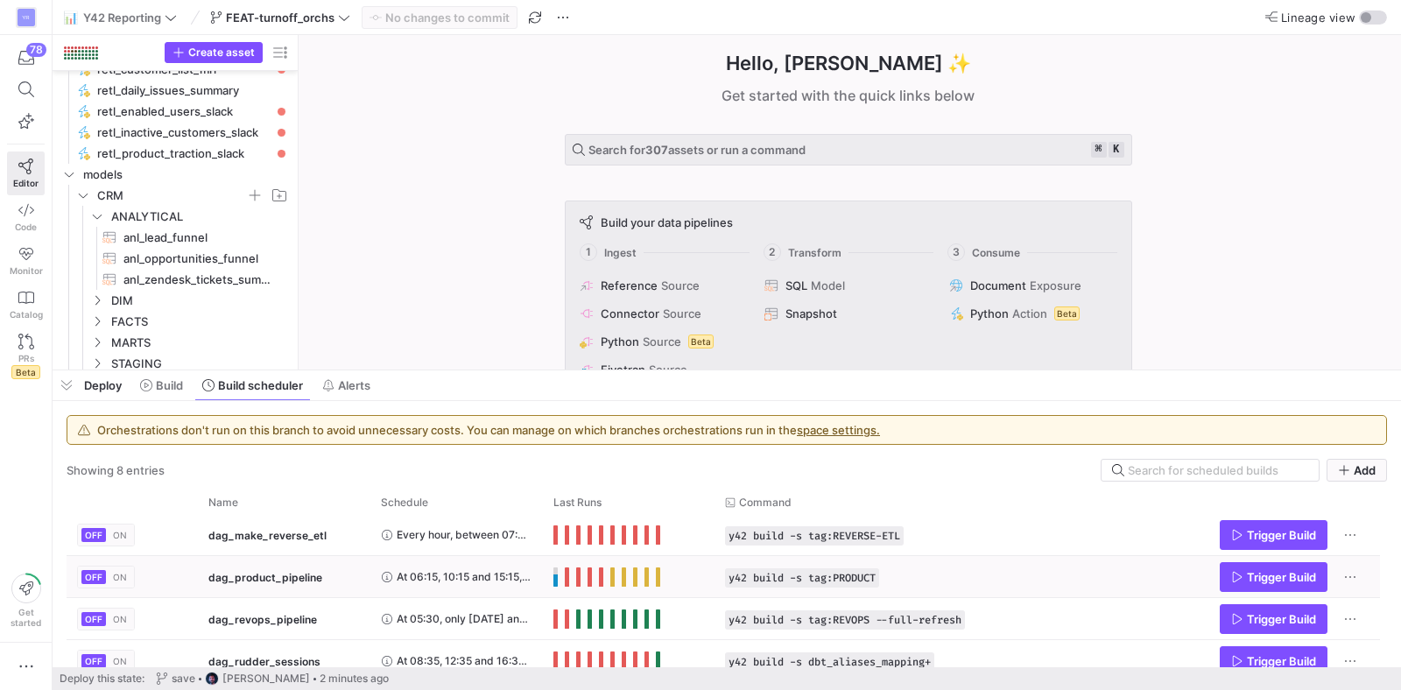
scroll to position [88, 0]
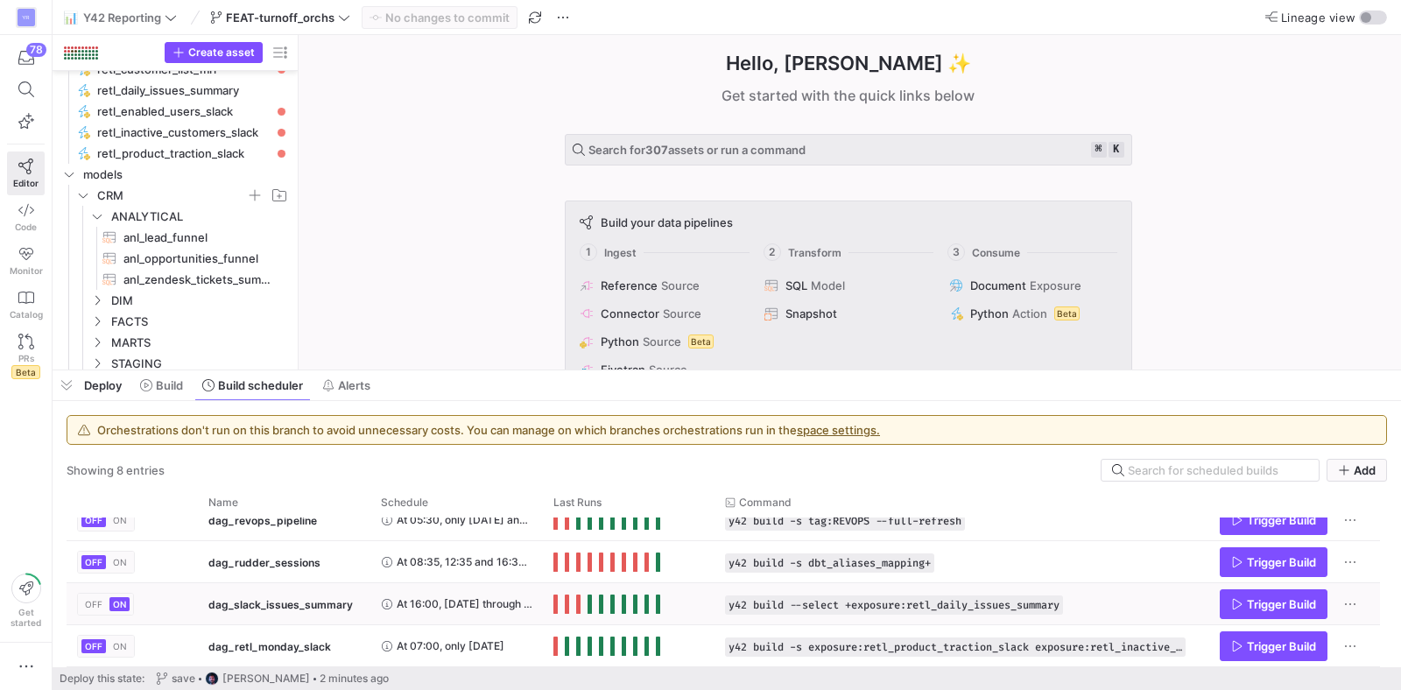
click at [1112, 610] on y42-orchestration-run-configuration-details "y42 build --select +exposure:retl_daily_issues_summary" at bounding box center [955, 605] width 461 height 19
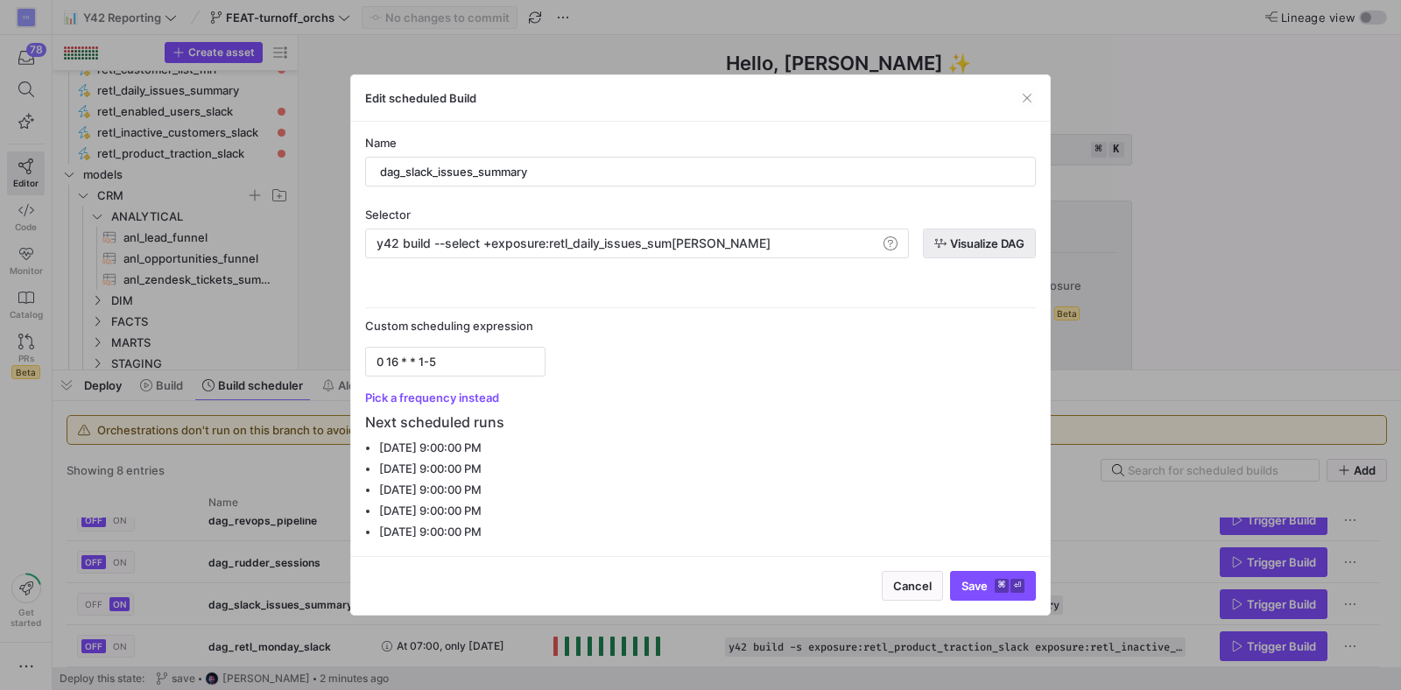
click at [971, 243] on span "Visualize DAG" at bounding box center [987, 243] width 74 height 14
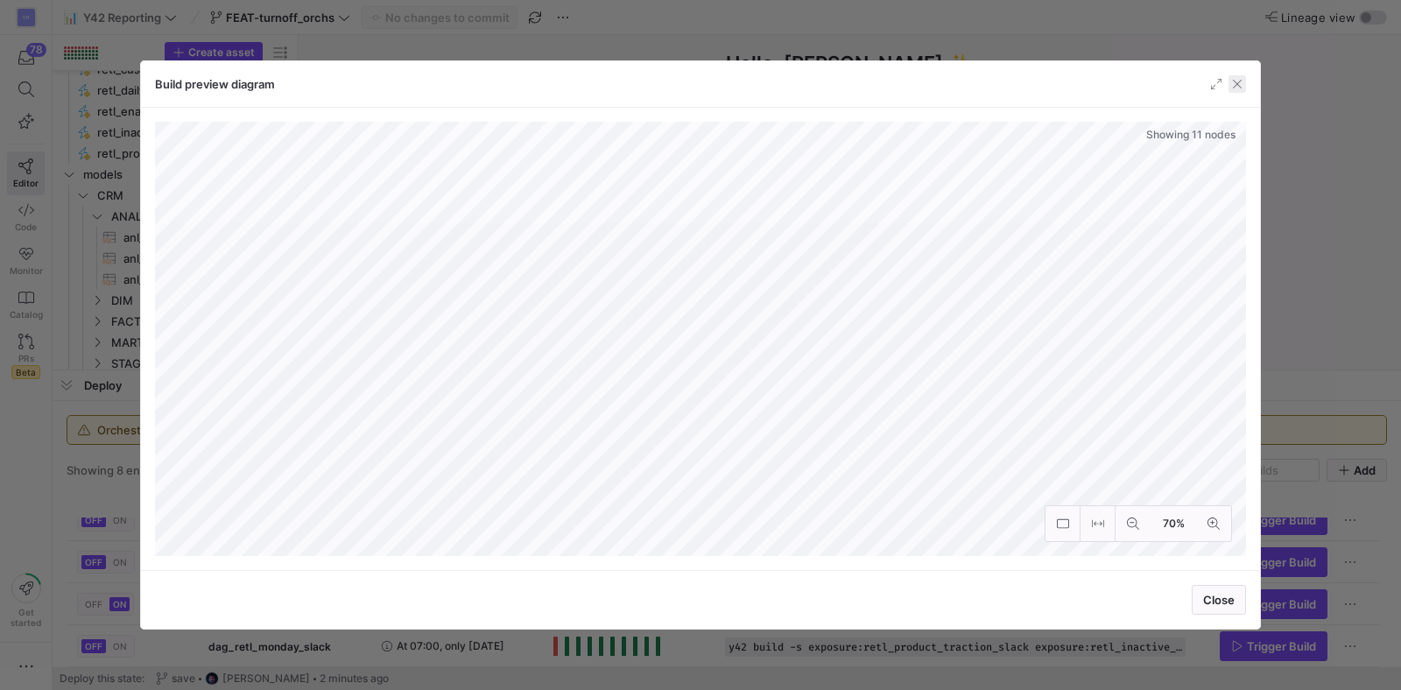
click at [1240, 83] on span "button" at bounding box center [1238, 84] width 18 height 18
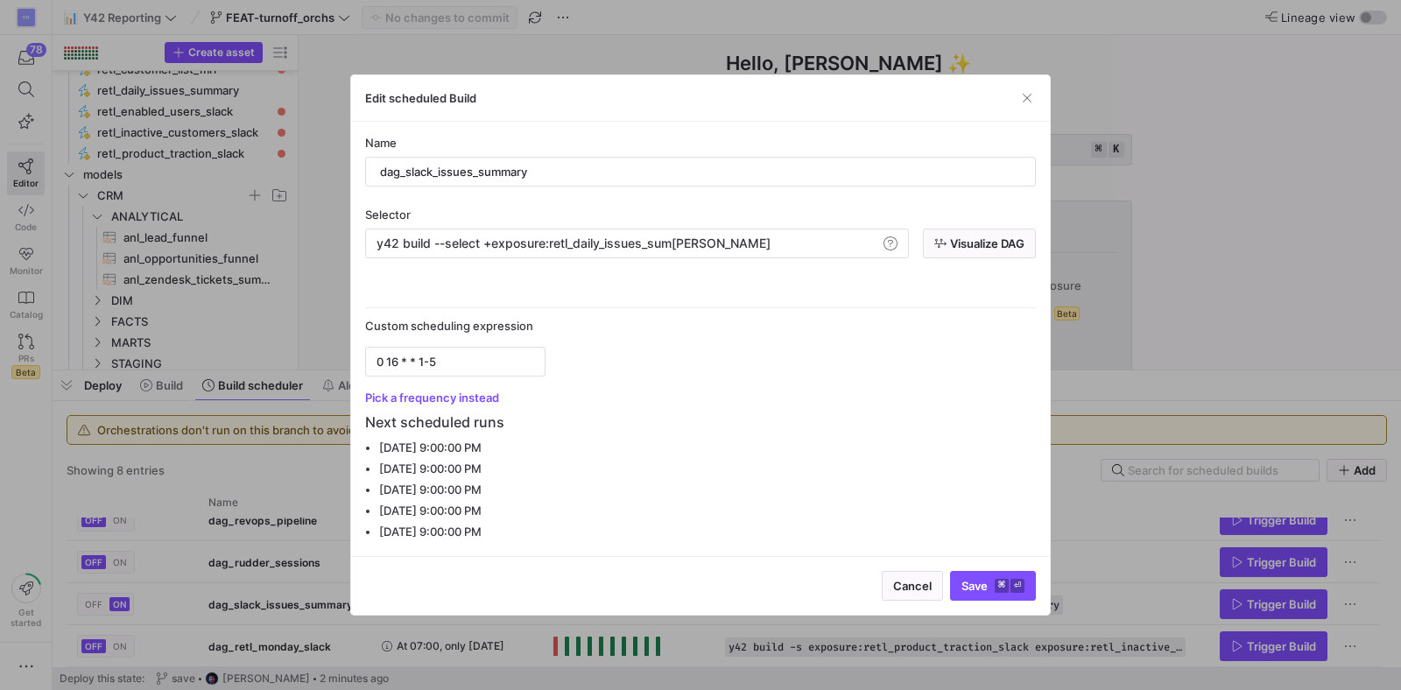
click at [239, 593] on div at bounding box center [700, 345] width 1401 height 690
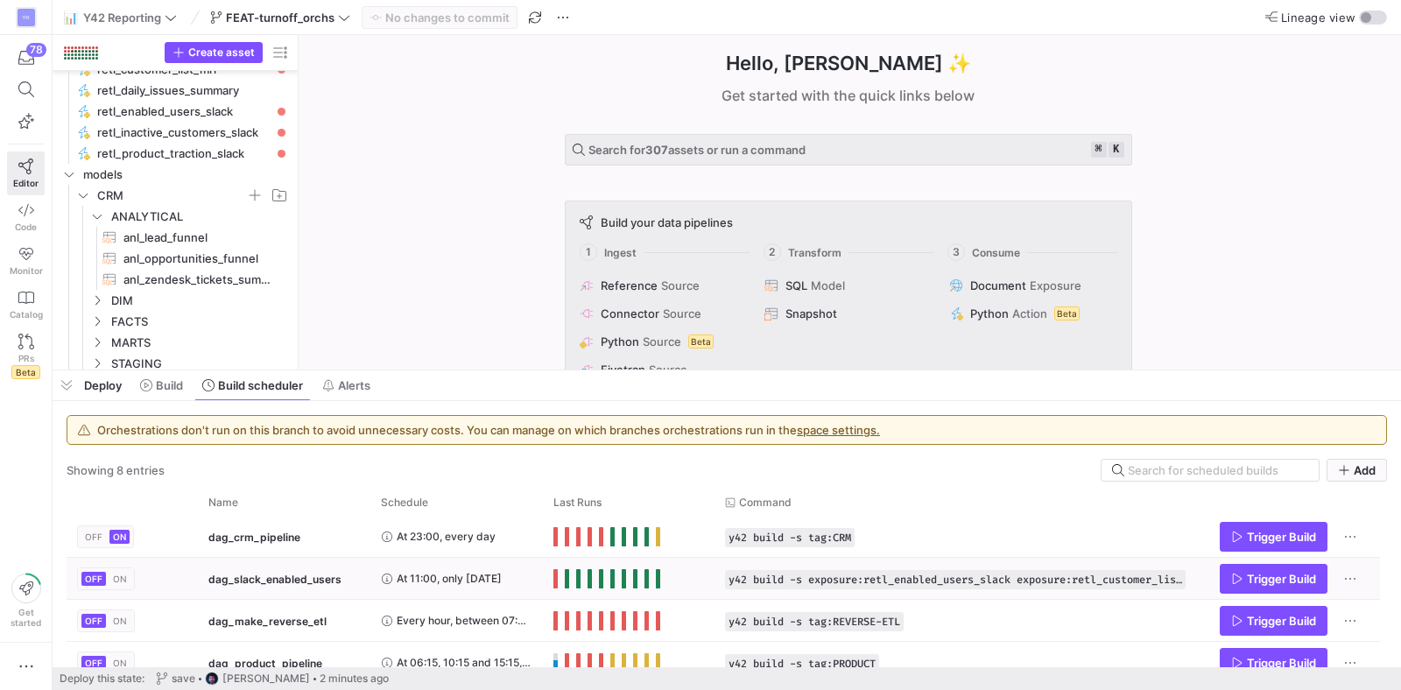
scroll to position [0, 0]
click at [90, 540] on span "OFF" at bounding box center [94, 538] width 18 height 11
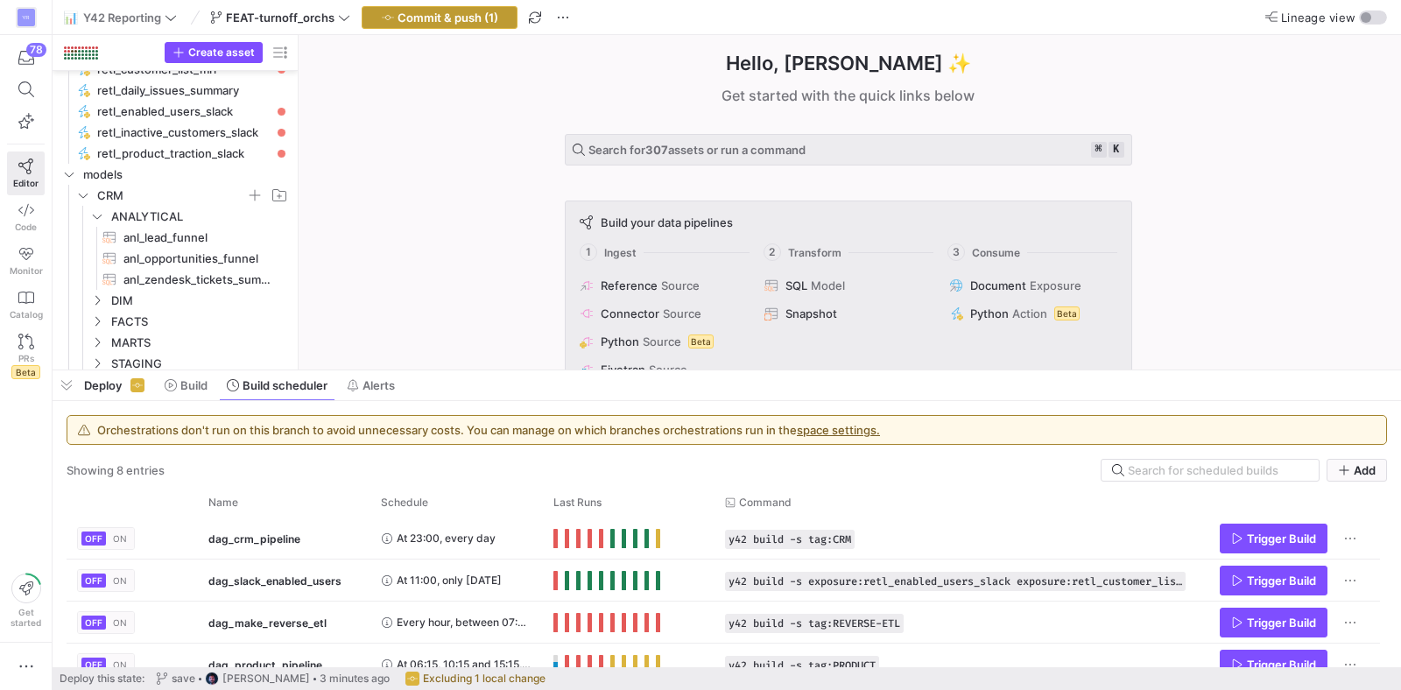
click at [473, 17] on span "Commit & push (1)" at bounding box center [448, 18] width 101 height 14
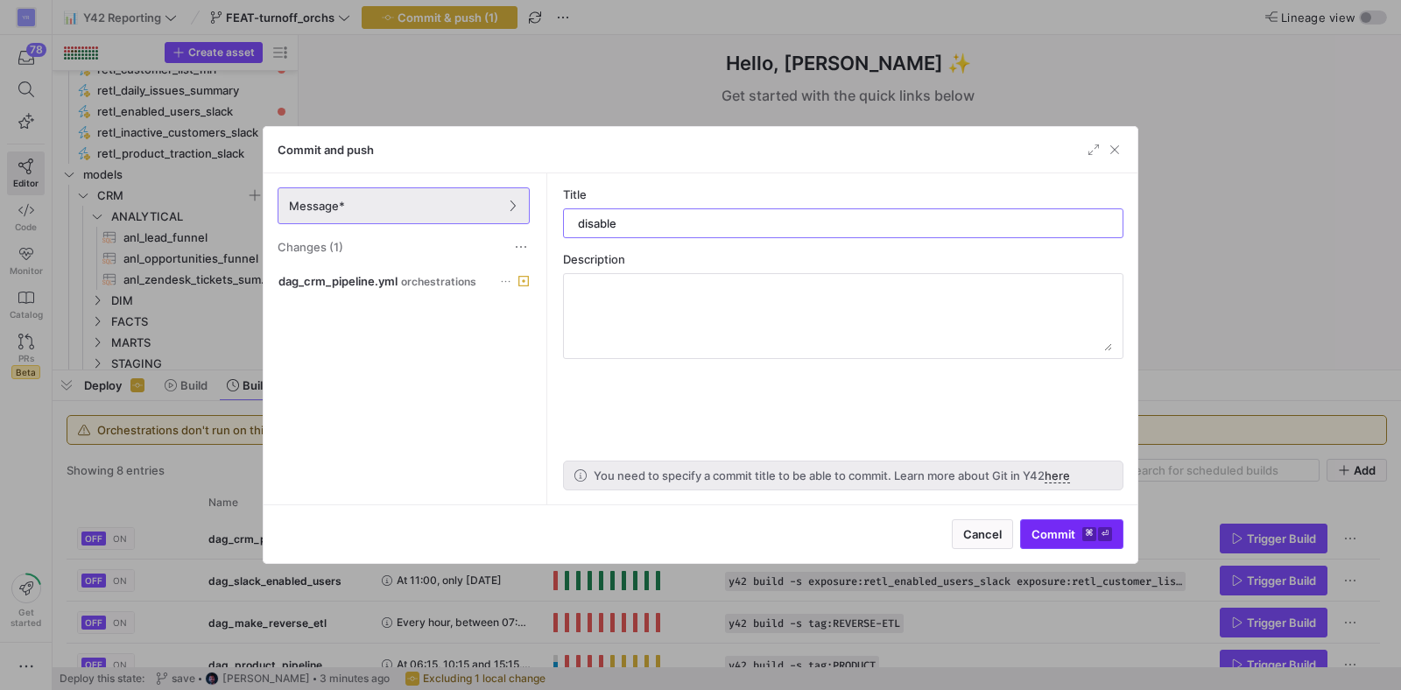
type input "disable"
click at [1069, 530] on span "Commit ⌘ ⏎" at bounding box center [1072, 534] width 81 height 14
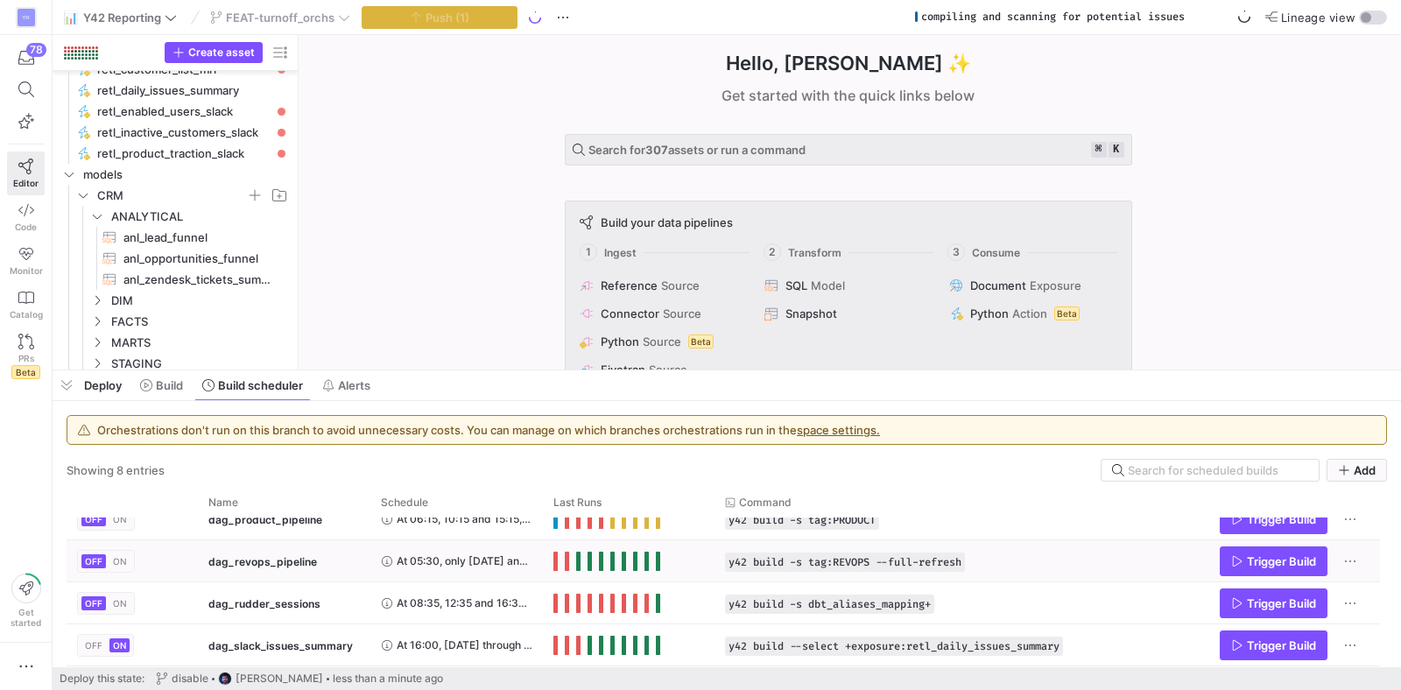
scroll to position [78, 0]
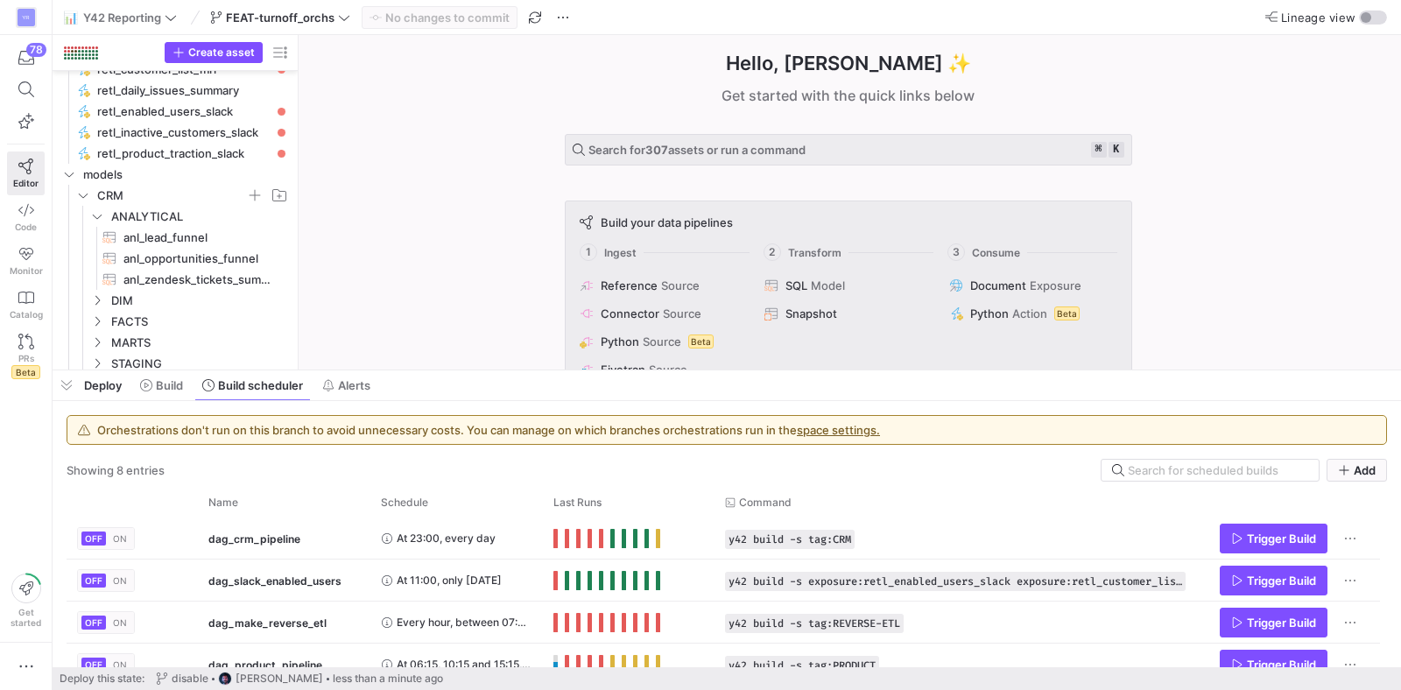
click at [320, 16] on span "FEAT-turnoff_orchs" at bounding box center [280, 18] width 109 height 14
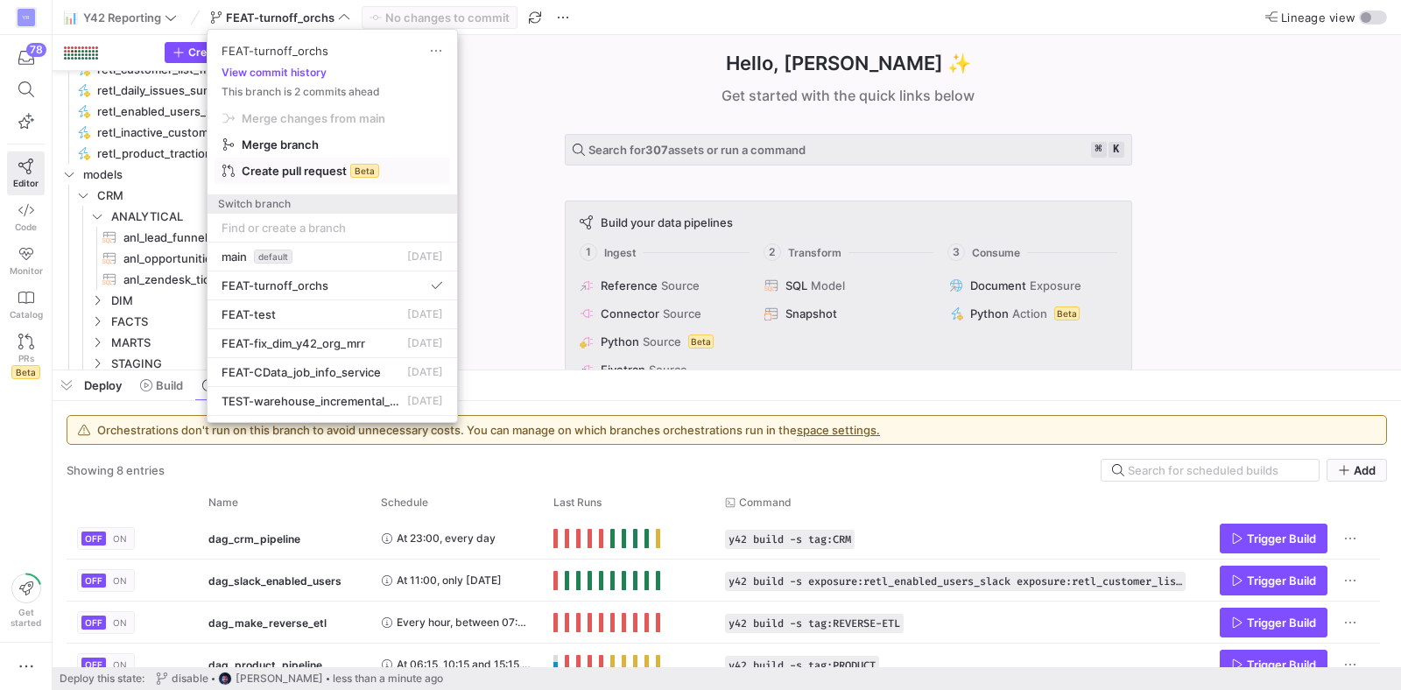
click at [331, 177] on span "Create pull request" at bounding box center [294, 171] width 105 height 14
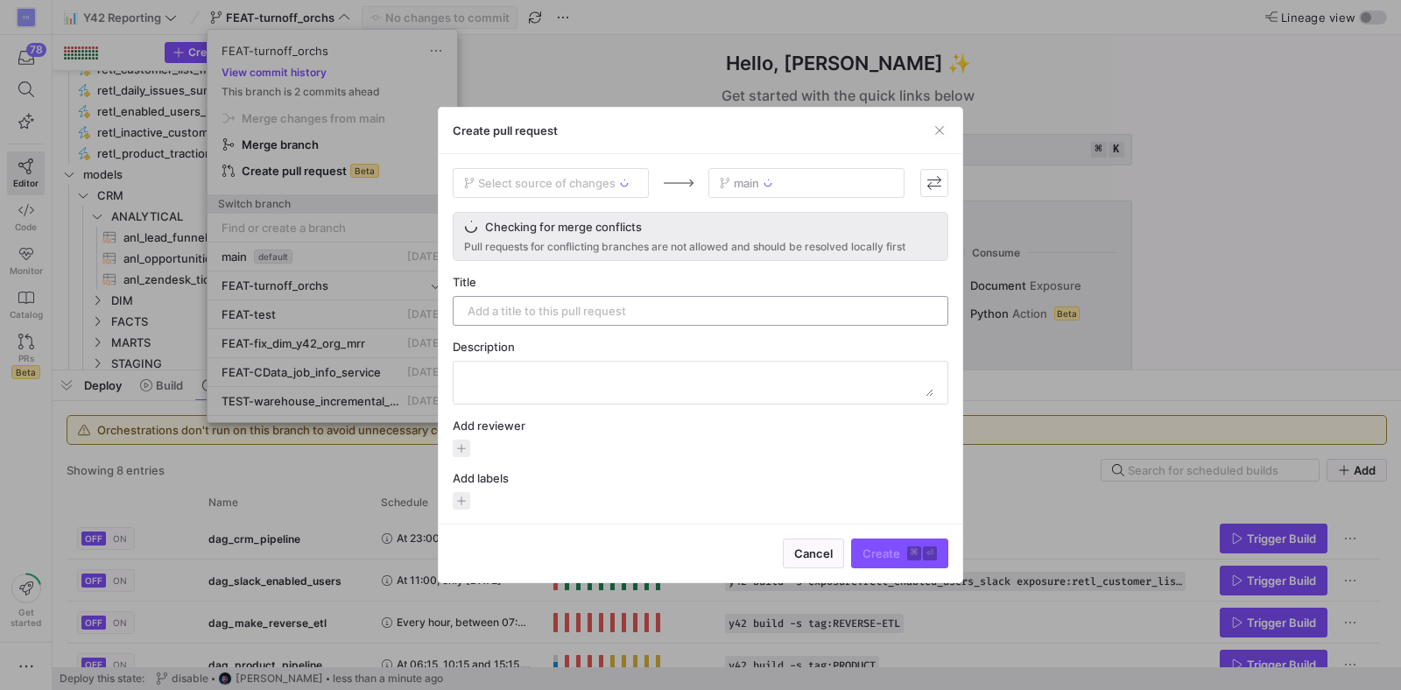
click at [596, 307] on input "text" at bounding box center [701, 311] width 466 height 14
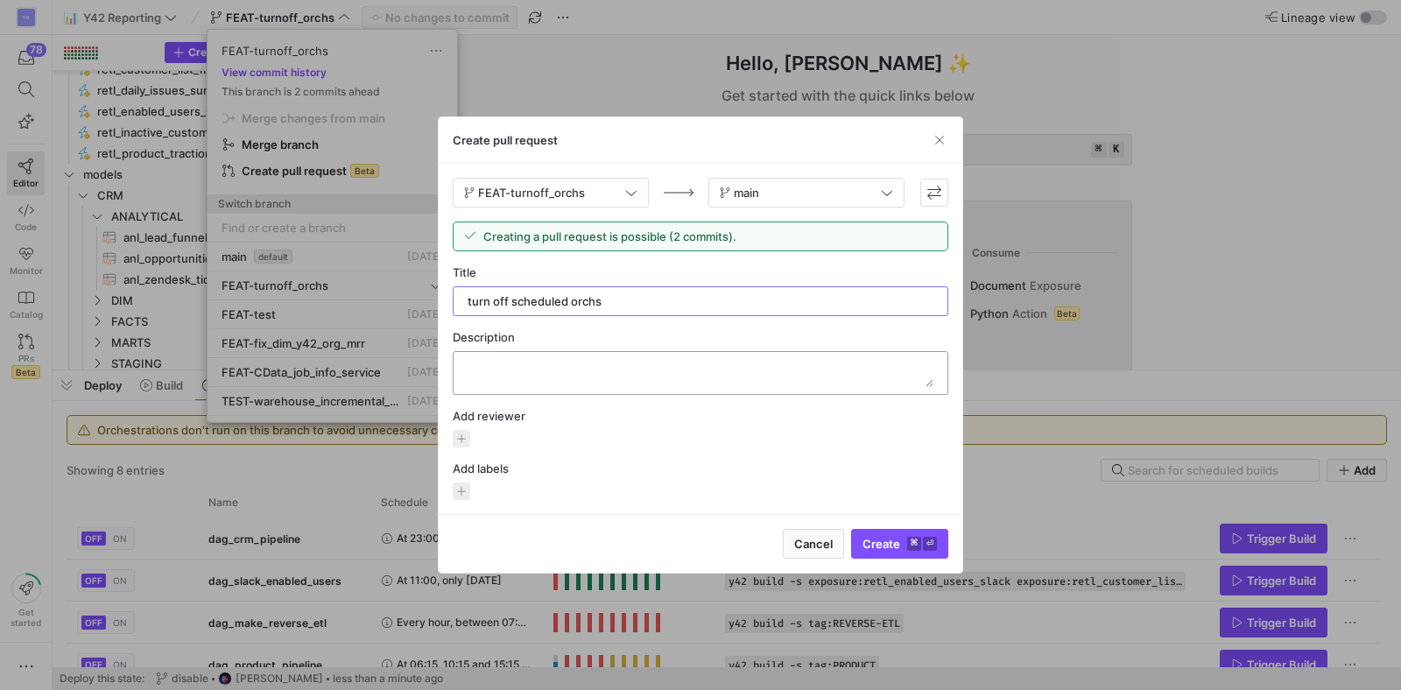
type input "turn off scheduled orchs"
click at [623, 375] on textarea at bounding box center [701, 373] width 466 height 28
paste textarea "turn off scheduled orchs"
type textarea "turn off scheduled orchs"
click at [918, 538] on kbd "⌘" at bounding box center [914, 544] width 14 height 14
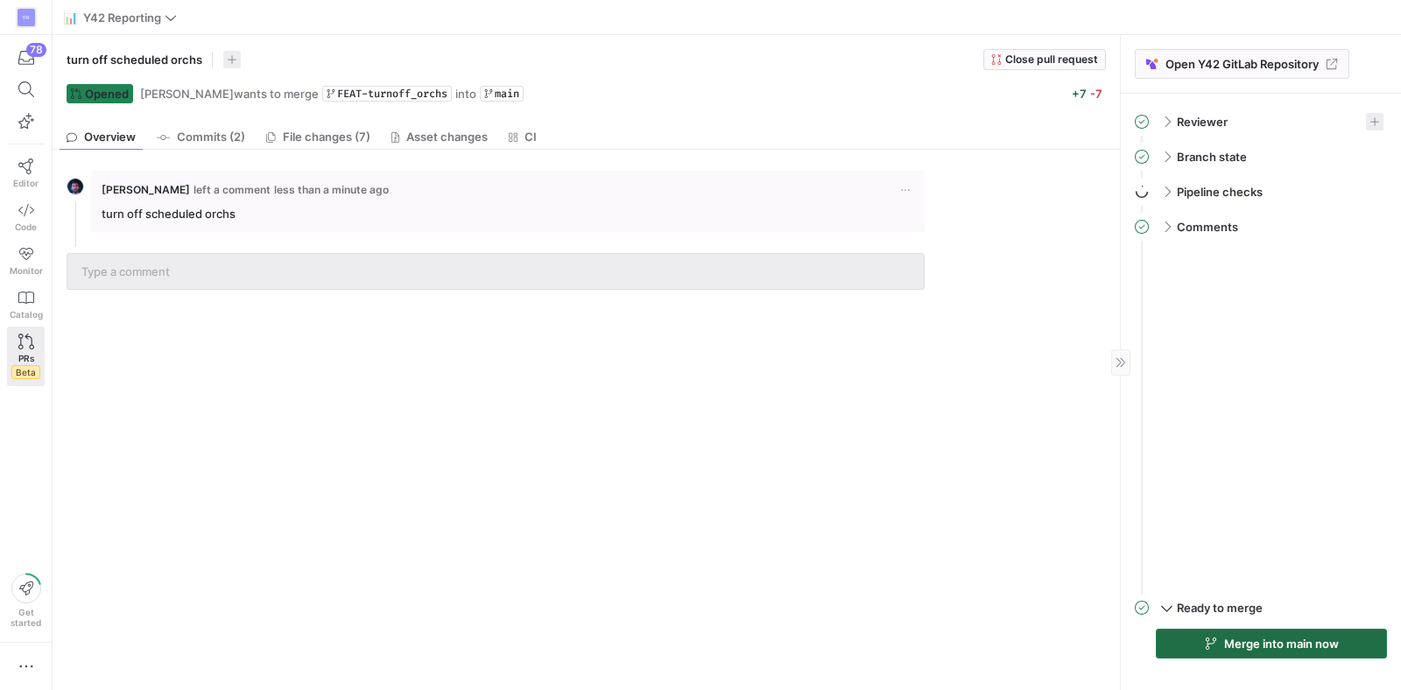
click at [1237, 650] on span "Merge into main now" at bounding box center [1281, 644] width 115 height 14
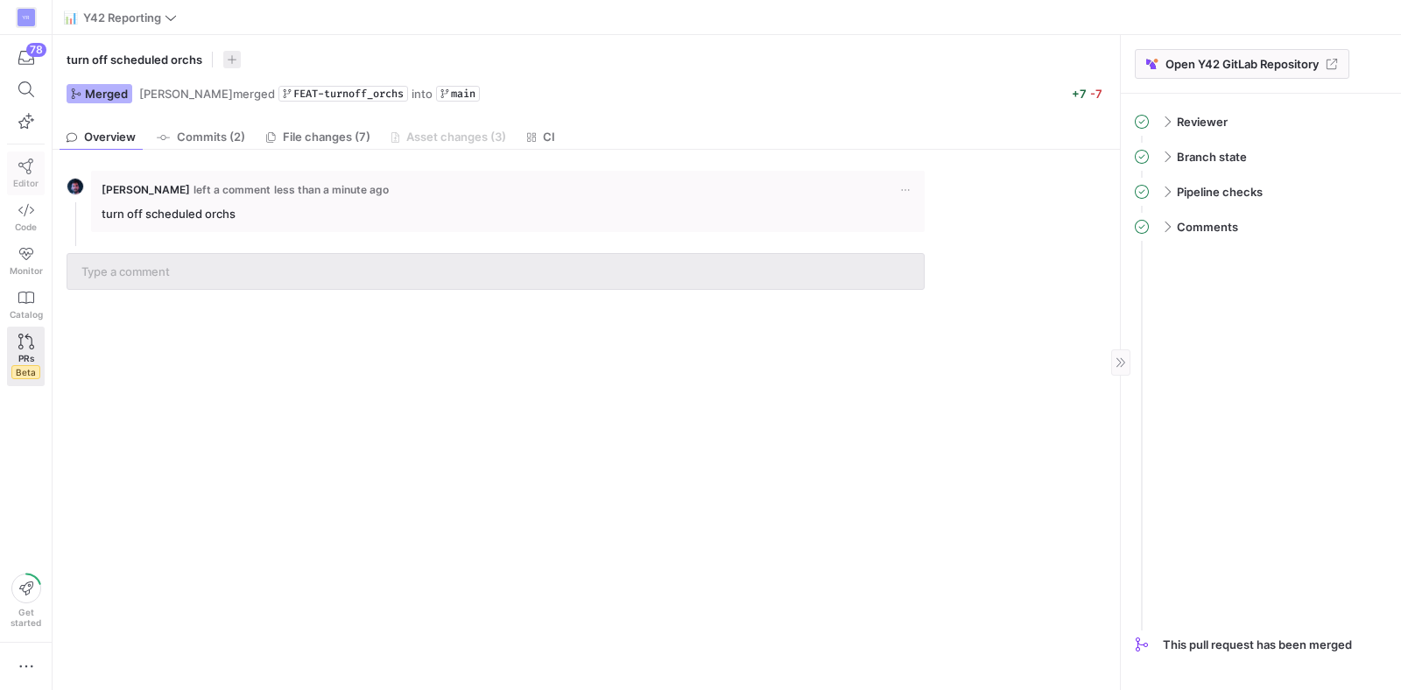
click at [23, 159] on icon at bounding box center [26, 167] width 16 height 16
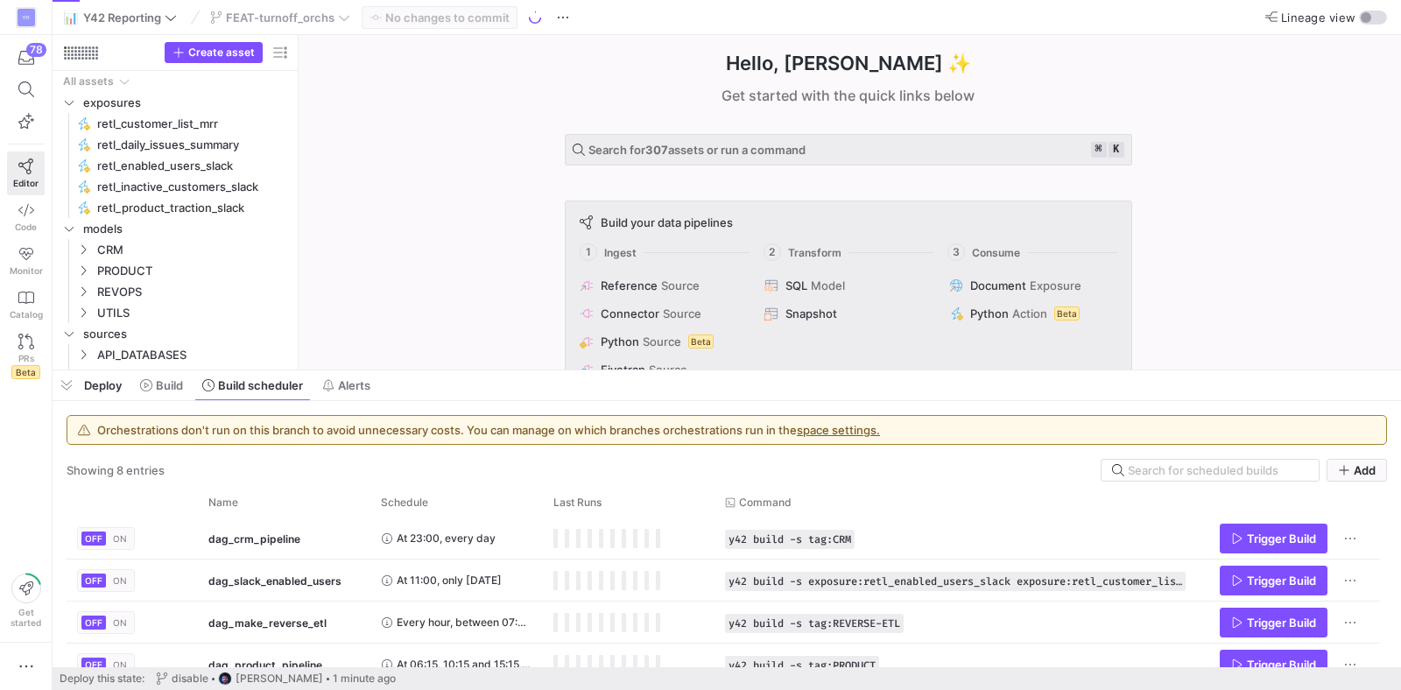
click at [270, 12] on div "FEAT-turnoff_orchs" at bounding box center [280, 17] width 149 height 23
click at [336, 19] on span "FEAT-turnoff_orchs" at bounding box center [280, 18] width 140 height 14
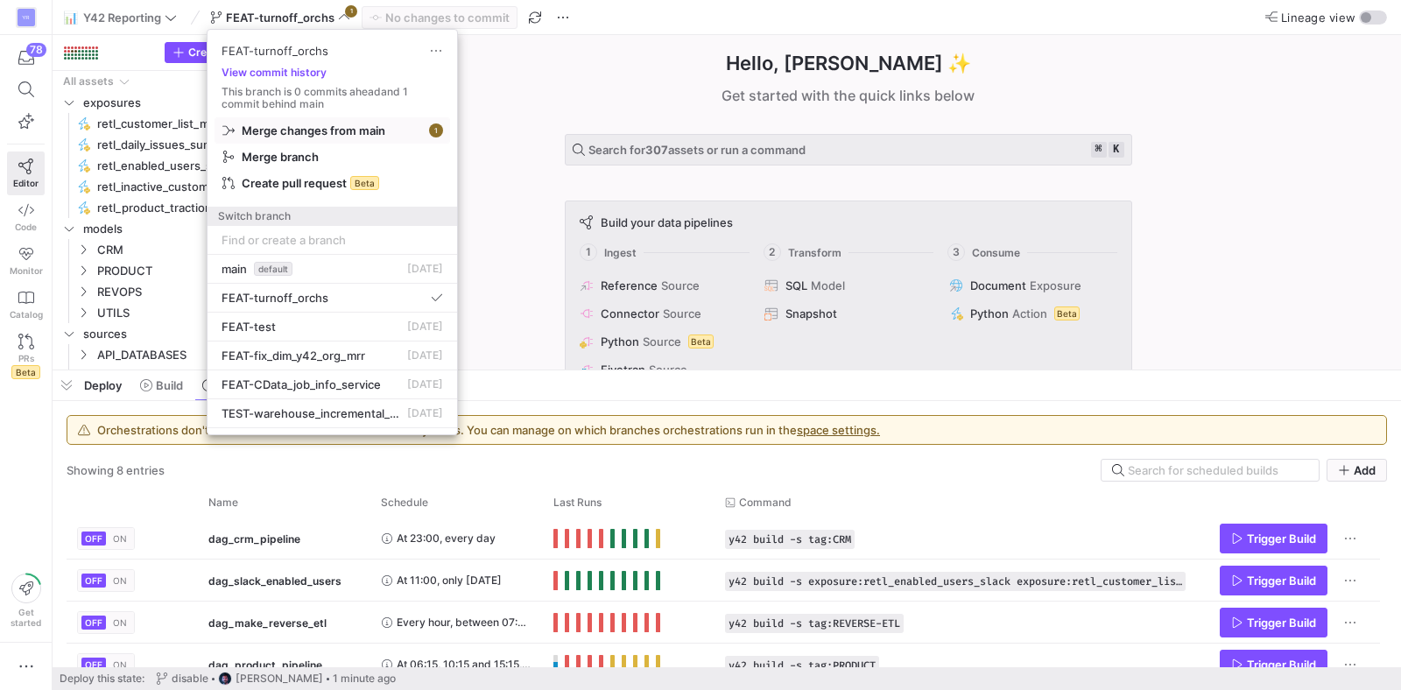
click at [362, 130] on span "Merge changes from main" at bounding box center [314, 130] width 144 height 14
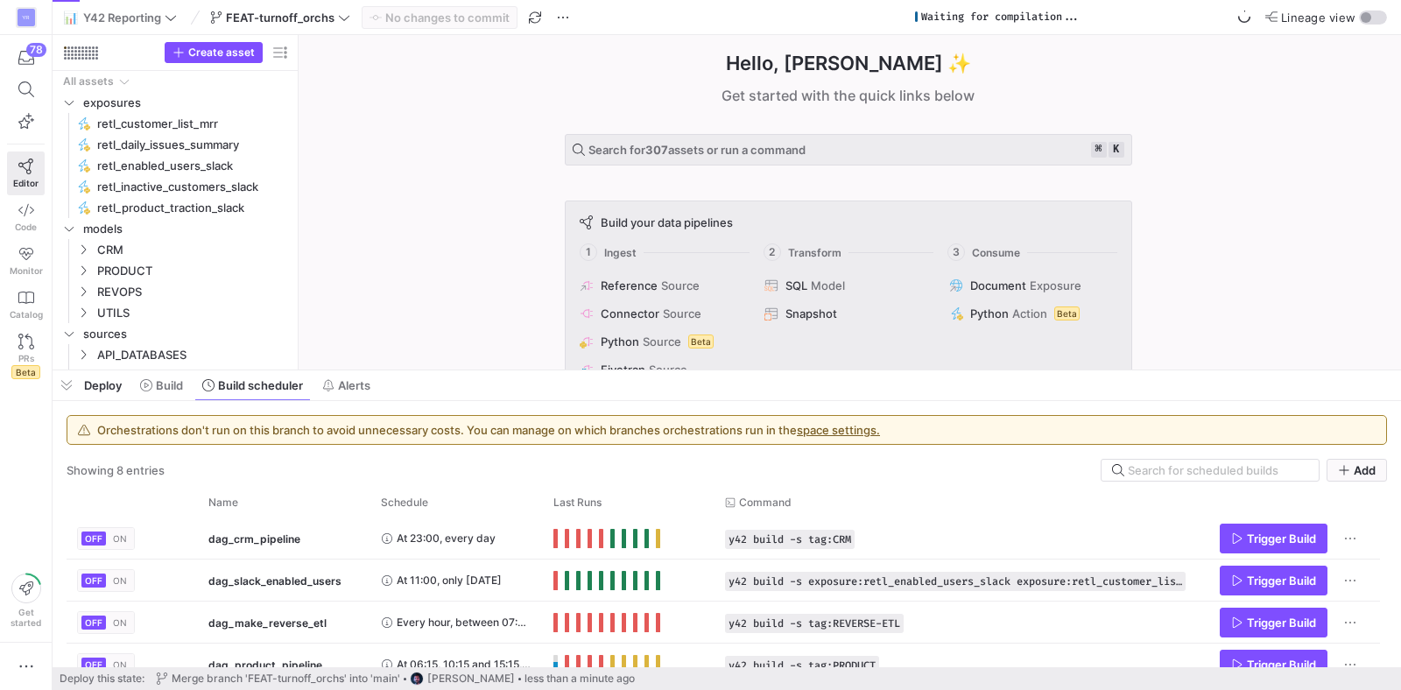
click at [345, 175] on div "Hello, [PERSON_NAME] ✨ Get started with the quick links below Search for 307 as…" at bounding box center [848, 202] width 1085 height 335
click at [312, 21] on span "FEAT-turnoff_orchs" at bounding box center [280, 18] width 109 height 14
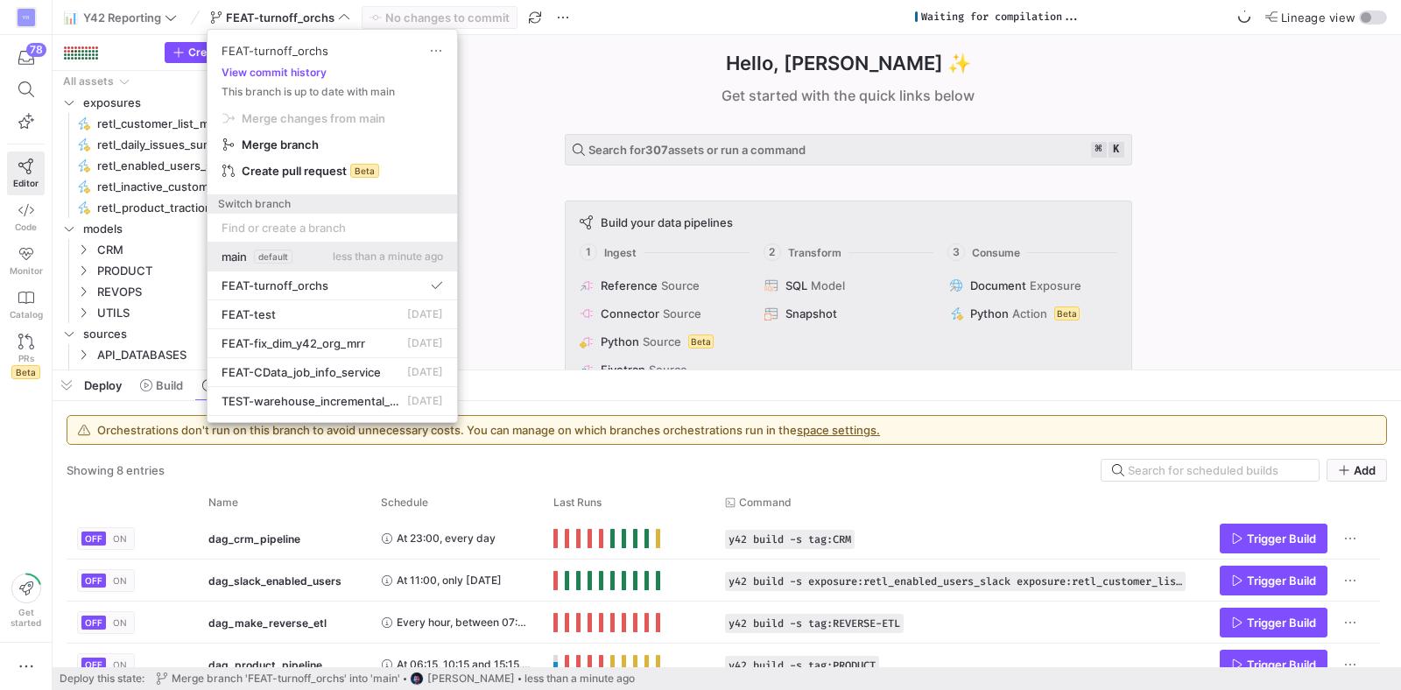
click at [333, 253] on span "less than a minute ago" at bounding box center [388, 256] width 110 height 13
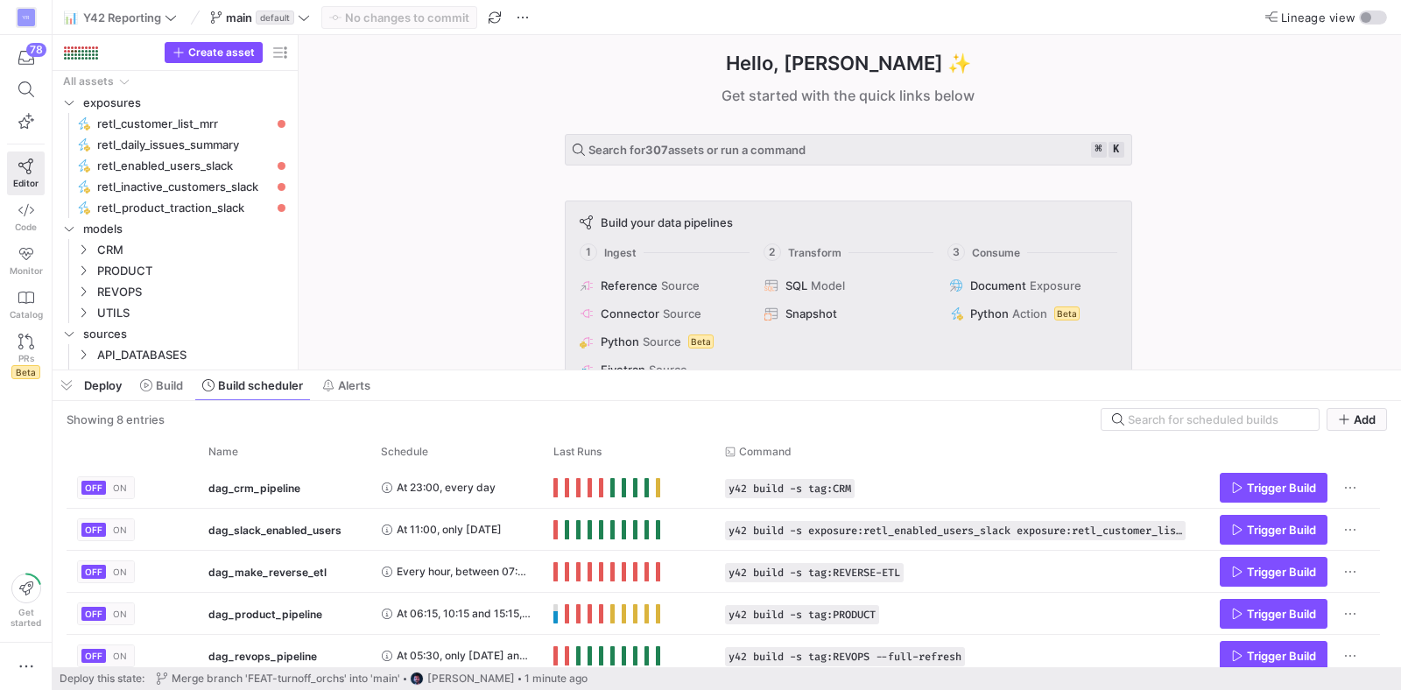
click at [423, 284] on div "Hello, [PERSON_NAME] ✨ Get started with the quick links below Search for 307 as…" at bounding box center [848, 202] width 1085 height 335
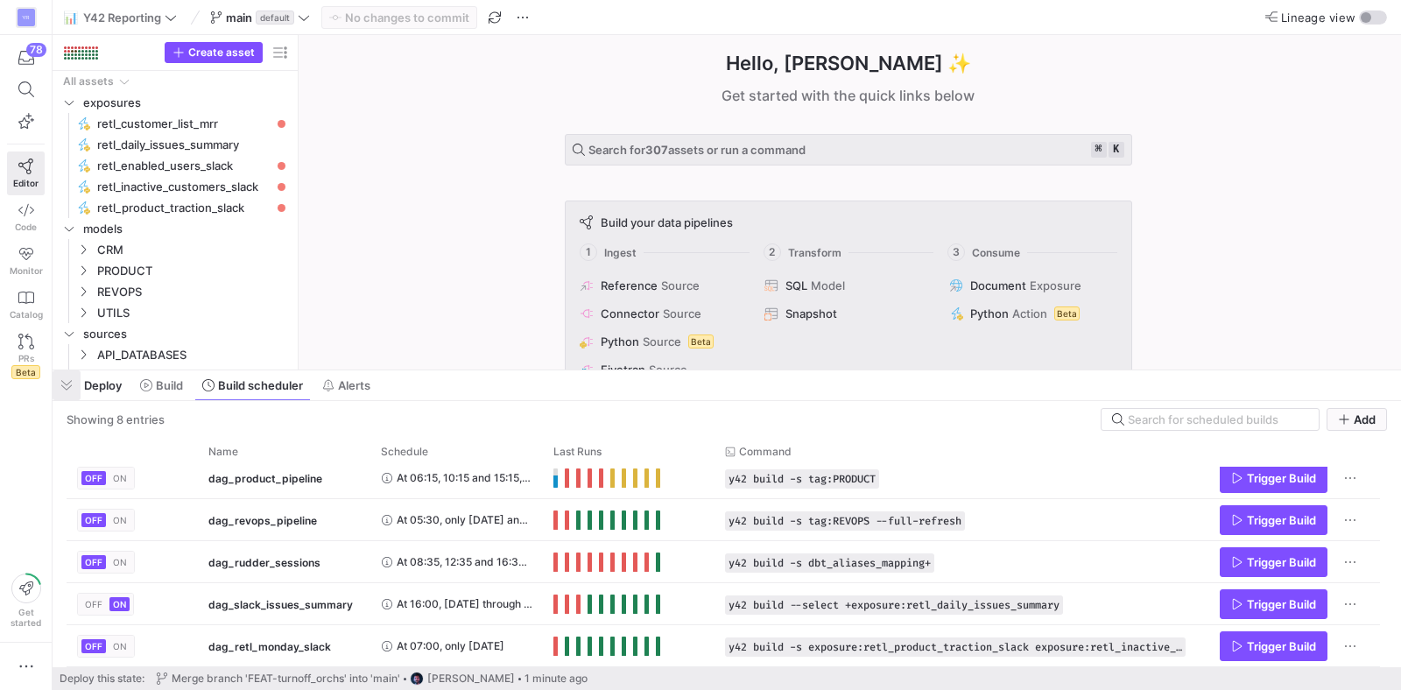
click at [74, 391] on span "button" at bounding box center [67, 385] width 28 height 30
